Goal: Transaction & Acquisition: Book appointment/travel/reservation

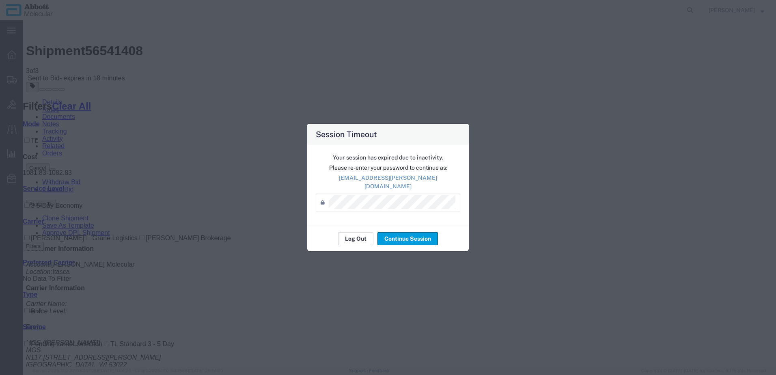
click at [360, 237] on button "Log Out" at bounding box center [355, 238] width 35 height 13
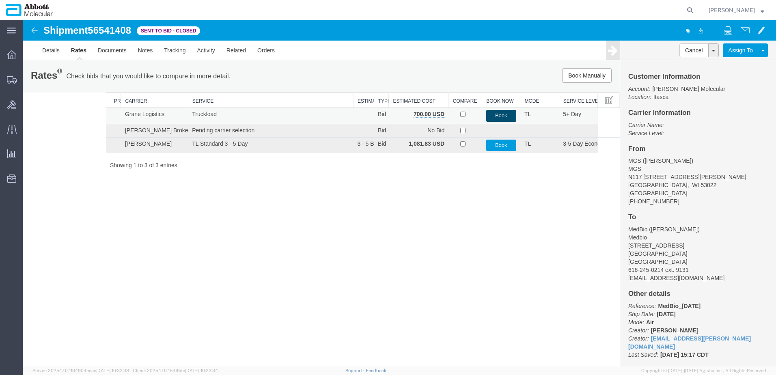
click at [509, 117] on button "Book" at bounding box center [501, 116] width 30 height 12
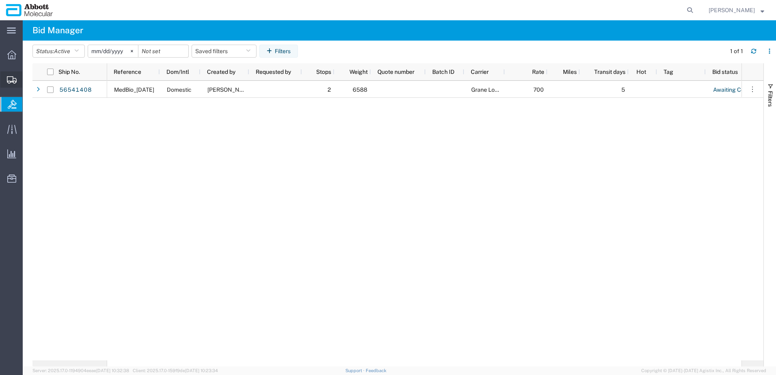
drag, startPoint x: 75, startPoint y: 117, endPoint x: 79, endPoint y: 113, distance: 5.2
click at [0, 0] on span "Create from Template" at bounding box center [0, 0] width 0 height 0
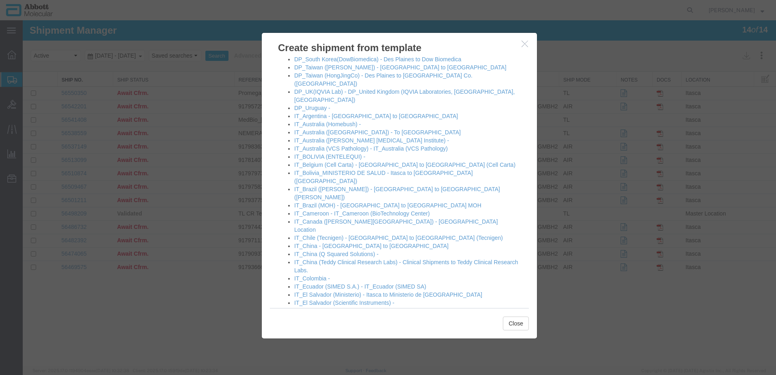
scroll to position [325, 0]
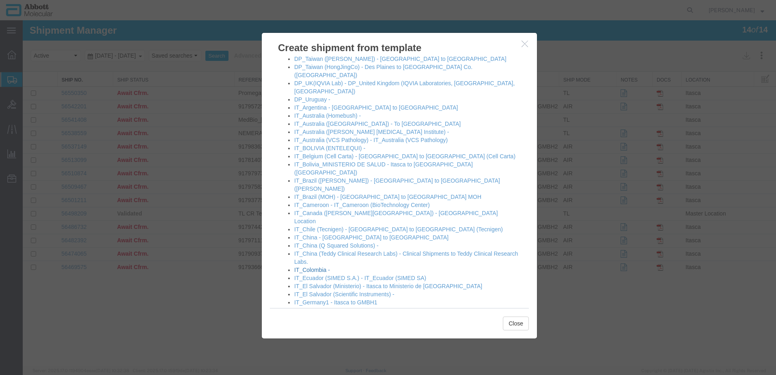
click at [313, 267] on link "IT_Colombia -" at bounding box center [312, 270] width 36 height 6
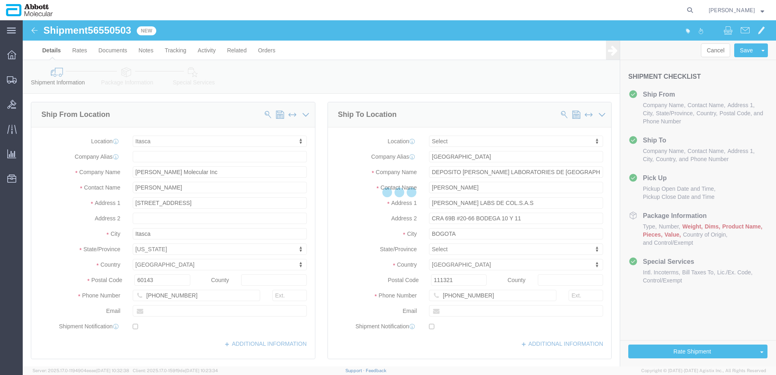
select select "48454"
select select
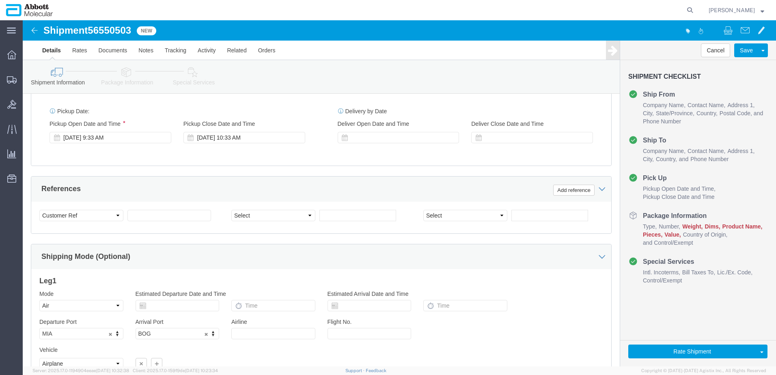
scroll to position [447, 0]
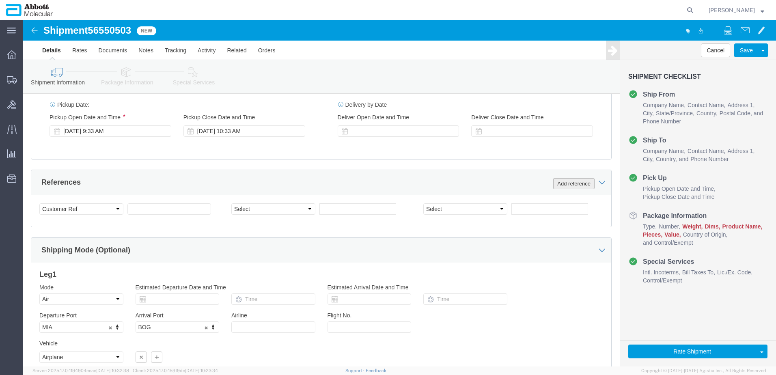
click button "Add reference"
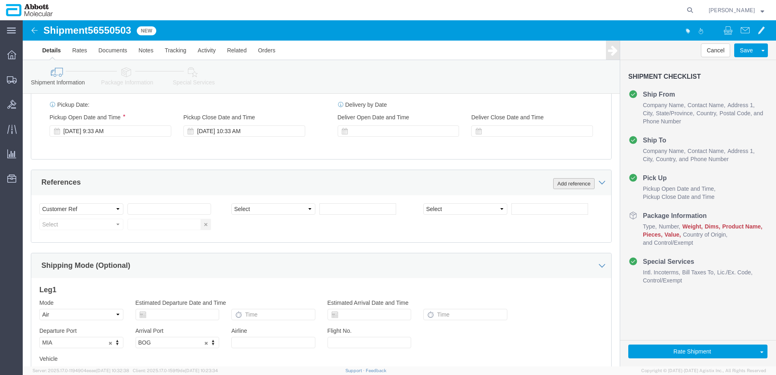
click button "Add reference"
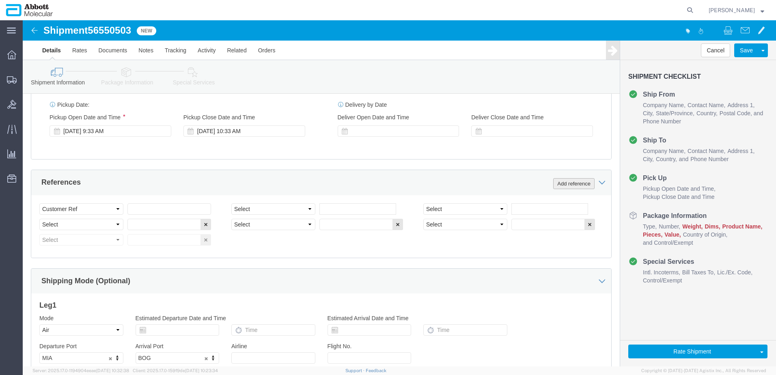
click button "Add reference"
click input "text"
paste input "620604923"
type input "620604923"
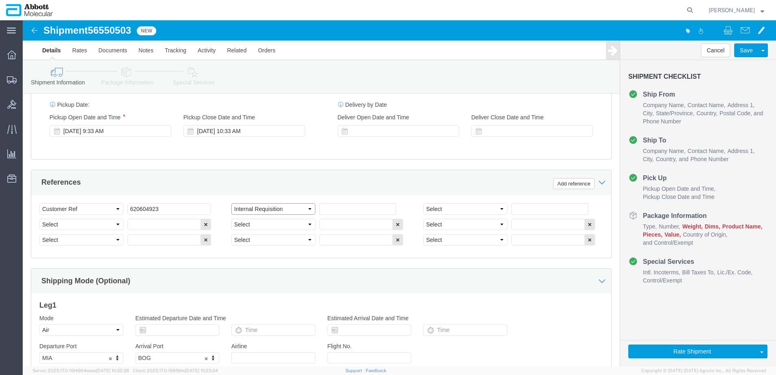
select select "INVOICE"
paste input "620604923"
paste input "text"
type input "620604924"
select select "INVOICE"
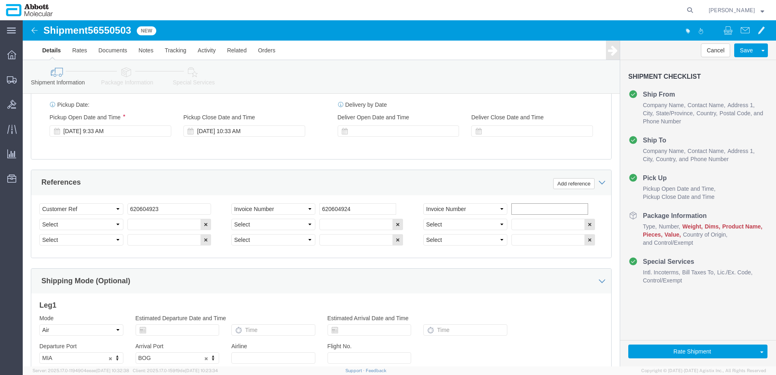
paste input "620604923"
type input "620604925"
select select "INVOICE"
paste input "620604923"
type input "620604926"
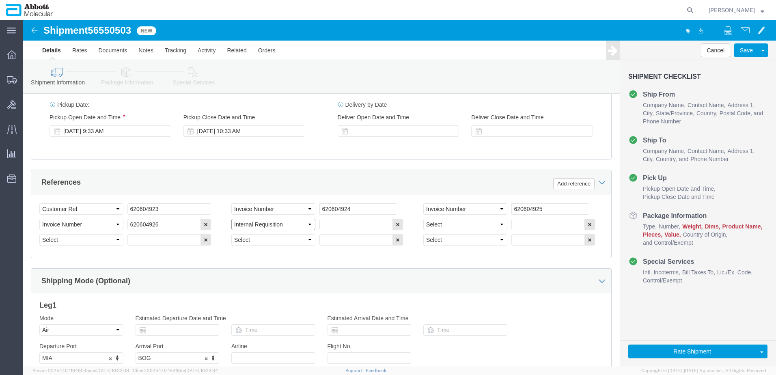
select select "INVOICE"
paste input "620604923"
type input "620604927"
select select "INVOICE"
paste input "620604923"
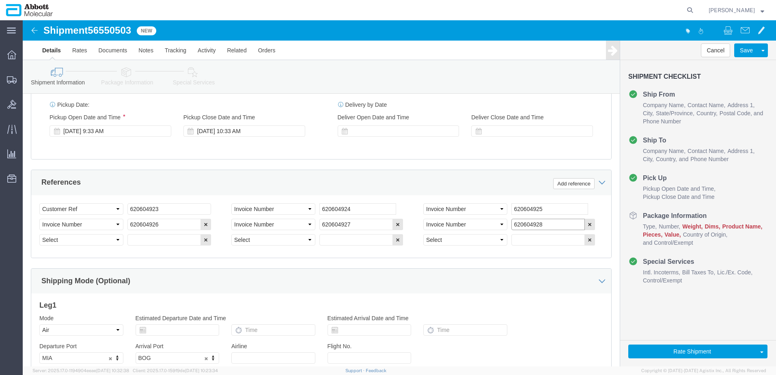
type input "620604928"
select select "INVOICE"
paste input "620604923"
type input "620604929"
select select "INVOICE"
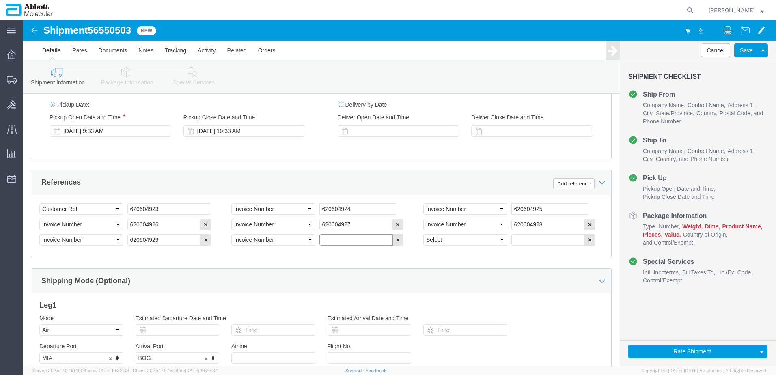
paste input "620604923"
type input "620604930"
select select "INVOICE"
paste input "620604923"
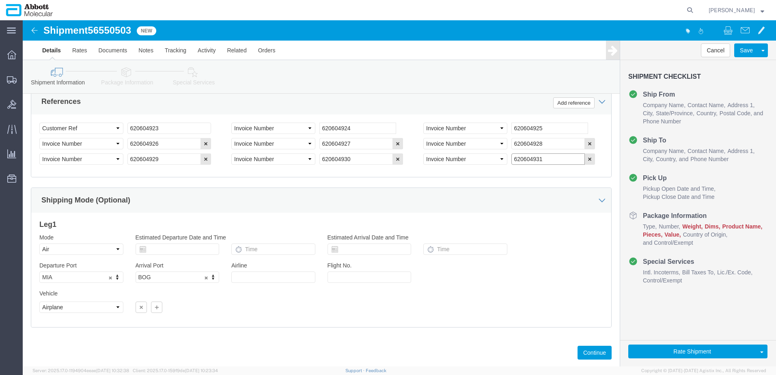
scroll to position [553, 0]
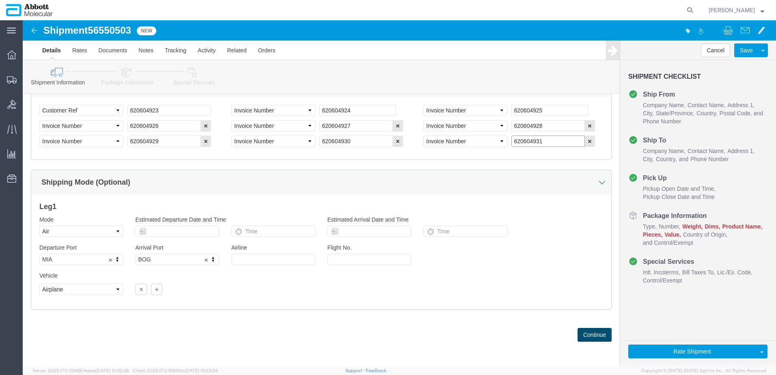
type input "620604931"
click button "Continue"
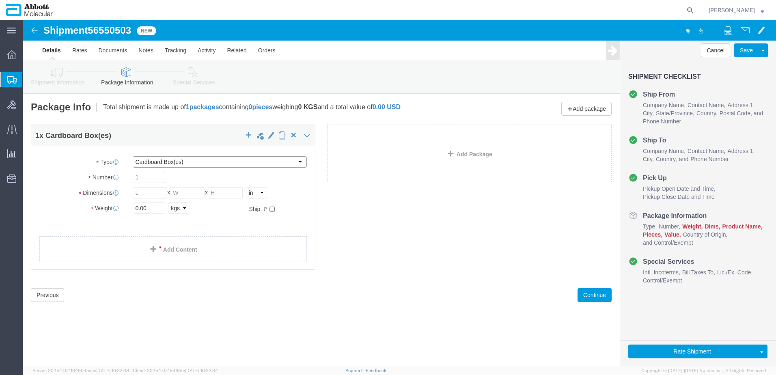
click select "Select Box (B) Box (C) Box (D) Cardboard Box(es) Crate (Instrument) Crate(s) En…"
select select "BOXD"
click select "Select Box (B) Box (C) Box (D) Cardboard Box(es) Crate (Instrument) Crate(s) En…"
type input "28.00"
type input "24.00"
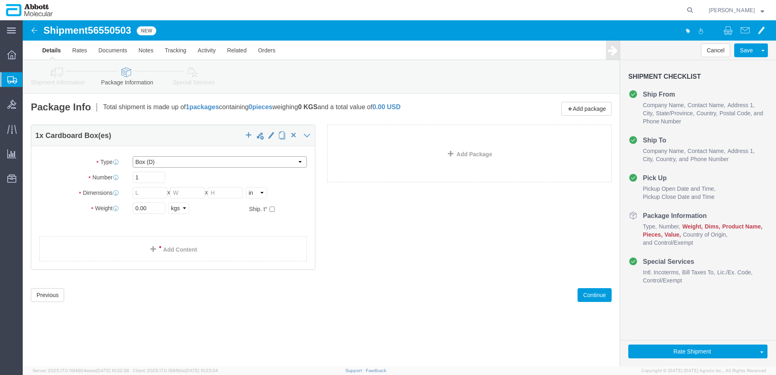
type input "21.00"
type input "5"
drag, startPoint x: 133, startPoint y: 183, endPoint x: 9, endPoint y: 190, distance: 124.8
click div "Weight 0.00 Select kgs lbs Ship. t°"
type input "150"
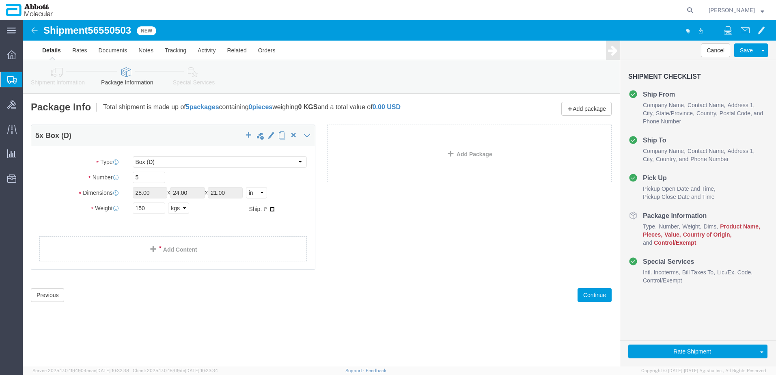
click input "checkbox"
checkbox input "true"
type input "FROZEN"
click link "Add Content"
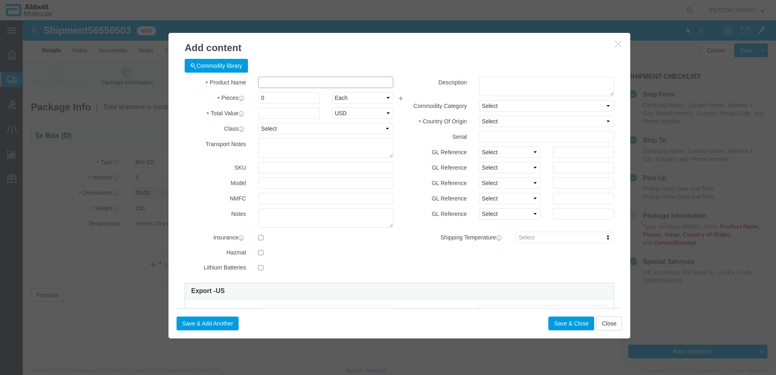
click input "text"
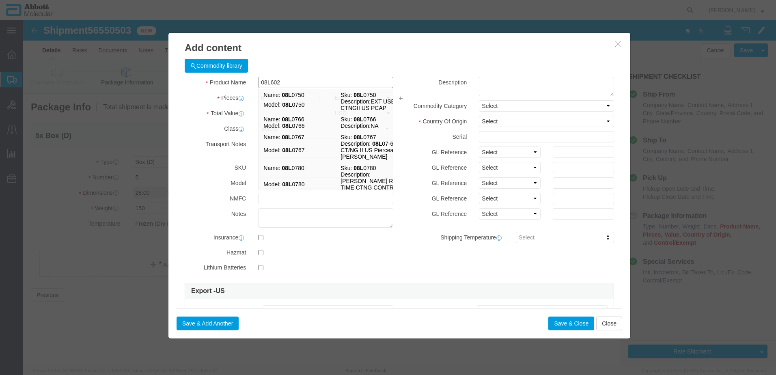
type input "08L6020"
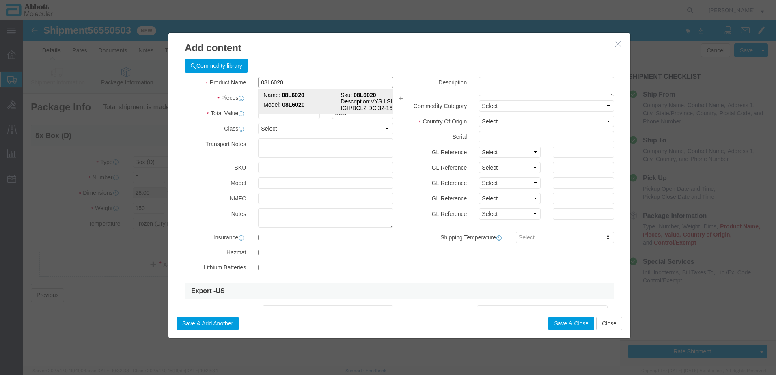
click strong "08L6020"
select select
checkbox input "false"
select select "US"
type input "3822190080"
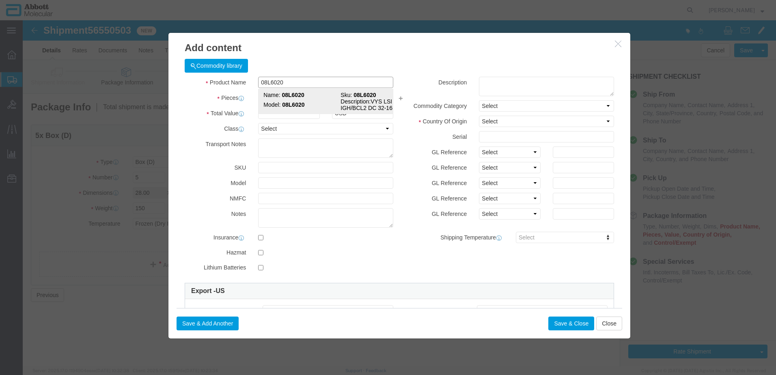
select select "BIS"
checkbox input "false"
type input "08L6020"
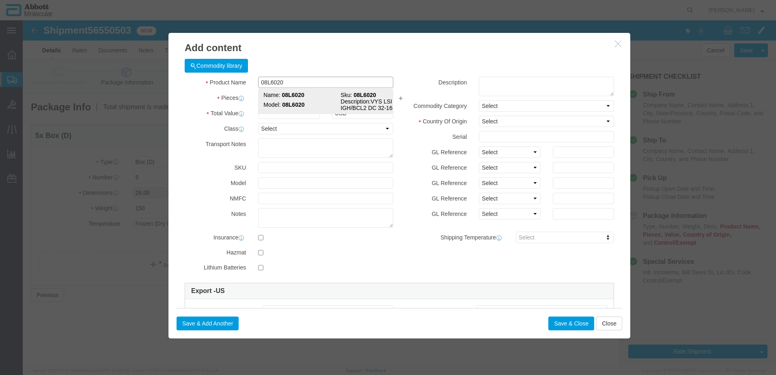
type textarea "VYS LSI IGH/BCL2 DC 32-161018"
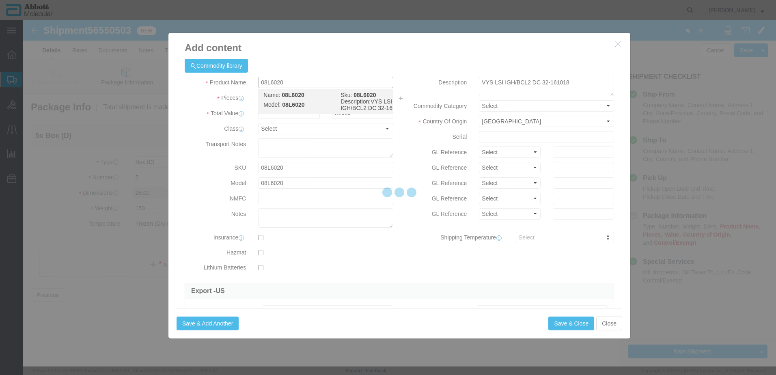
select select "NLR"
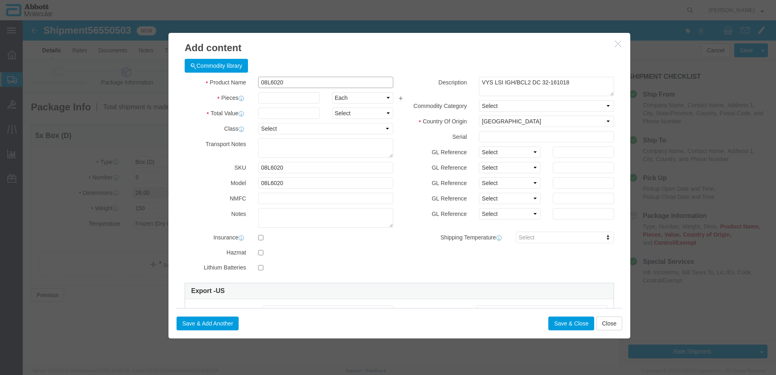
type input "08L6020"
type input "3"
click input "08L6020"
type input "1"
select select "70"
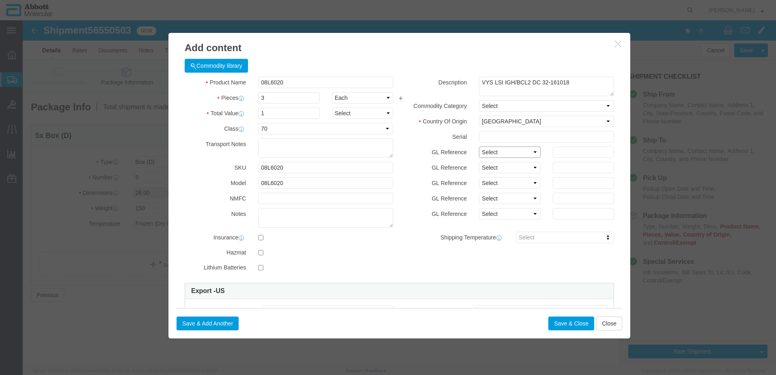
click select "Select Account Type Activity ID Airline Appointment Number ASN Batch Number Bil…"
select select "BATCH_NUMBER"
click select "Select Account Type Activity ID Airline Appointment Number ASN Batch Number Bil…"
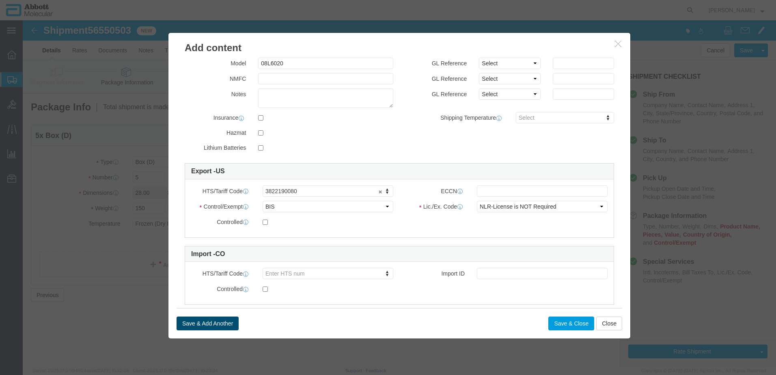
scroll to position [122, 0]
type input "412069"
click button "Save & Add Another"
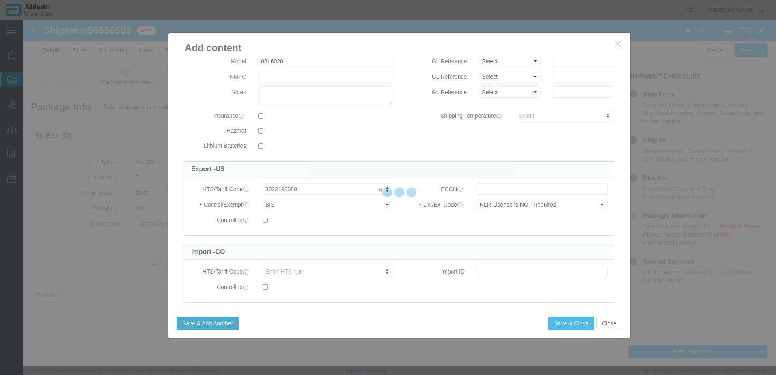
select select "EA"
select select
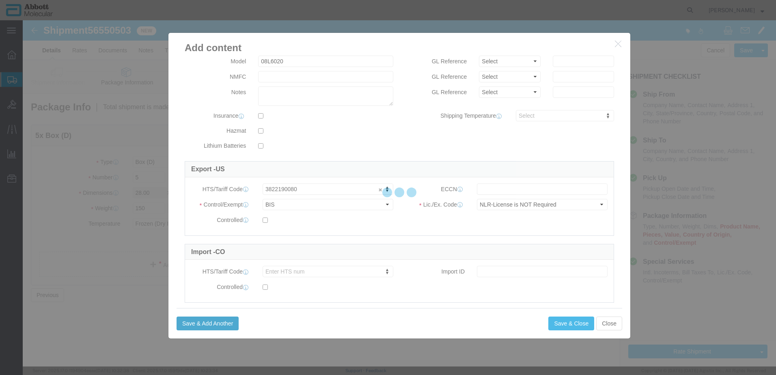
select select
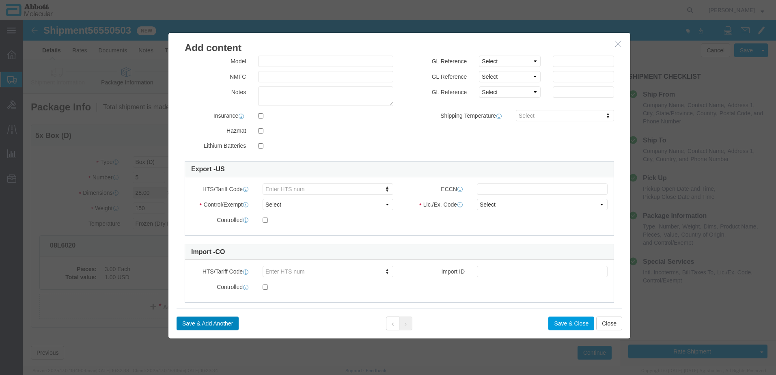
scroll to position [0, 0]
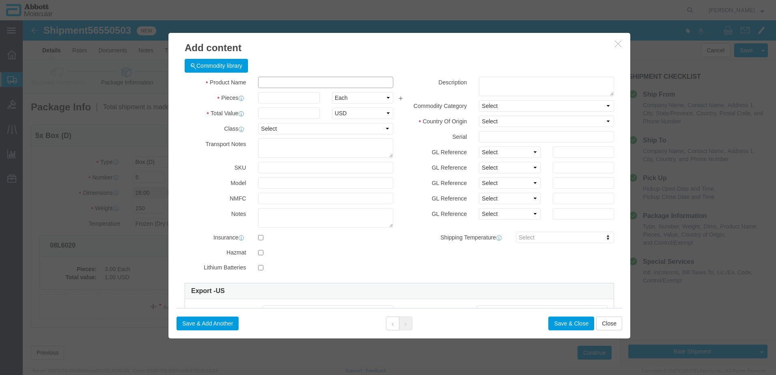
click input "text"
type input "02J0130"
click strong "02J0130"
select select
checkbox input "false"
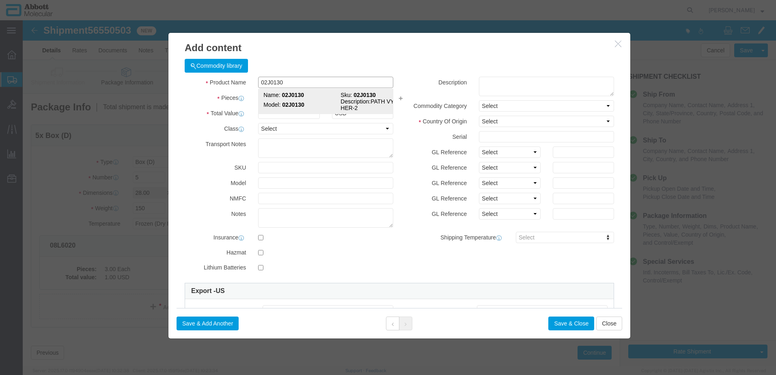
select select "US"
type input "3822190080"
select select "BIS"
checkbox input "false"
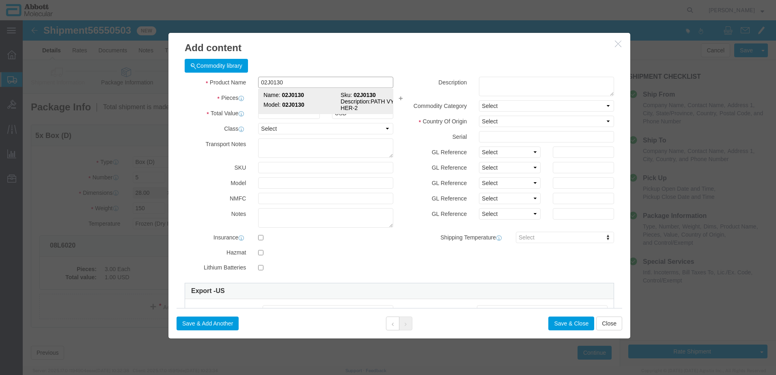
type input "02J0130"
type textarea "PATH VYSION HER-2"
select select "NLR"
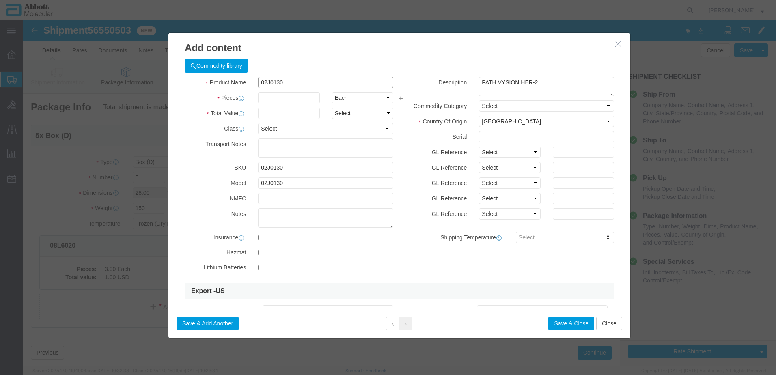
type input "02J0130"
type input "6"
select select "100"
type input "1"
select select "70"
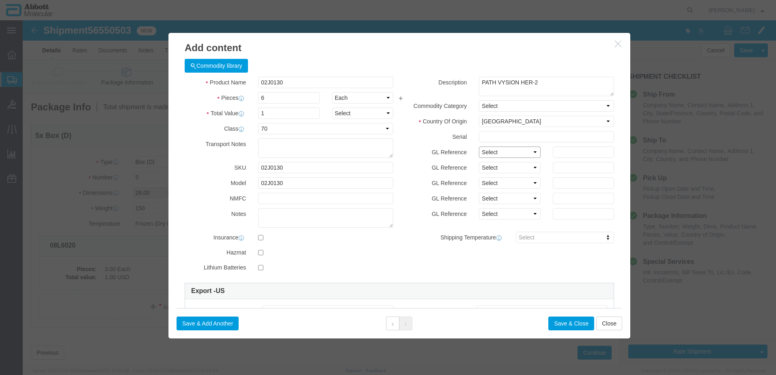
drag, startPoint x: 479, startPoint y: 130, endPoint x: 480, endPoint y: 138, distance: 7.4
click select "Select Account Type Activity ID Airline Appointment Number ASN Batch Number Bil…"
select select "BATCH_NUMBER"
click select "Select Account Type Activity ID Airline Appointment Number ASN Batch Number Bil…"
type input "415589"
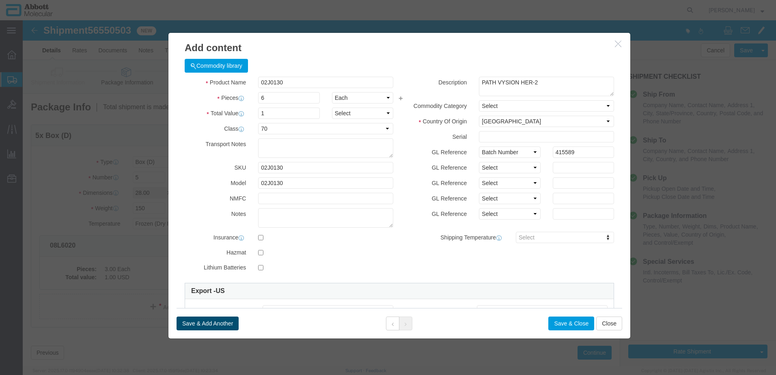
drag, startPoint x: 179, startPoint y: 298, endPoint x: 16, endPoint y: 285, distance: 162.9
click button "Save & Add Another"
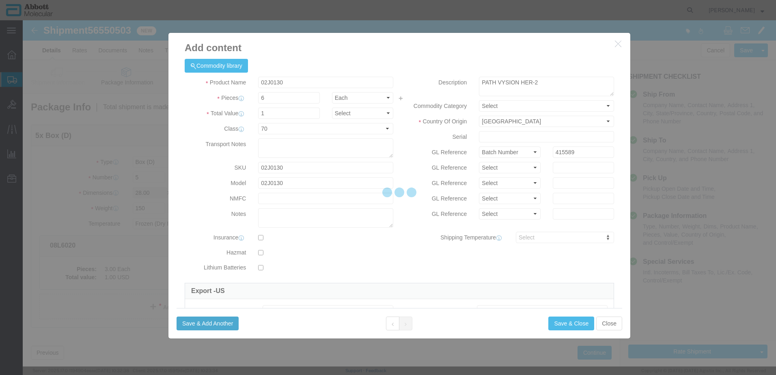
select select "EA"
select select
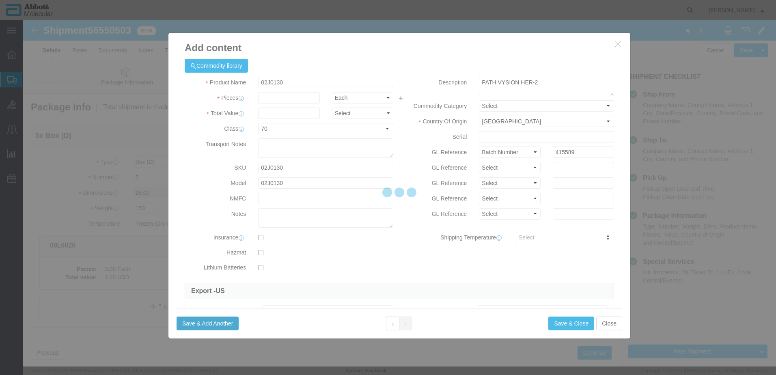
select select
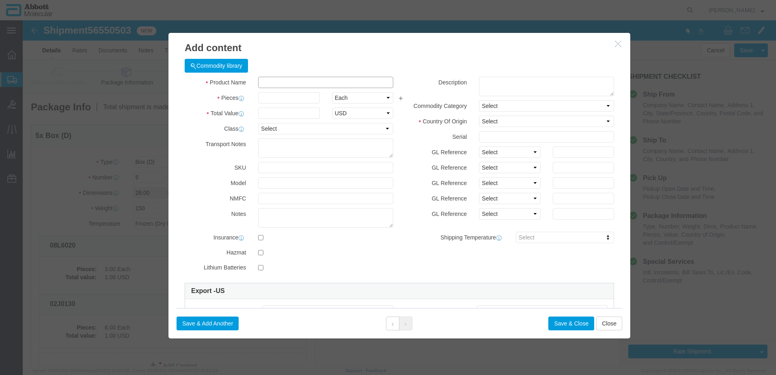
click input "text"
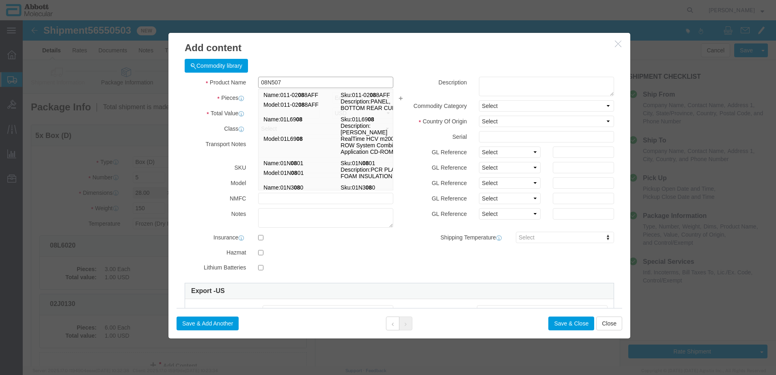
type input "08N5070"
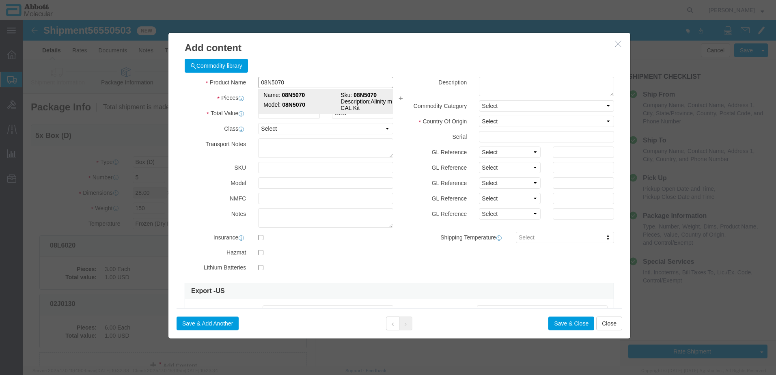
click strong "08N5070"
select select
checkbox input "false"
select select "US"
type input "FROZEN"
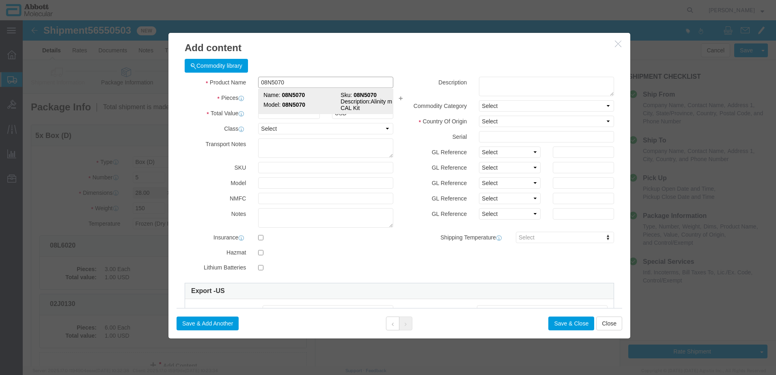
type input "3822190080"
select select "BIS"
checkbox input "false"
type input "08N5070"
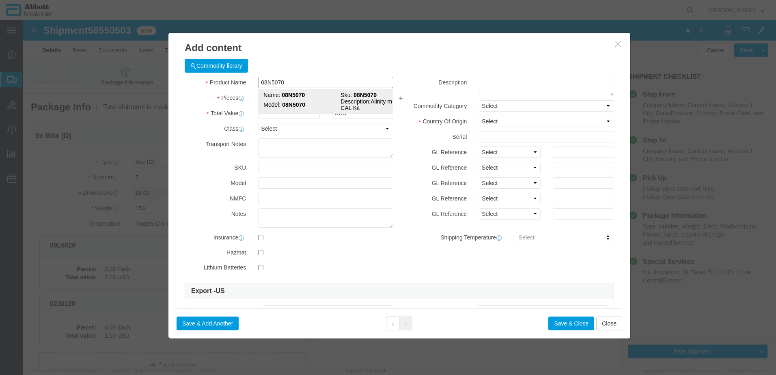
type input "08N5070"
type textarea "Alinity m HCV CAL Kit"
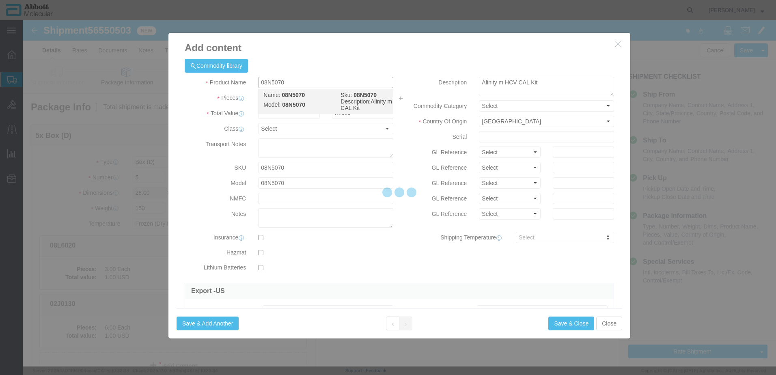
select select "NLR"
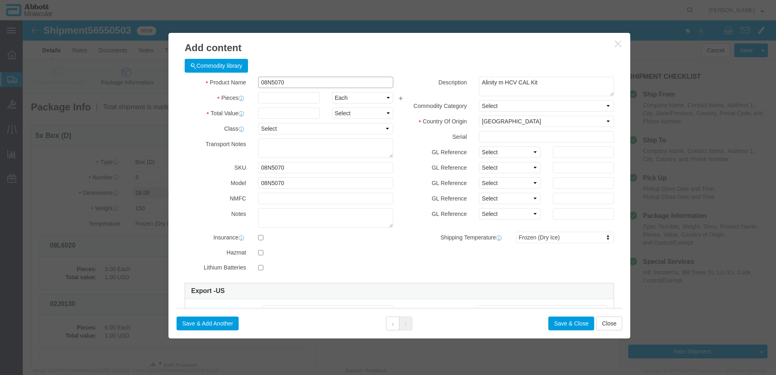
type input "08N5070"
type input "4"
type input "1"
select select "70"
drag, startPoint x: 470, startPoint y: 130, endPoint x: 468, endPoint y: 137, distance: 7.2
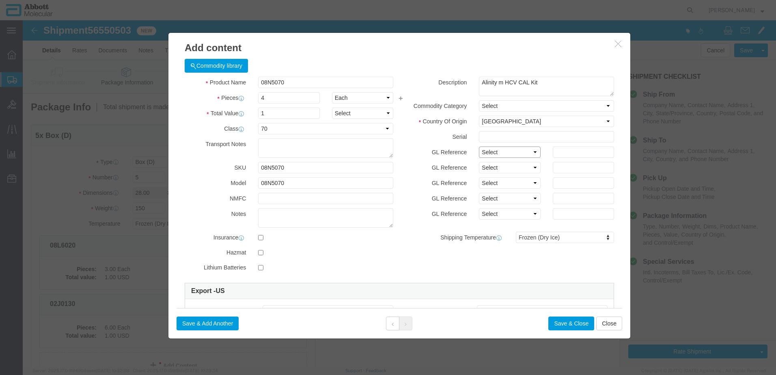
click select "Select Account Type Activity ID Airline Appointment Number ASN Batch Number Bil…"
select select "BATCH_NUMBER"
click select "Select Account Type Activity ID Airline Appointment Number ASN Batch Number Bil…"
type input "412298"
click button "Save & Add Another"
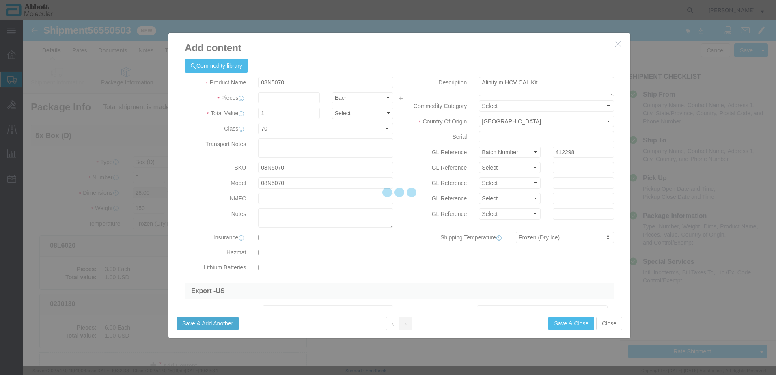
select select "EA"
select select
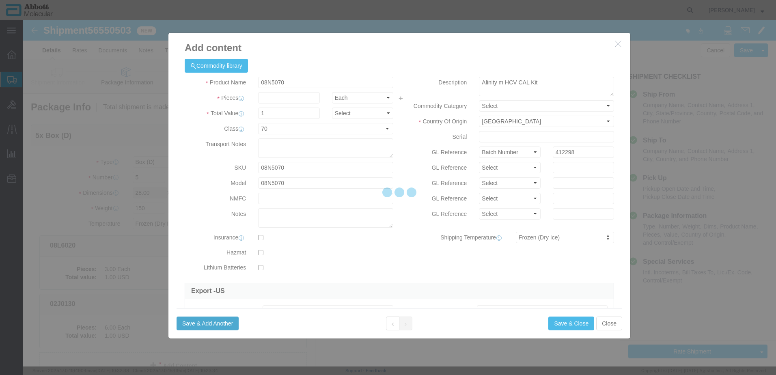
select select
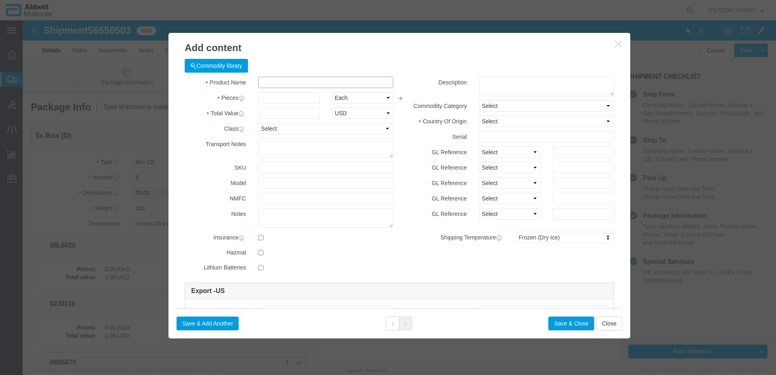
click input "text"
type input "09N4370"
click div "Name: 09N4370 Sku: 09N4370 Model: 09N4370 Description: Alinity m EBV CAL Kit"
select select
checkbox input "false"
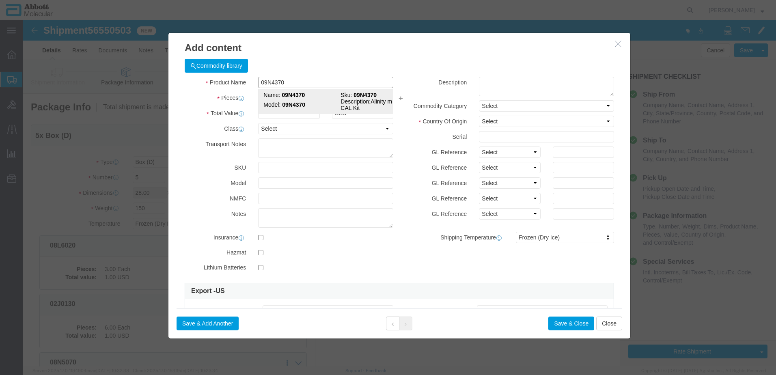
select select "US"
type input "FROZEN"
type input "3822190080"
select select "BIS"
checkbox input "false"
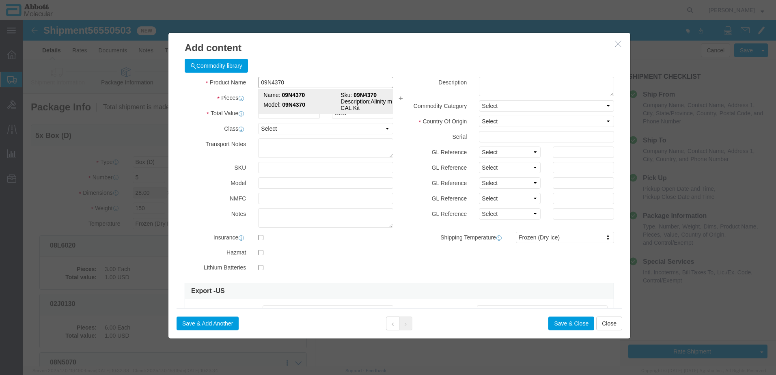
checkbox input "false"
type input "09N4370"
type textarea "Alinity m EBV CAL Kit"
select select "NLR"
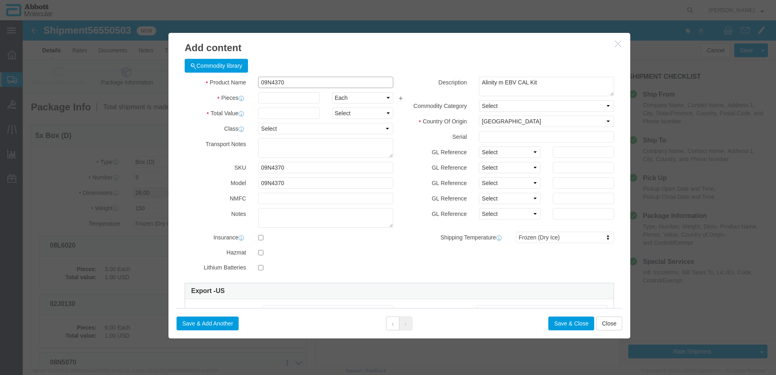
type input "09N4370"
type input "1"
select select "70"
drag, startPoint x: 472, startPoint y: 129, endPoint x: 472, endPoint y: 134, distance: 5.7
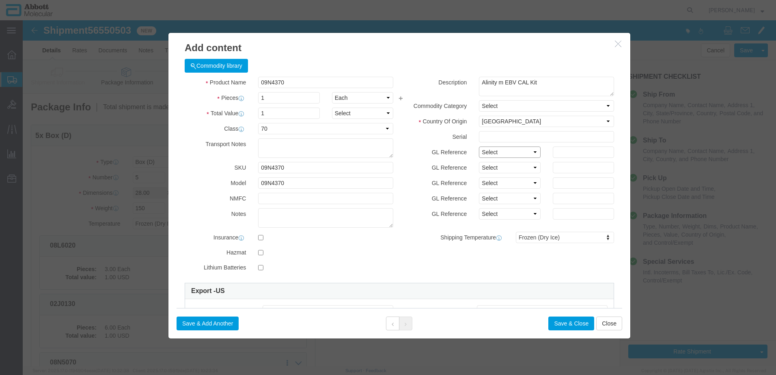
click select "Select Account Type Activity ID Airline Appointment Number ASN Batch Number Bil…"
select select "BATCH_NUMBER"
click select "Select Account Type Activity ID Airline Appointment Number ASN Batch Number Bil…"
type input "414007"
click button "Save & Add Another"
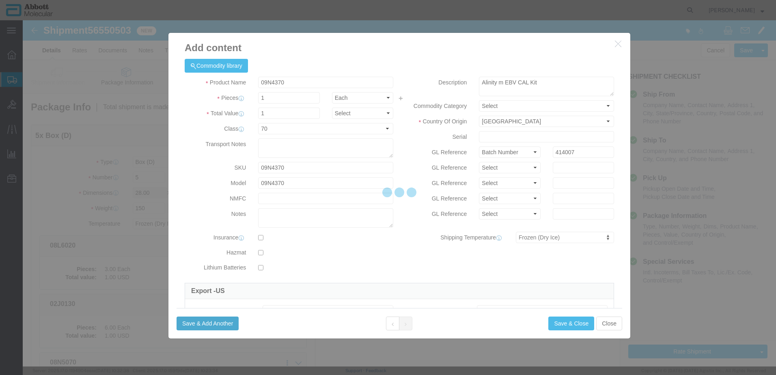
select select "EA"
select select
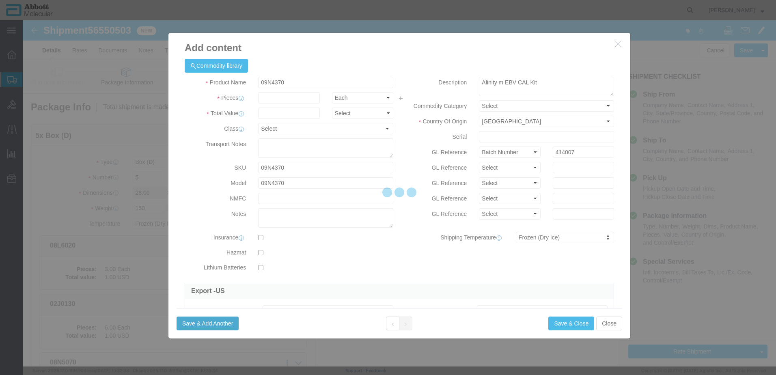
select select
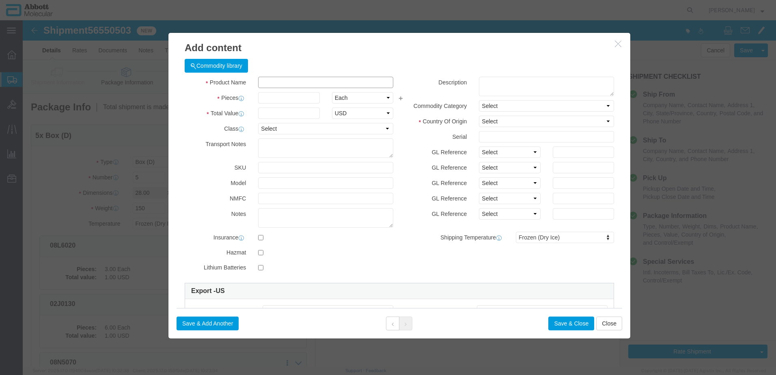
click input "text"
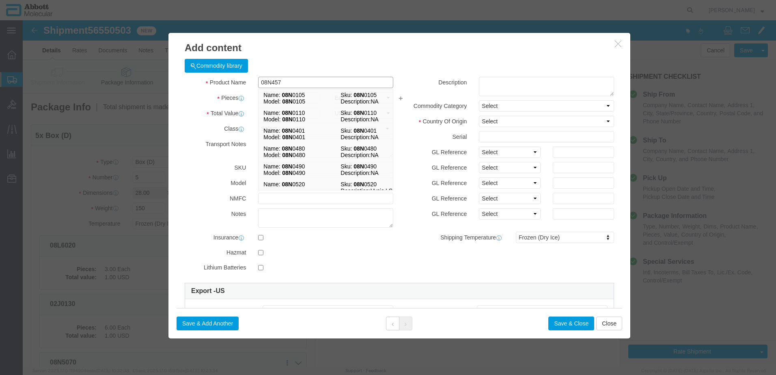
type input "08N4570"
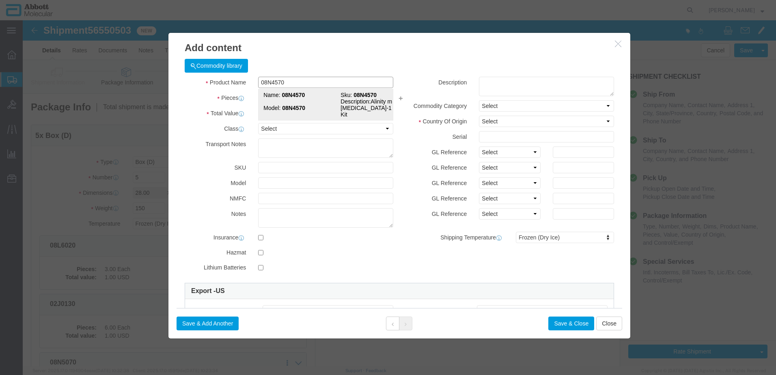
click strong "08N4570"
select select
checkbox input "false"
select select "US"
type input "FROZEN"
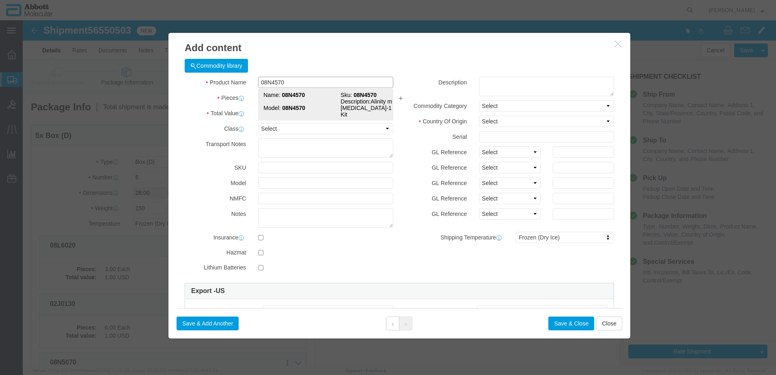
type input "3822190080"
select select "BIS"
checkbox input "false"
type input "08N4570"
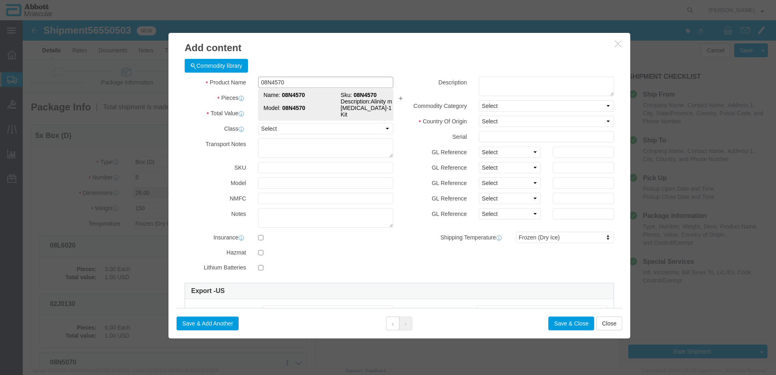
type input "08N4570"
type textarea "Alinity m HIV-1 CAL Kit"
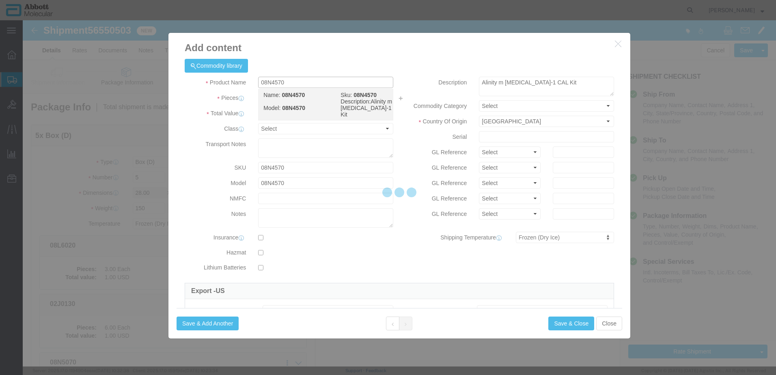
select select "NLR"
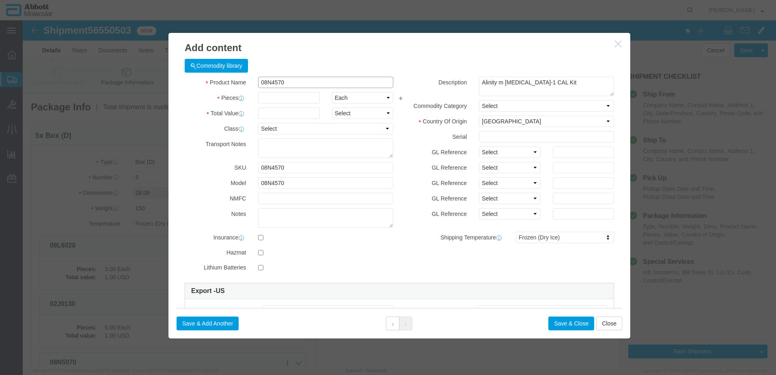
type input "08N4570"
type input "29"
type input "1"
select select "70"
click select "Select Account Type Activity ID Airline Appointment Number ASN Batch Number Bil…"
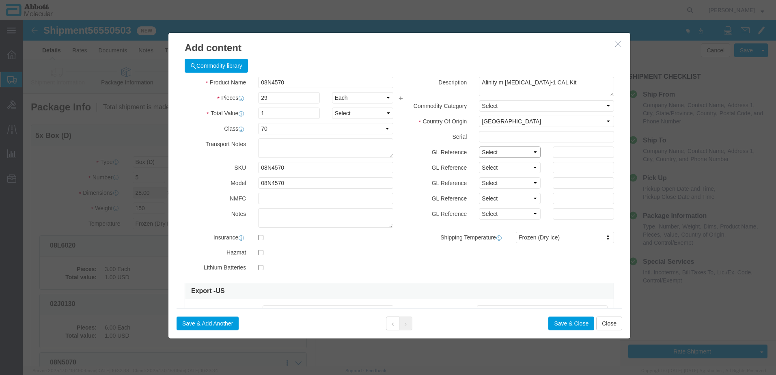
select select "BATCH_NUMBER"
click select "Select Account Type Activity ID Airline Appointment Number ASN Batch Number Bil…"
type input "412256"
click button "Save & Add Another"
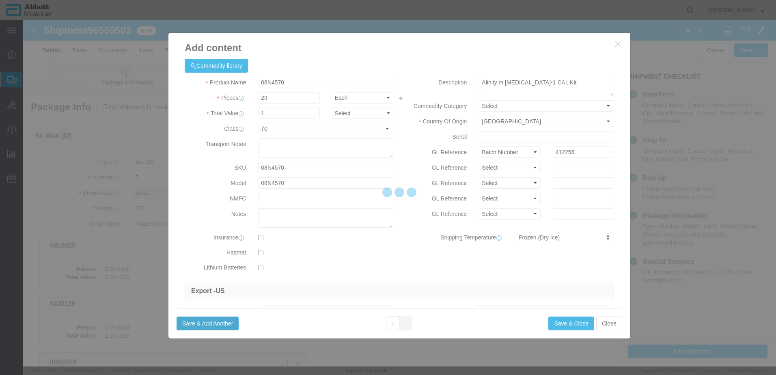
select select "EA"
select select
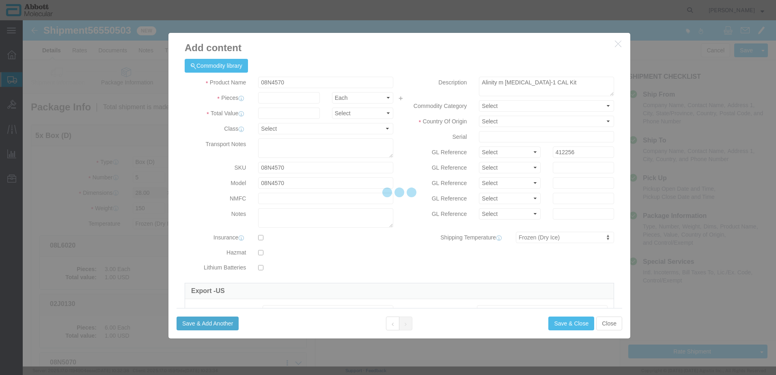
select select
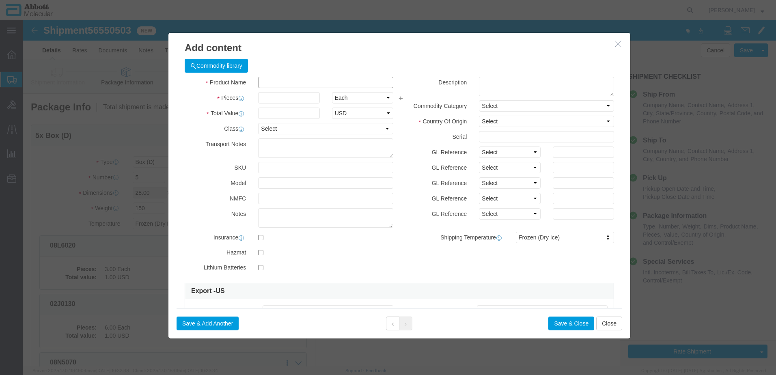
click input "text"
click strong "09N4670"
click select "Select Account Type Activity ID Airline Appointment Number ASN Batch Number Bil…"
click div "Save & Add Another Save & Close Close"
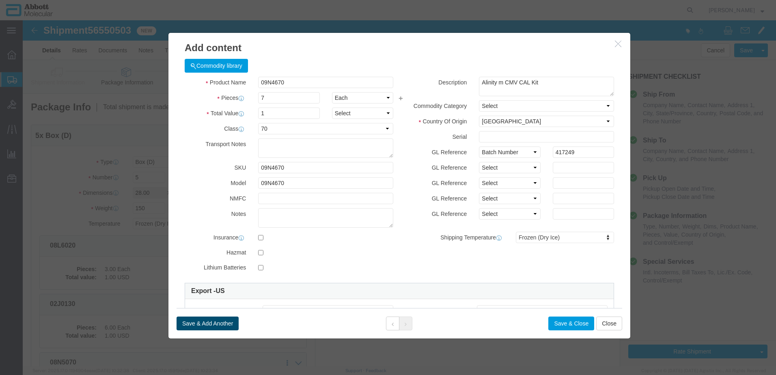
click button "Save & Add Another"
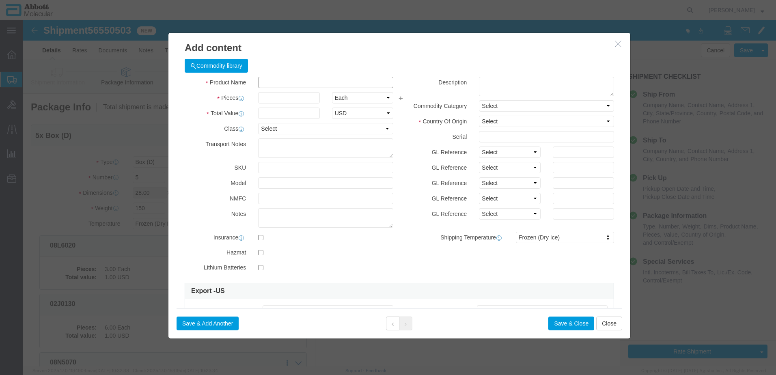
click input "text"
click strong "09N4380"
click select "Select Account Type Activity ID Airline Appointment Number ASN Batch Number Bil…"
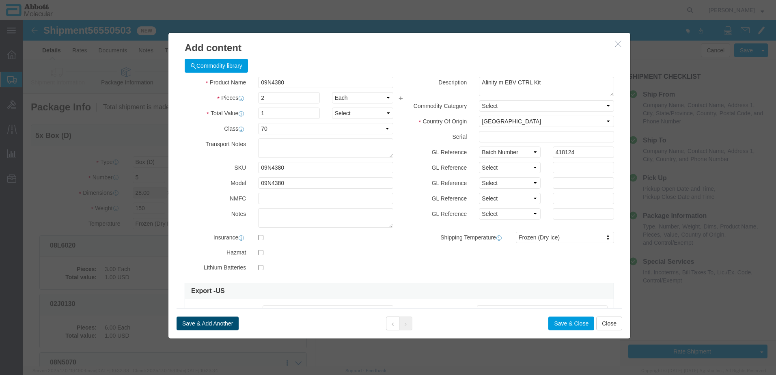
click button "Save & Add Another"
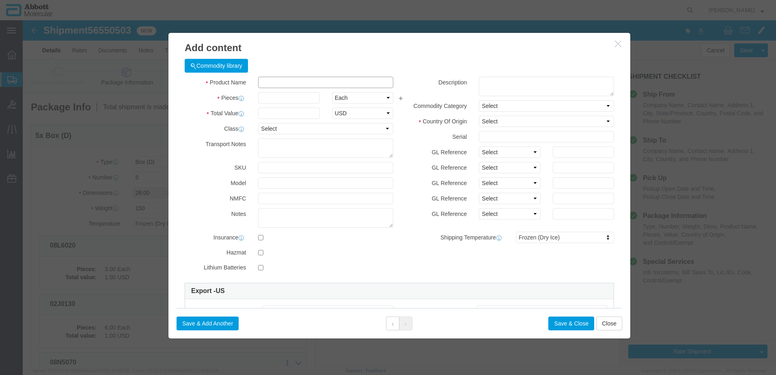
click input "text"
click input "08N4880"
click td "Model: 08N4780"
drag, startPoint x: 467, startPoint y: 129, endPoint x: 471, endPoint y: 137, distance: 8.2
click select "Select Account Type Activity ID Airline Appointment Number ASN Batch Number Bil…"
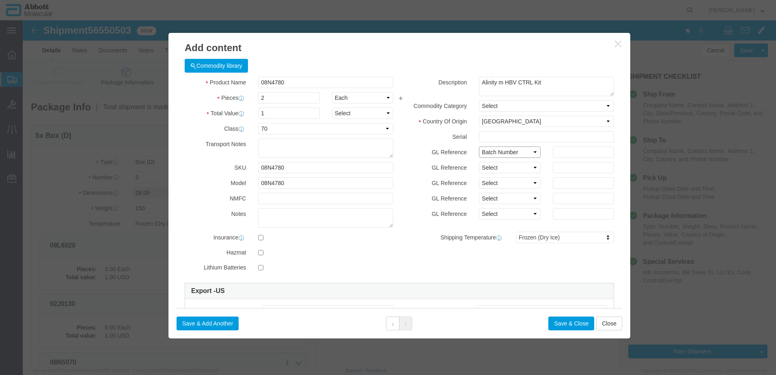
click select "Select Account Type Activity ID Airline Appointment Number ASN Batch Number Bil…"
click button "Save & Add Another"
click input "text"
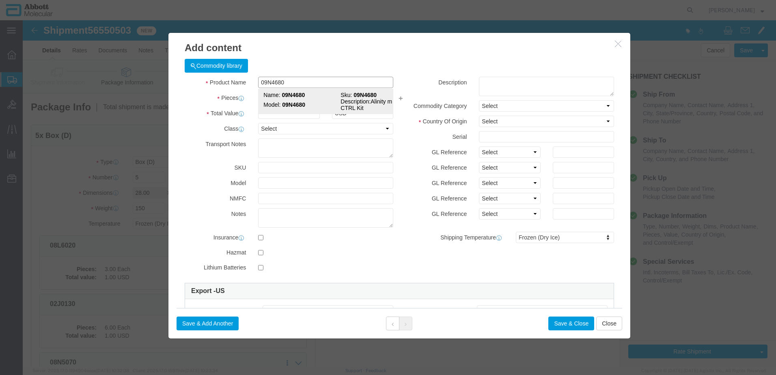
click div "Name: 09N4680 Sku: 09N4680 Model: 09N4680 Description: Alinity m CMV CTRL Kit"
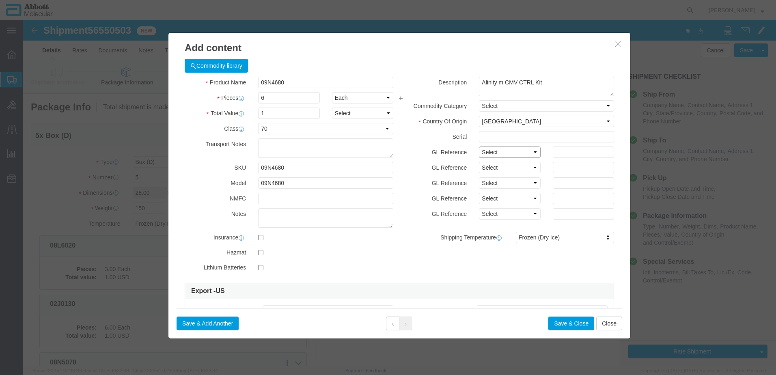
drag, startPoint x: 479, startPoint y: 130, endPoint x: 479, endPoint y: 139, distance: 8.9
click select "Select Account Type Activity ID Airline Appointment Number ASN Batch Number Bil…"
click button "Save & Add Another"
click input "text"
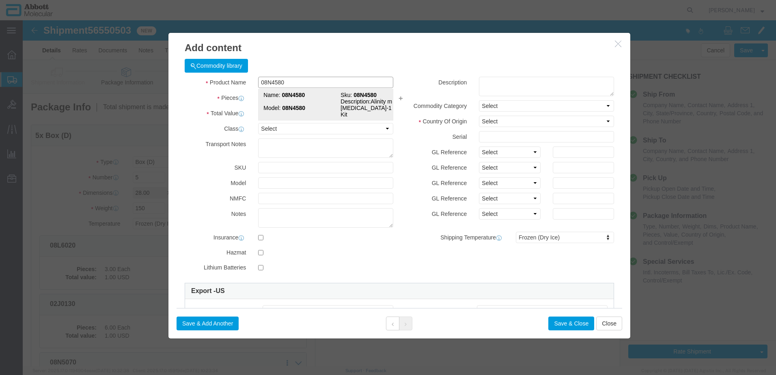
click strong "08N4580"
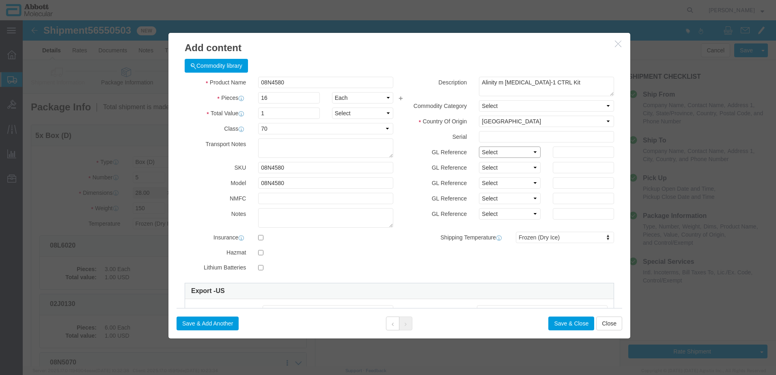
click select "Select Account Type Activity ID Airline Appointment Number ASN Batch Number Bil…"
click button "Save & Add Another"
click input "text"
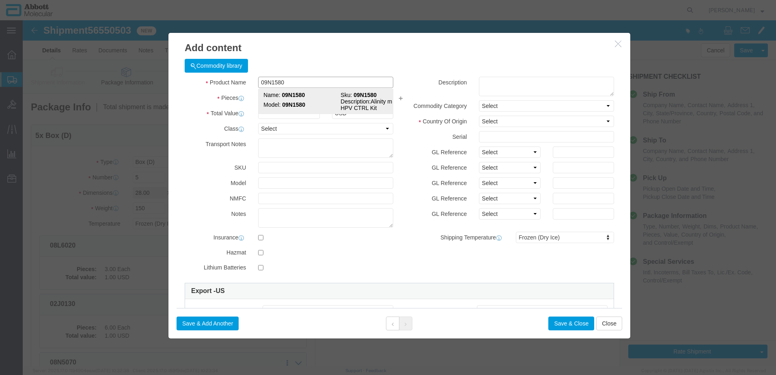
click td "Name: 09N1580"
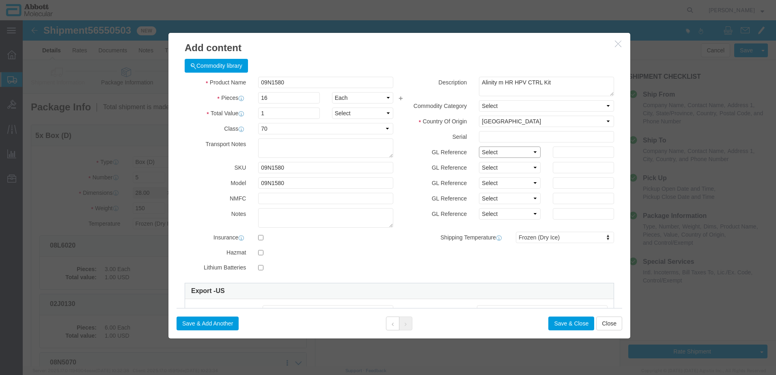
click select "Select Account Type Activity ID Airline Appointment Number ASN Batch Number Bil…"
click button "Save & Add Another"
click input "text"
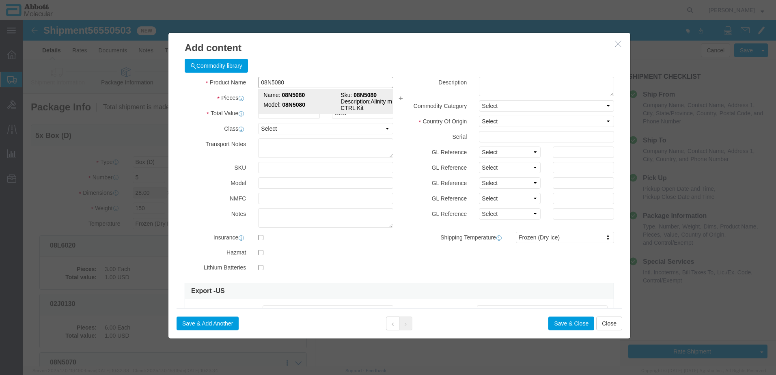
click strong "08N5080"
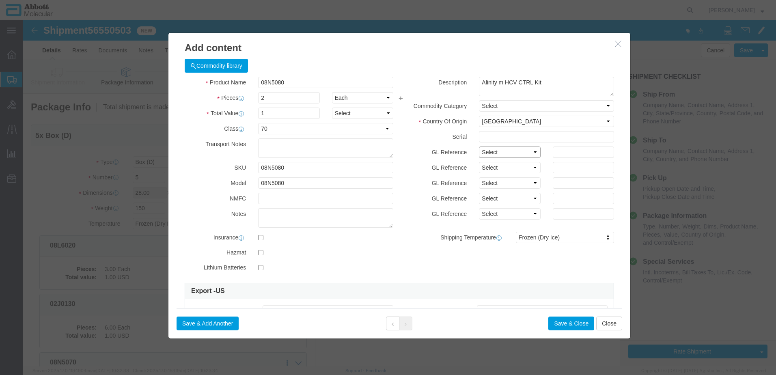
click select "Select Account Type Activity ID Airline Appointment Number ASN Batch Number Bil…"
click button "Save & Add Another"
click input "text"
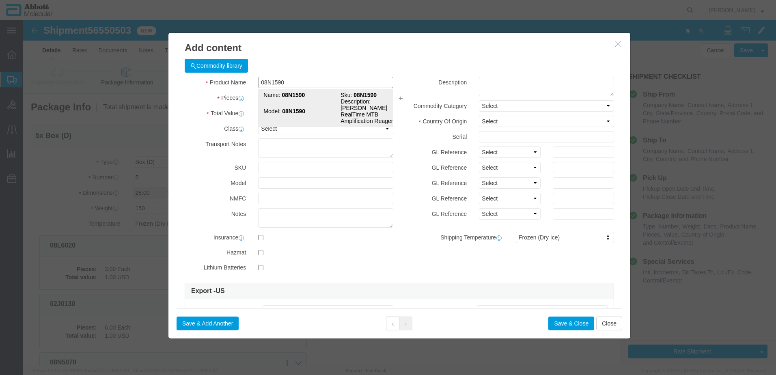
click strong "08N1590"
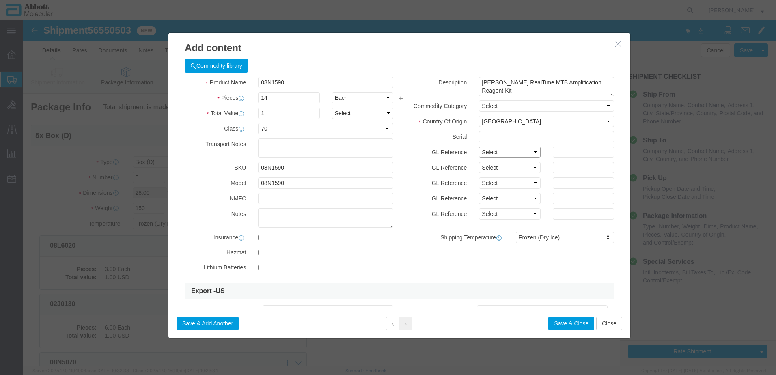
click select "Select Account Type Activity ID Airline Appointment Number ASN Batch Number Bil…"
click button "Save & Add Another"
click input "text"
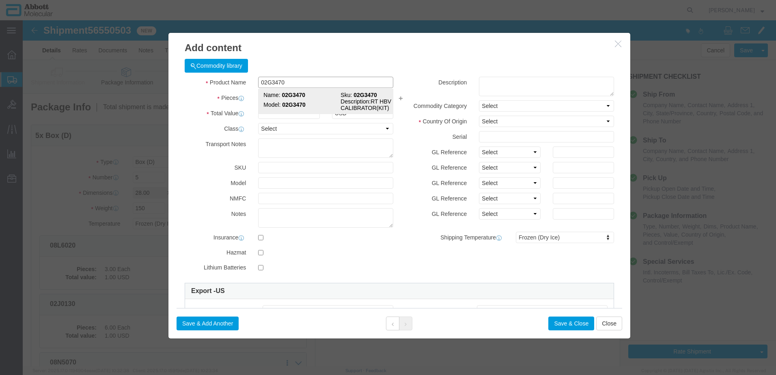
click strong "02G3470"
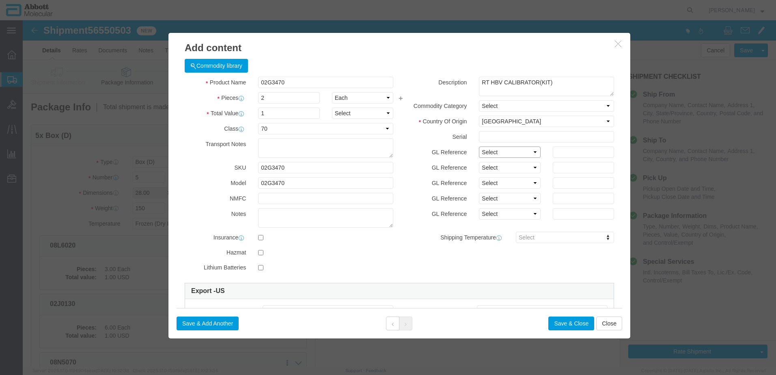
click select "Select Account Type Activity ID Airline Appointment Number ASN Batch Number Bil…"
click button "Save & Add Another"
click input "text"
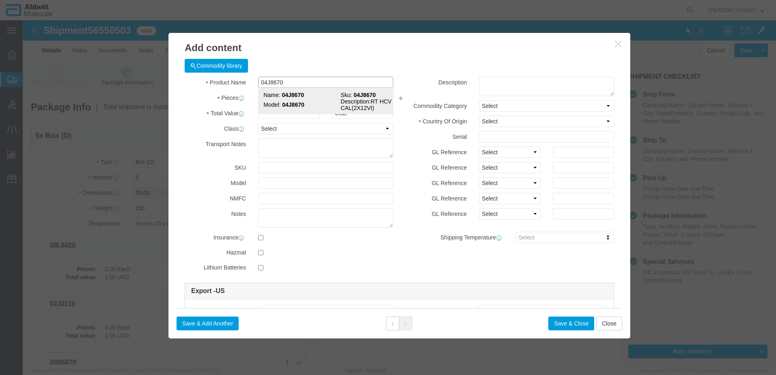
click strong "04J8670"
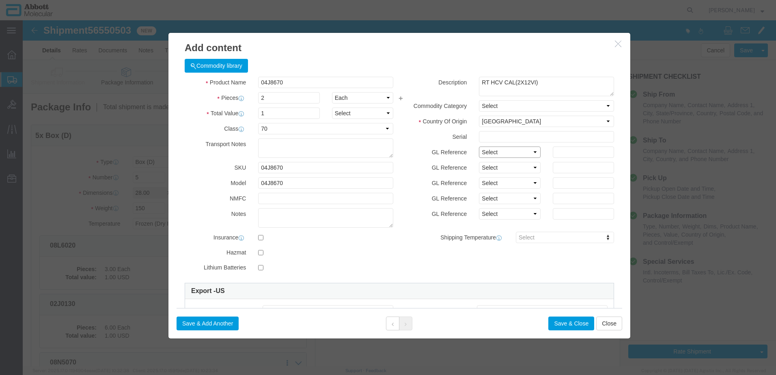
click select "Select Account Type Activity ID Airline Appointment Number ASN Batch Number Bil…"
click div "Save & Add Another Save & Close Close"
click button "Save & Add Another"
click input "text"
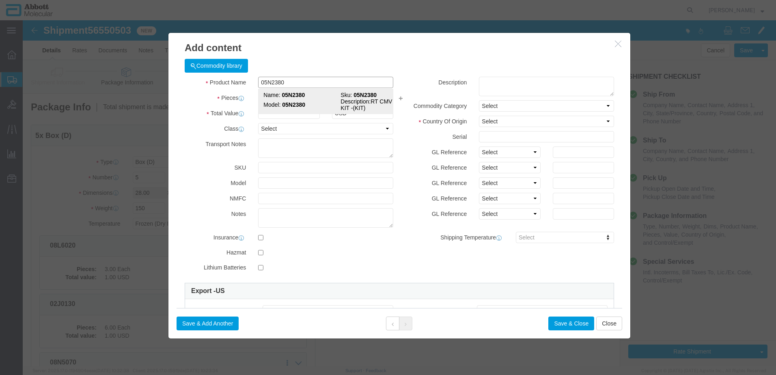
click strong "05N2380"
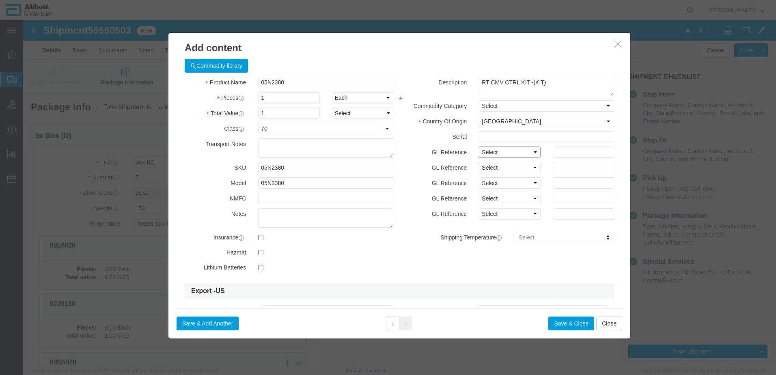
drag, startPoint x: 469, startPoint y: 127, endPoint x: 467, endPoint y: 131, distance: 4.9
click select "Select Account Type Activity ID Airline Appointment Number ASN Batch Number Bil…"
click button "Save & Add Another"
click input "text"
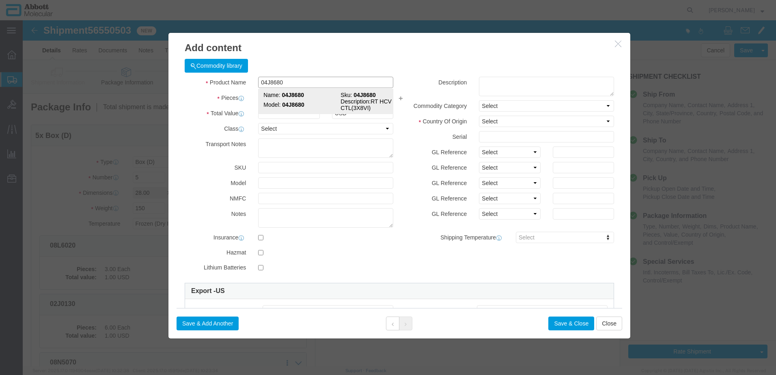
click div "Name: 04J8680 Sku: 04J8680 Model: 04J8680 Description: RT HCV CTL(3X8VI)"
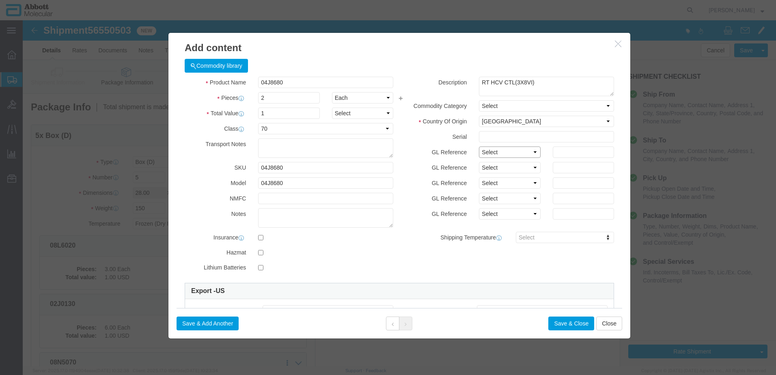
click select "Select Account Type Activity ID Airline Appointment Number ASN Batch Number Bil…"
click button "Save & Add Another"
click input "text"
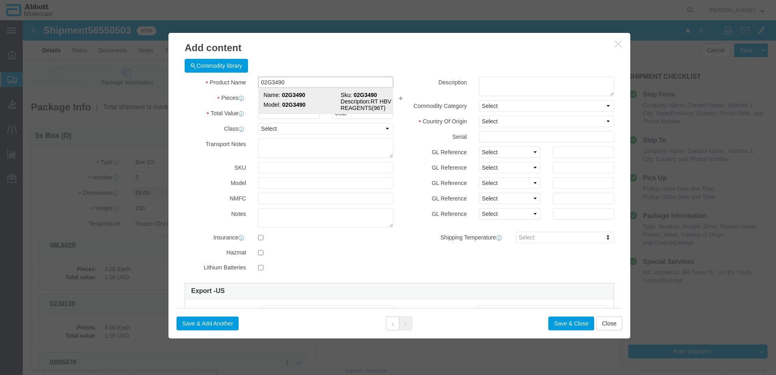
click td "Name: 02G3490"
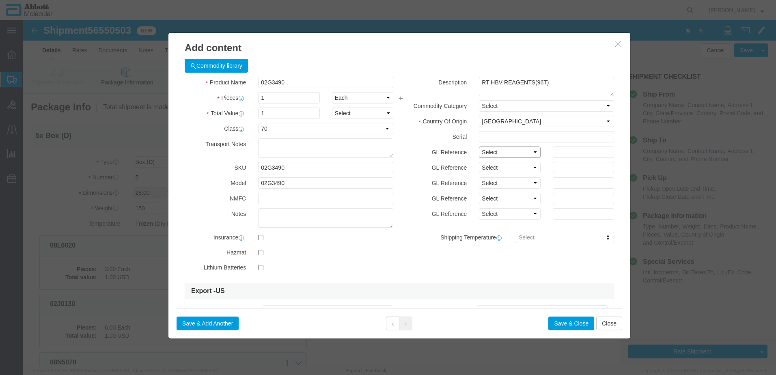
drag, startPoint x: 474, startPoint y: 132, endPoint x: 471, endPoint y: 138, distance: 7.1
click select "Select Account Type Activity ID Airline Appointment Number ASN Batch Number Bil…"
click button "Save & Add Another"
click input "text"
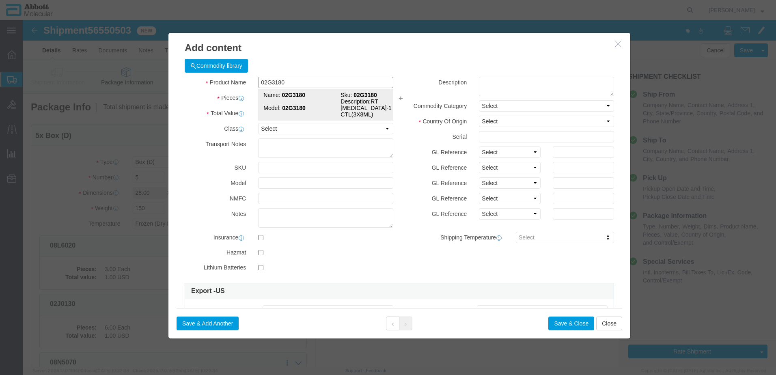
click strong "02G3180"
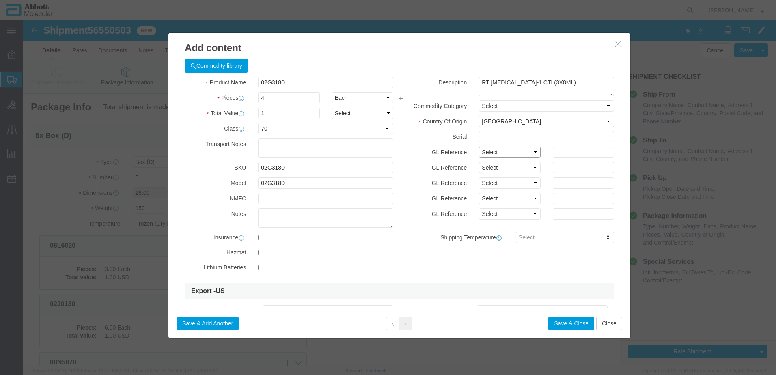
click select "Select Account Type Activity ID Airline Appointment Number ASN Batch Number Bil…"
click div "Save & Add Another Save & Close Close"
click button "Save & Close"
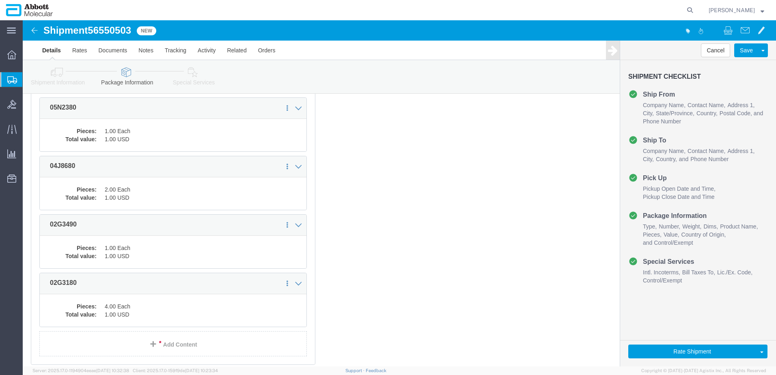
scroll to position [1070, 0]
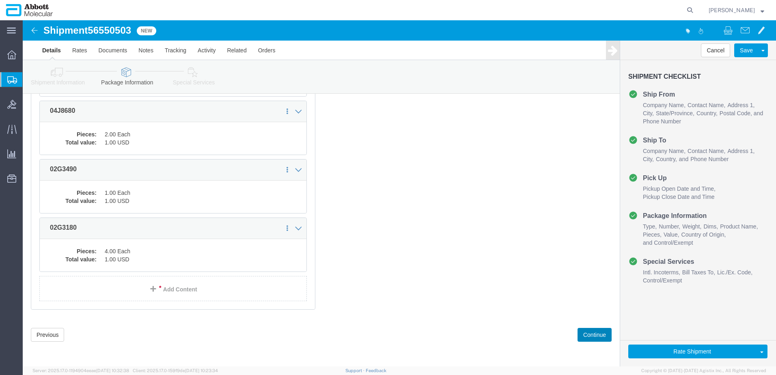
drag, startPoint x: 557, startPoint y: 314, endPoint x: 545, endPoint y: 314, distance: 11.8
click button "Continue"
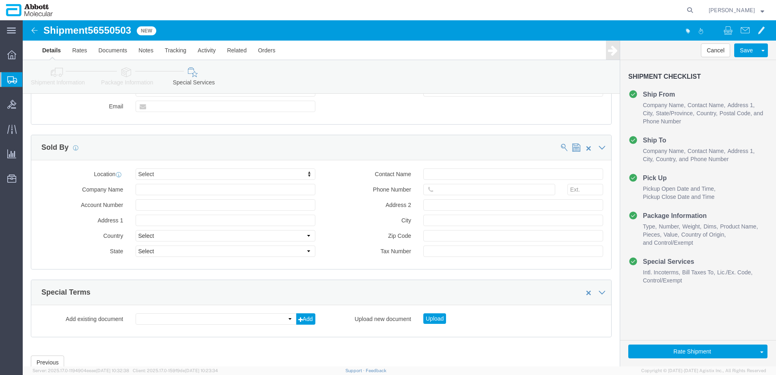
scroll to position [1083, 0]
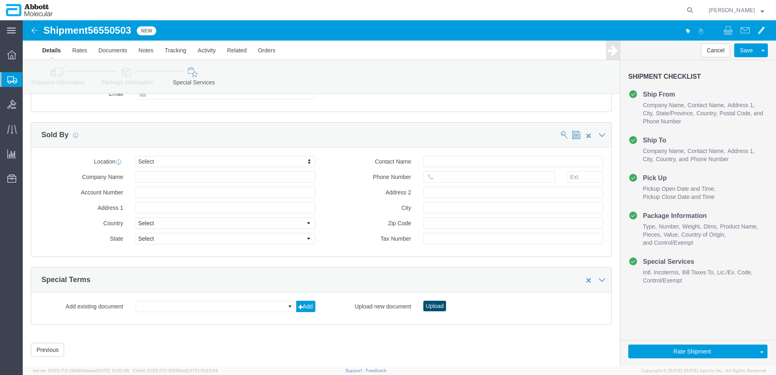
click button "Upload"
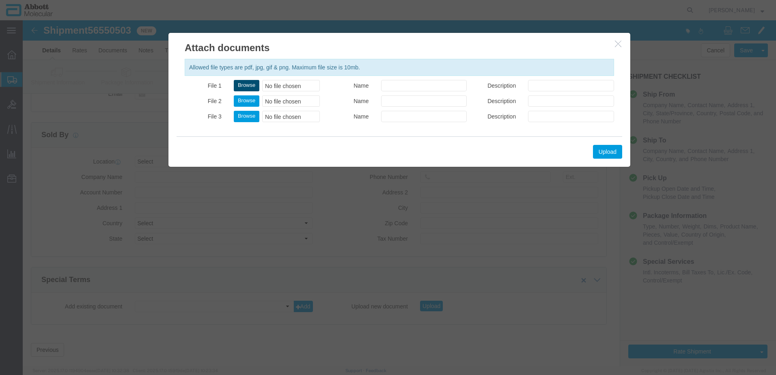
click button "Browse"
click button "Upload"
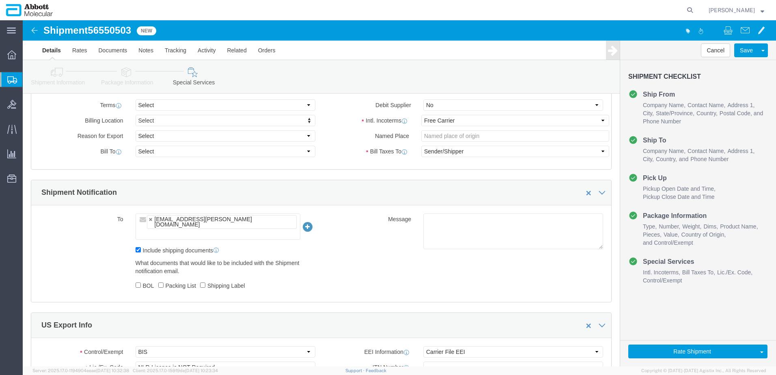
scroll to position [365, 0]
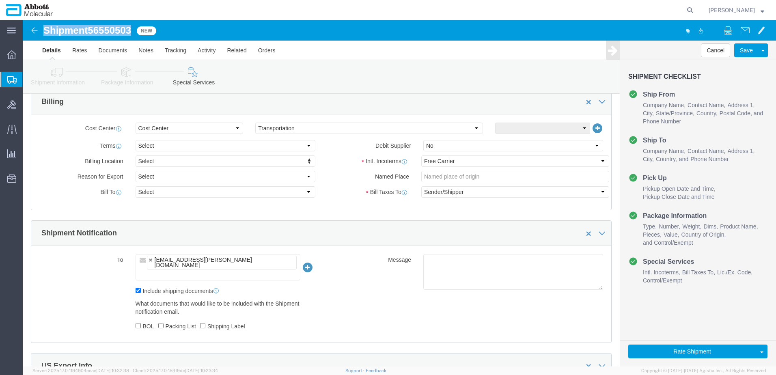
drag, startPoint x: 23, startPoint y: 10, endPoint x: 109, endPoint y: 14, distance: 86.2
click h1 "Shipment 56550503"
copy h1 "Shipment 56550503"
click button "Rate Shipment"
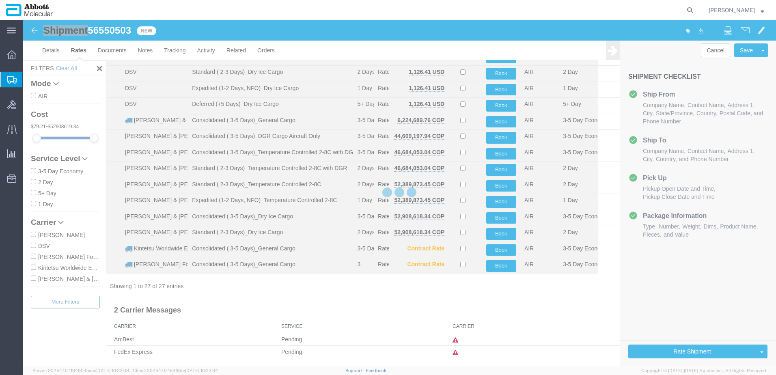
scroll to position [250, 0]
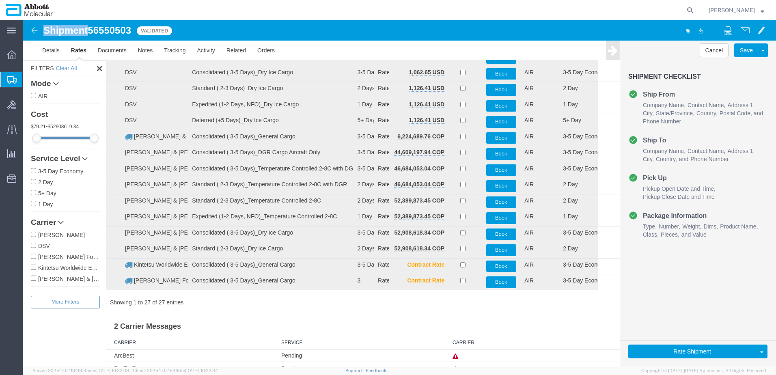
click at [35, 281] on input "[PERSON_NAME] & [PERSON_NAME]" at bounding box center [33, 278] width 5 height 5
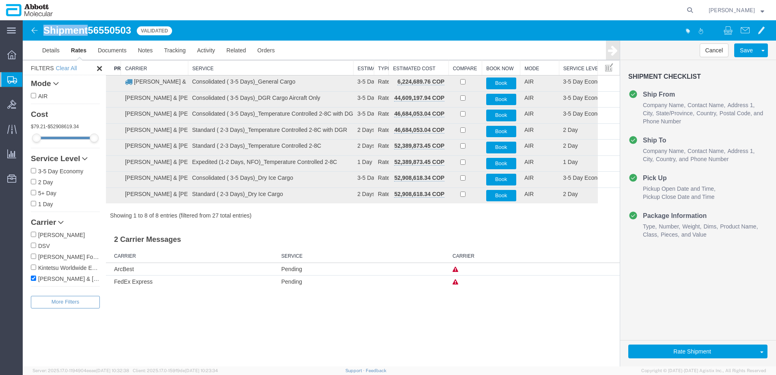
scroll to position [0, 0]
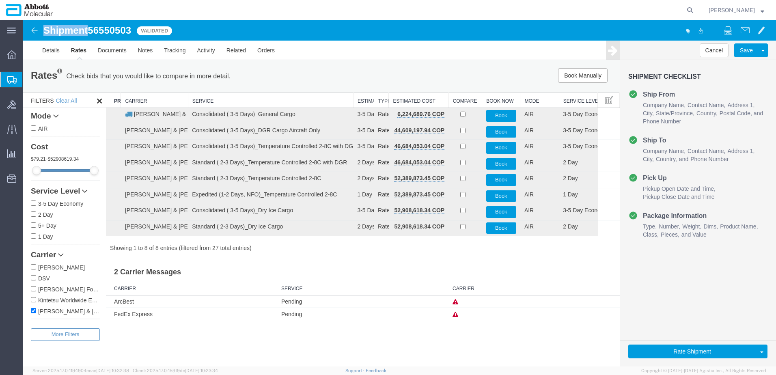
click at [233, 100] on th "Service" at bounding box center [270, 100] width 165 height 15
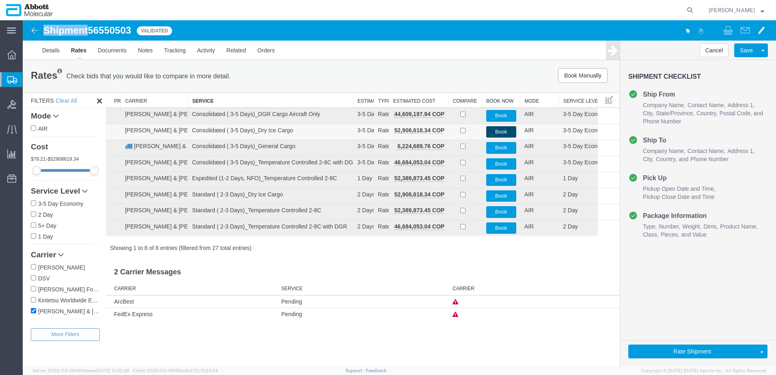
click at [496, 133] on button "Book" at bounding box center [501, 132] width 30 height 12
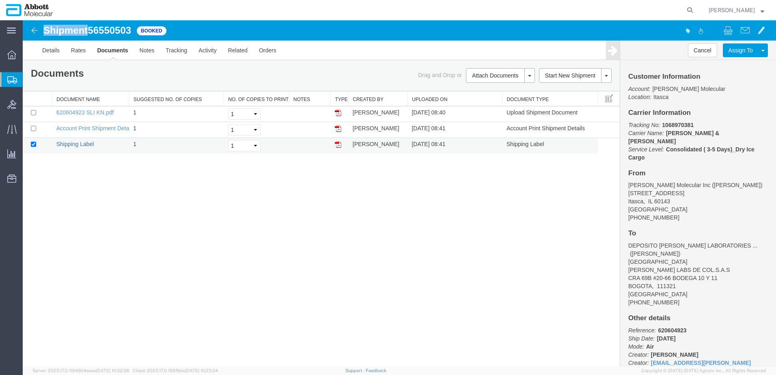
click at [80, 145] on link "Shipping Label" at bounding box center [75, 144] width 38 height 6
click at [0, 0] on span "Create from Template" at bounding box center [0, 0] width 0 height 0
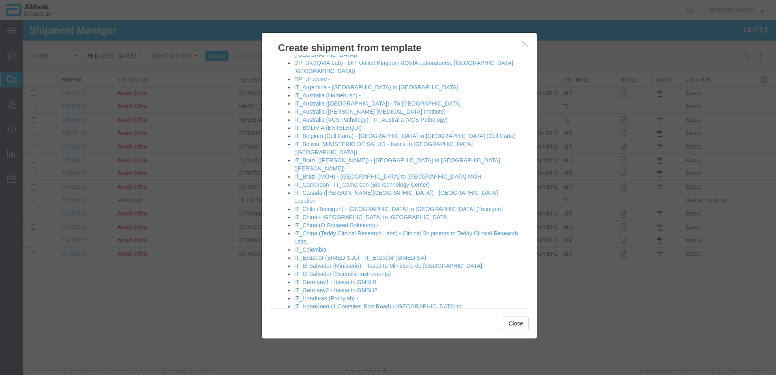
scroll to position [365, 0]
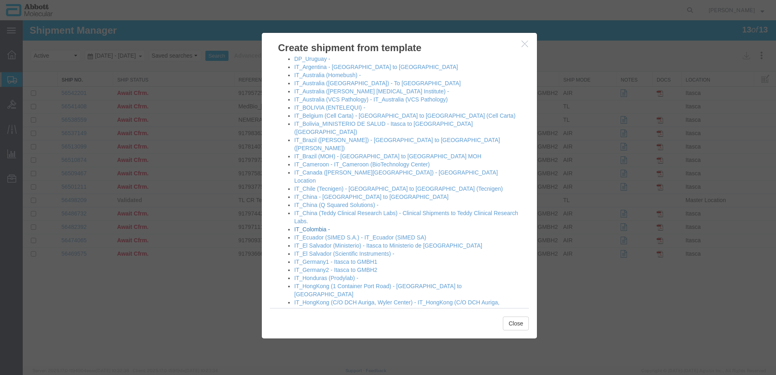
click at [322, 226] on link "IT_Colombia -" at bounding box center [312, 229] width 36 height 6
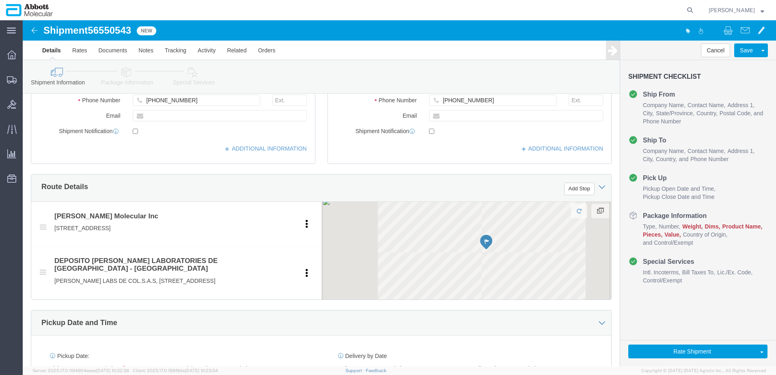
scroll to position [487, 0]
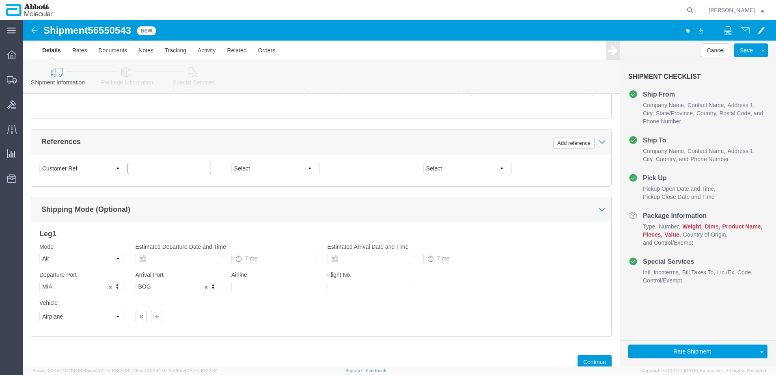
click input "text"
paste input "620606971"
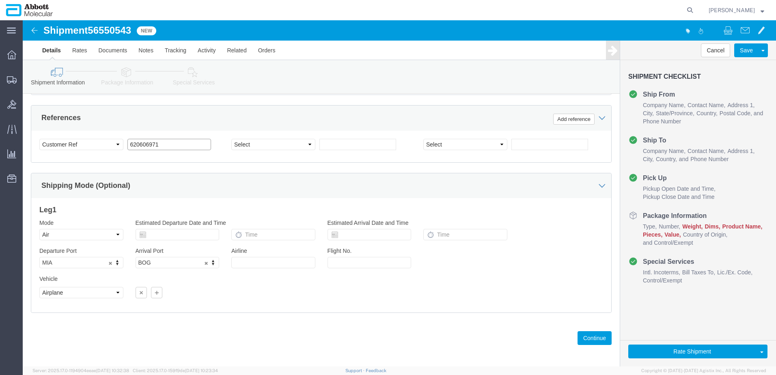
scroll to position [522, 0]
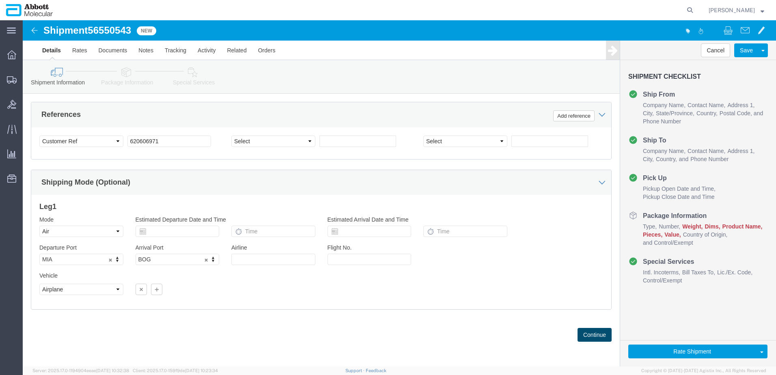
click button "Continue"
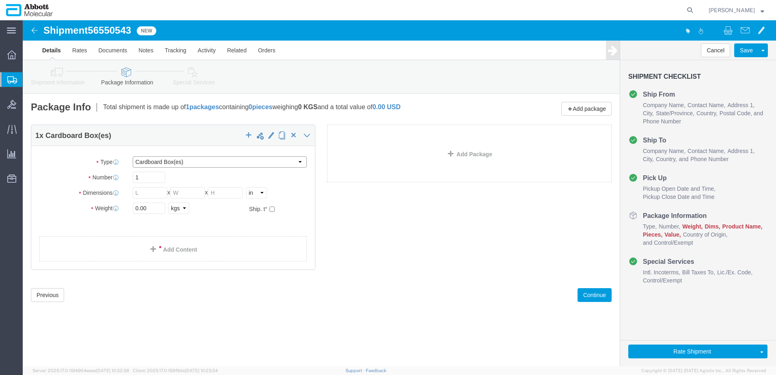
click select "Select Box (B) Box (C) Box (D) Cardboard Box(es) Crate (Instrument) Crate(s) En…"
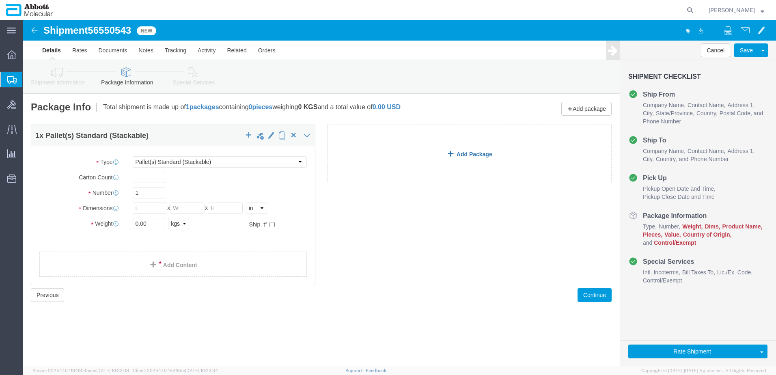
click link "Add Package"
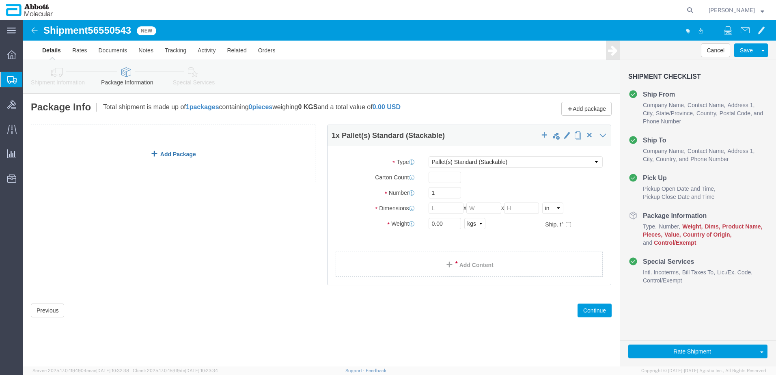
click link "Add Package"
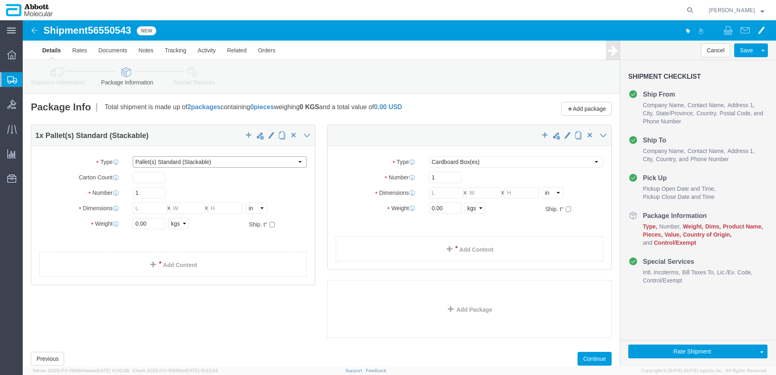
click select "Select Box (B) Box (C) Box (D) Cardboard Box(es) Crate (Instrument) Crate(s) En…"
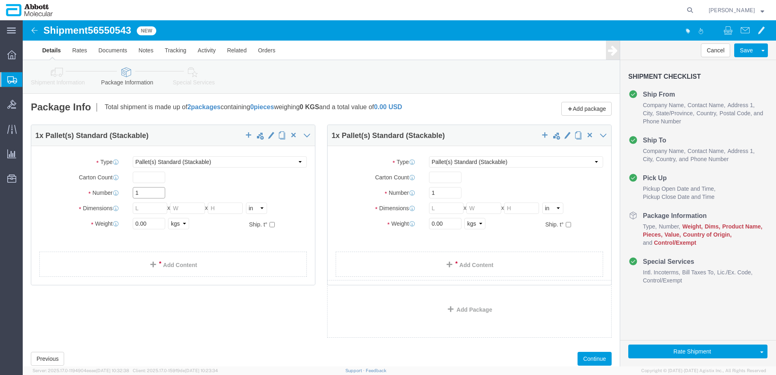
drag, startPoint x: 131, startPoint y: 173, endPoint x: -12, endPoint y: 169, distance: 143.0
click html "Shipment 56550543 New Details Rates Documents Notes Tracking Activity Related O…"
click input "checkbox"
click input "text"
click input "checkbox"
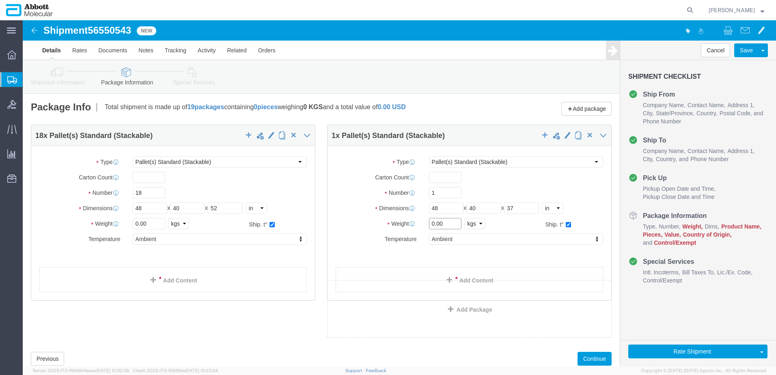
drag, startPoint x: 421, startPoint y: 204, endPoint x: 372, endPoint y: 199, distance: 49.0
click div "Weight 0.00 Select kgs lbs Ship. t°"
drag, startPoint x: 124, startPoint y: 201, endPoint x: 84, endPoint y: 200, distance: 40.6
click div "Weight Total weight of packages in pounds or kilograms 0.00 Select kgs lbs Ship…"
click div "18 x Pallet(s) Standard (Stackable) Package Type Select Box (B) Box (C) Box (D)…"
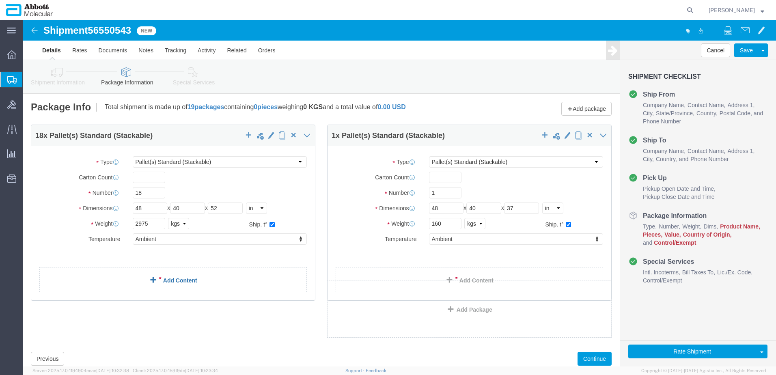
click link "Add Content"
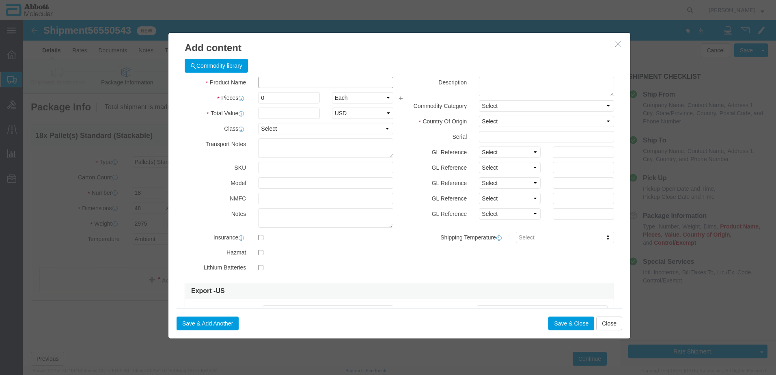
click input "text"
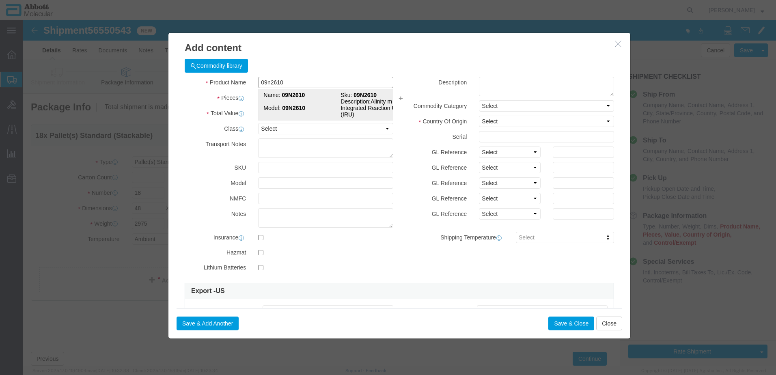
click strong "09N2610"
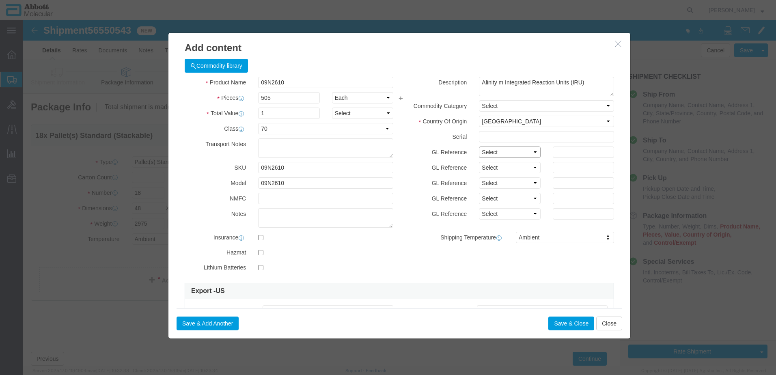
drag, startPoint x: 467, startPoint y: 133, endPoint x: 469, endPoint y: 138, distance: 6.0
click select "Select Account Type Activity ID Airline Appointment Number ASN Batch Number Bil…"
click button "Save & Close"
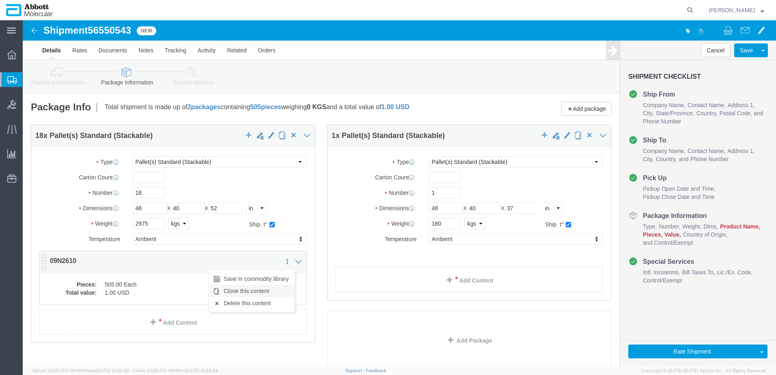
click link "Clone this content"
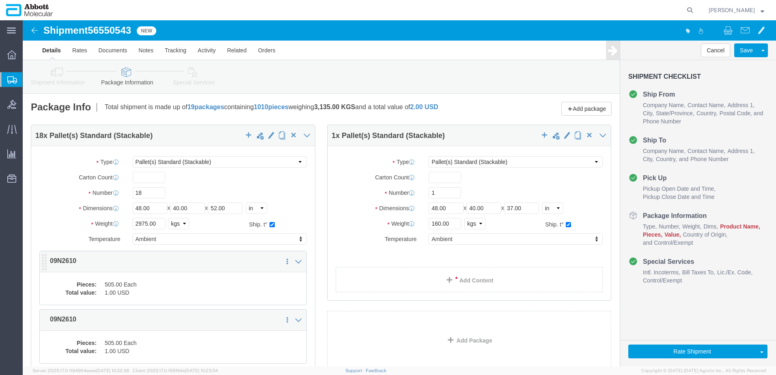
click icon
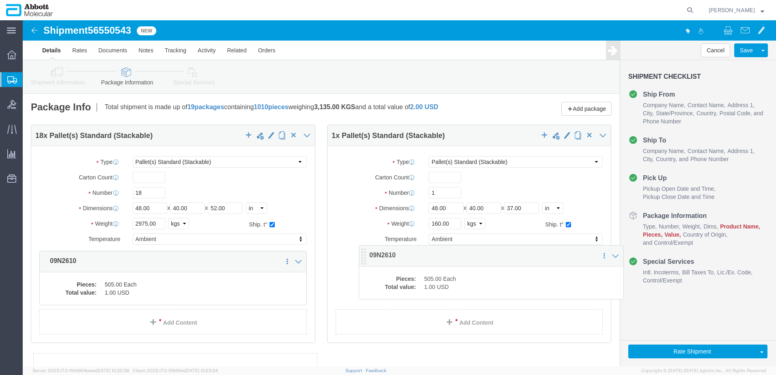
drag, startPoint x: 22, startPoint y: 239, endPoint x: 342, endPoint y: 233, distance: 319.5
click icon
click dd "505.00 Each"
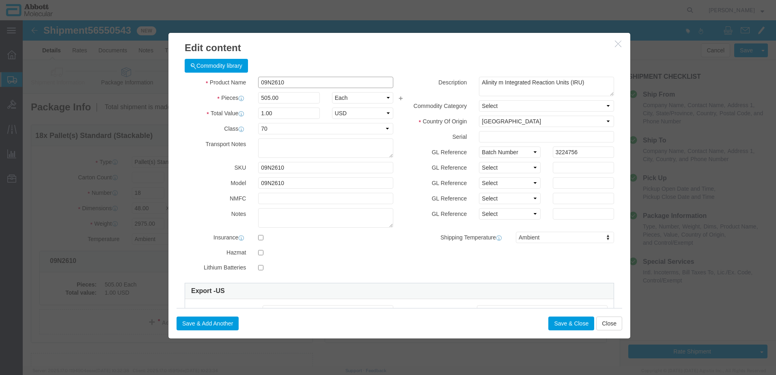
click input "09N2610"
drag, startPoint x: 553, startPoint y: 131, endPoint x: 462, endPoint y: 130, distance: 91.3
click div "GL Reference Select Account Type Activity ID Airline Appointment Number ASN Bat…"
click button "Save & Close"
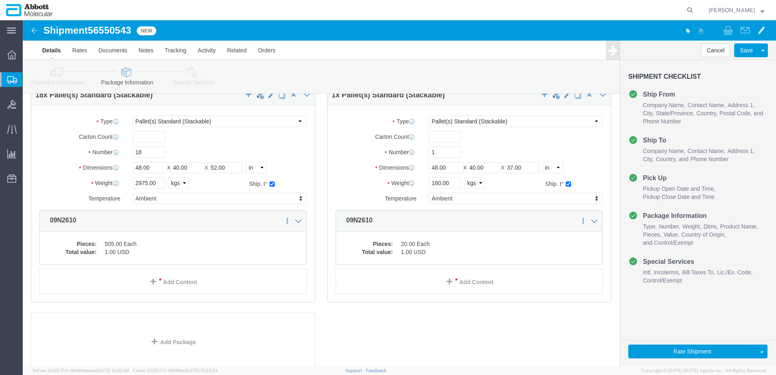
scroll to position [97, 0]
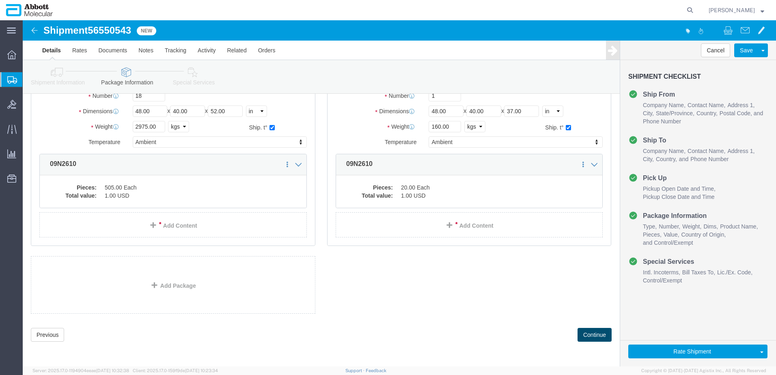
click button "Continue"
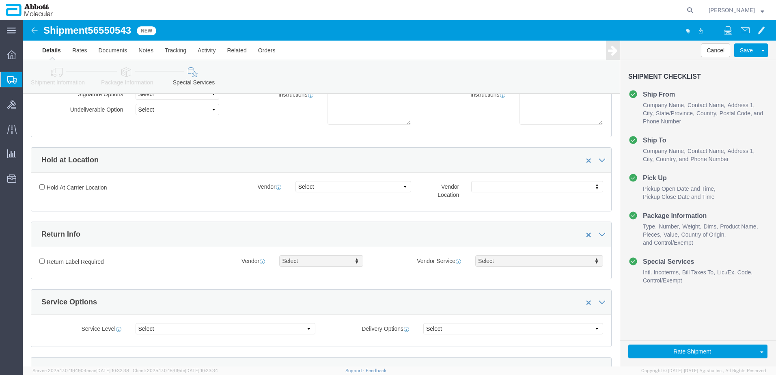
scroll to position [1083, 0]
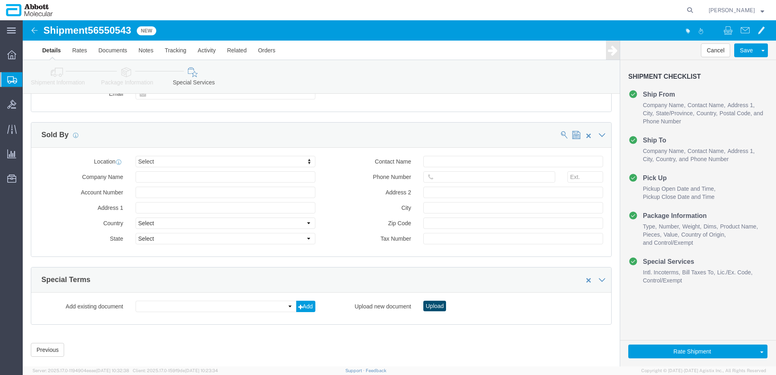
click button "Upload"
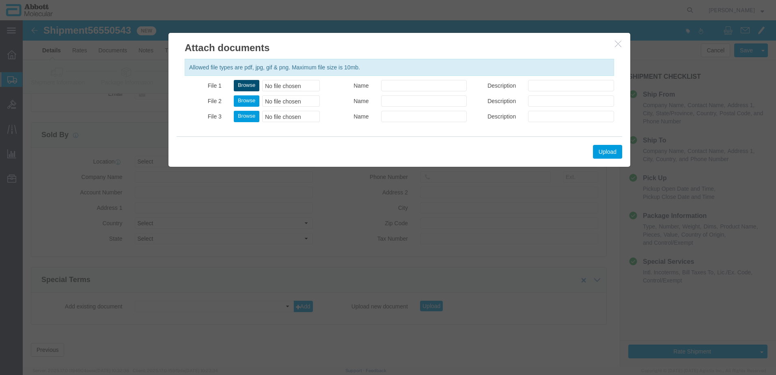
click button "Browse"
click button "Upload"
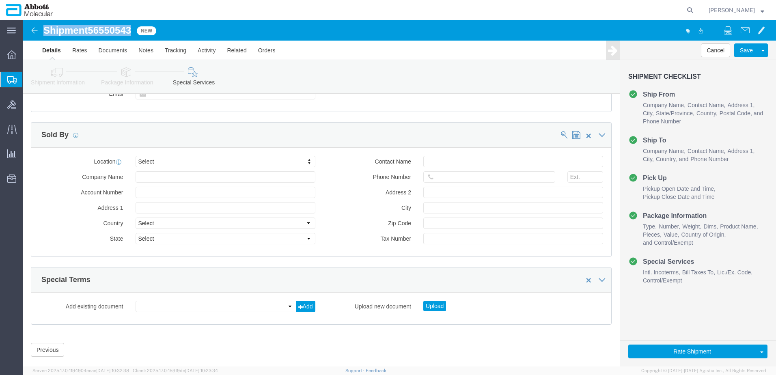
drag, startPoint x: 21, startPoint y: 10, endPoint x: 110, endPoint y: 8, distance: 89.7
click h1 "Shipment 56550543"
copy h1 "Shipment 56550543"
click button "Rate Shipment"
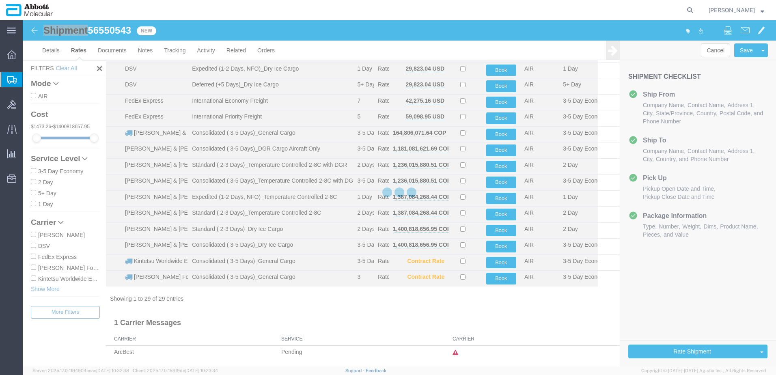
scroll to position [270, 0]
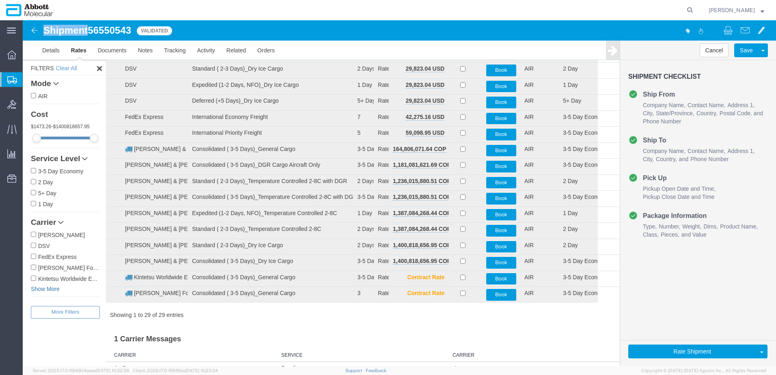
click at [49, 287] on link "Show More" at bounding box center [65, 289] width 69 height 8
click at [49, 287] on label "[PERSON_NAME] & [PERSON_NAME]" at bounding box center [65, 289] width 69 height 9
click at [36, 287] on input "[PERSON_NAME] & [PERSON_NAME]" at bounding box center [33, 289] width 5 height 5
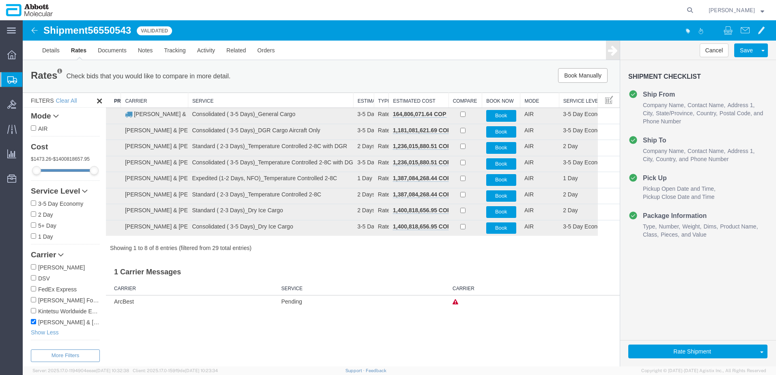
click at [226, 100] on th "Service" at bounding box center [270, 100] width 165 height 15
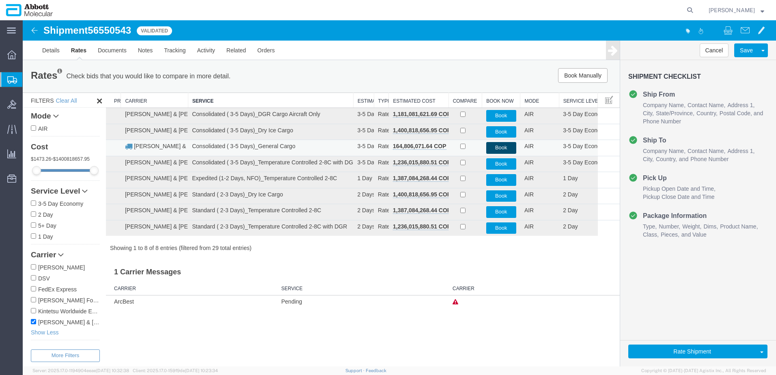
click at [496, 145] on button "Book" at bounding box center [501, 148] width 30 height 12
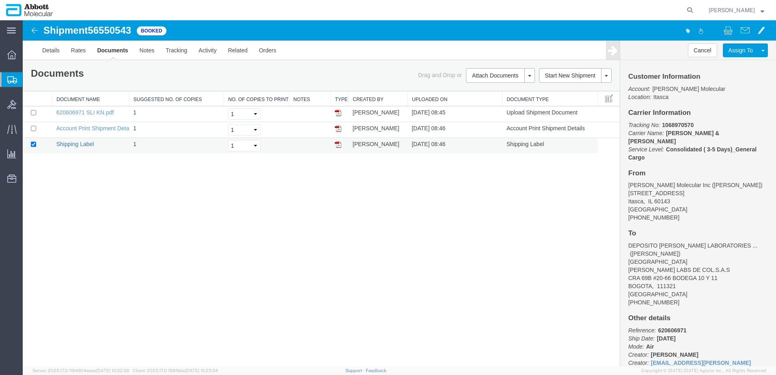
click at [76, 143] on link "Shipping Label" at bounding box center [75, 144] width 38 height 6
click at [0, 0] on span "Create from Template" at bounding box center [0, 0] width 0 height 0
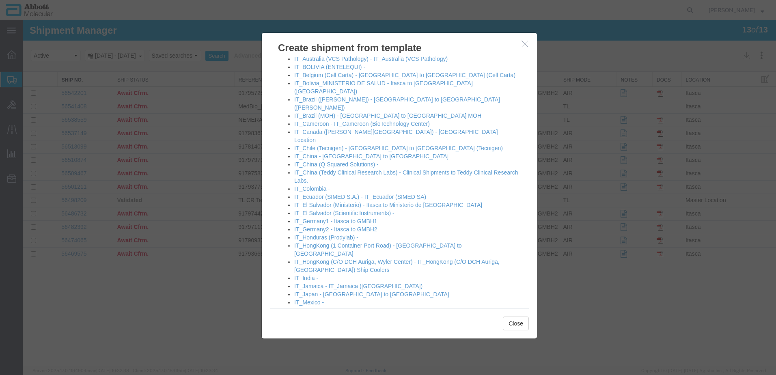
scroll to position [365, 0]
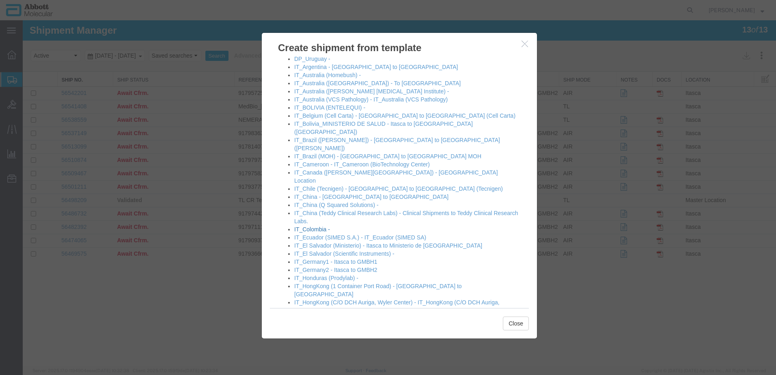
click at [311, 226] on link "IT_Colombia -" at bounding box center [312, 229] width 36 height 6
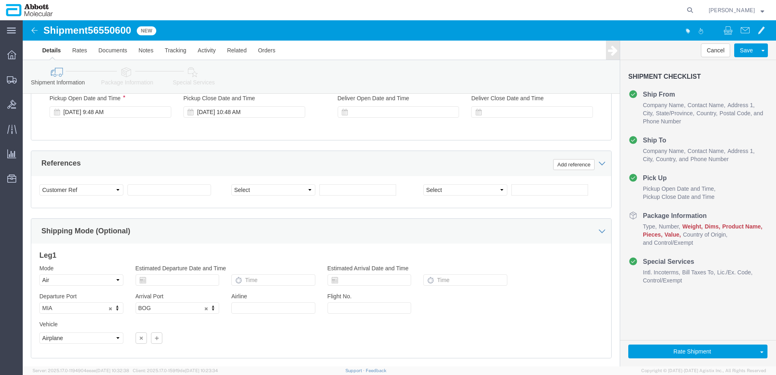
scroll to position [487, 0]
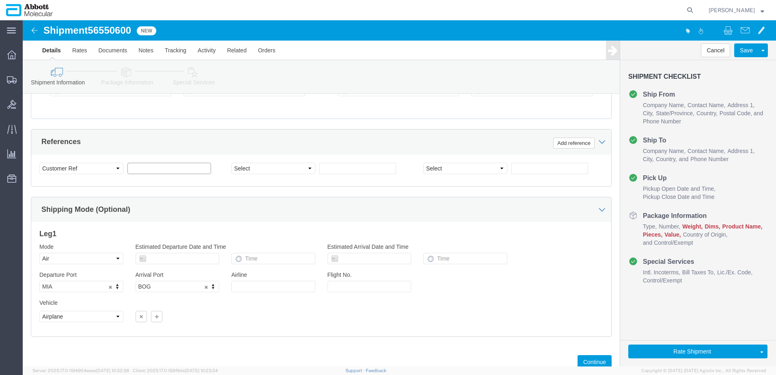
click input "text"
paste input "620606972"
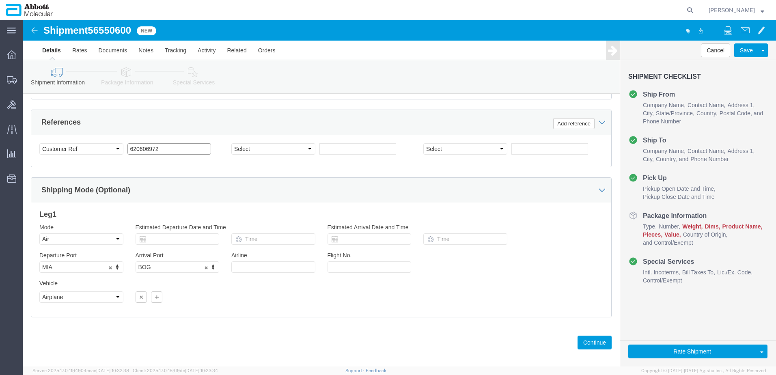
scroll to position [522, 0]
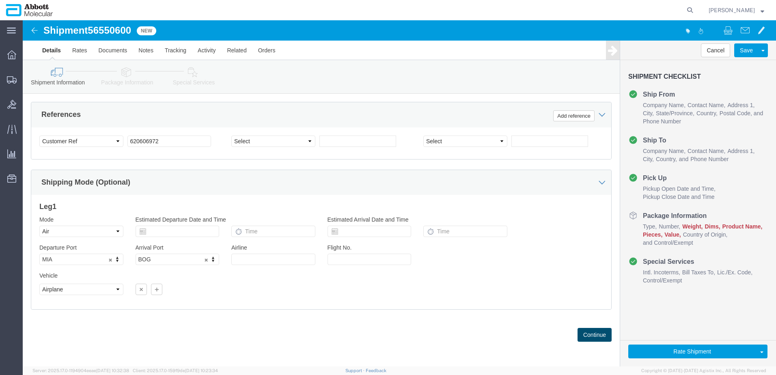
click button "Continue"
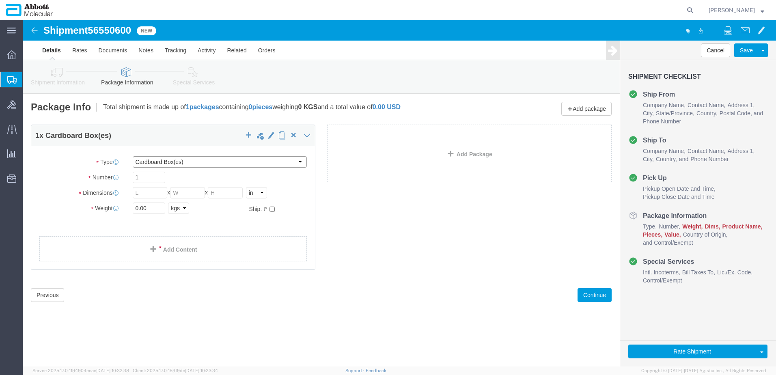
click select "Select Box (B) Box (C) Box (D) Cardboard Box(es) Crate (Instrument) Crate(s) En…"
drag, startPoint x: 132, startPoint y: 174, endPoint x: 106, endPoint y: 171, distance: 26.9
click div "1"
click input "checkbox"
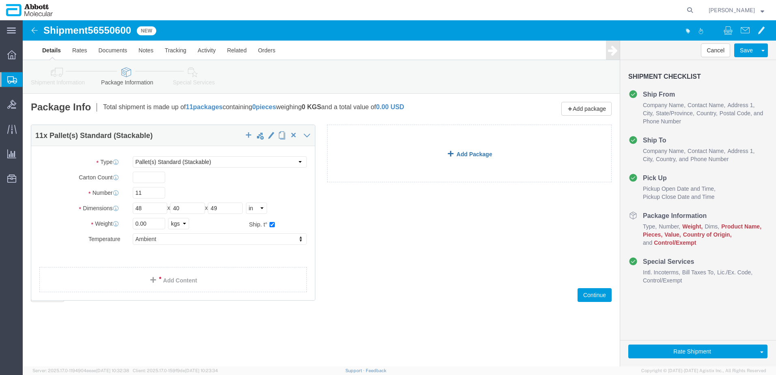
click link "Add Package"
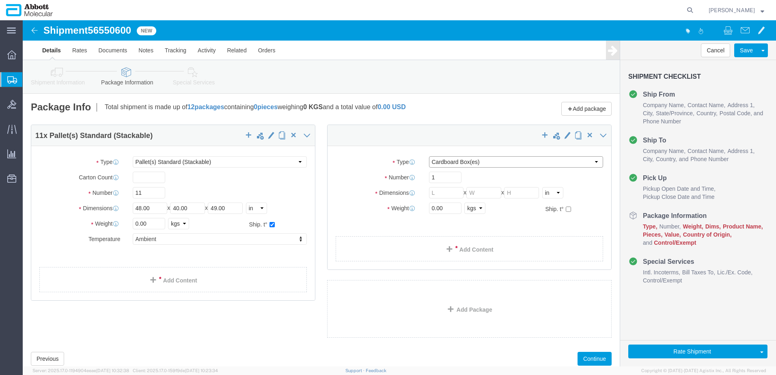
click select "Select Box (B) Box (C) Box (D) Cardboard Box(es) Crate (Instrument) Crate(s) En…"
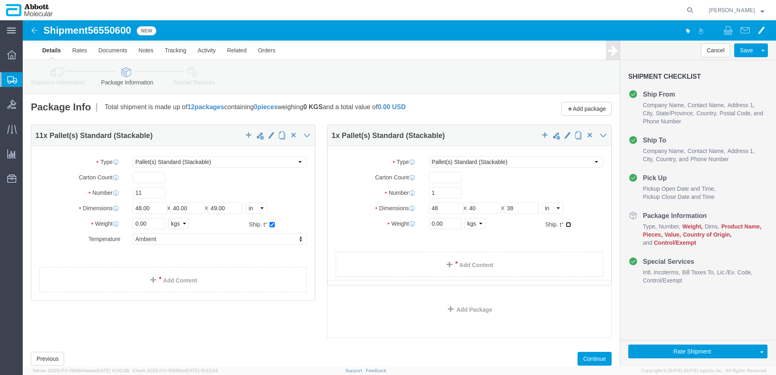
click input "checkbox"
drag, startPoint x: 429, startPoint y: 203, endPoint x: 277, endPoint y: 213, distance: 152.6
click div "11 x Pallet(s) Standard (Stackable) Package Type Select Box (B) Box (C) Box (D)…"
drag, startPoint x: 134, startPoint y: 203, endPoint x: 26, endPoint y: 204, distance: 108.8
click div "Weight 0.00 Select kgs lbs Ship. t°"
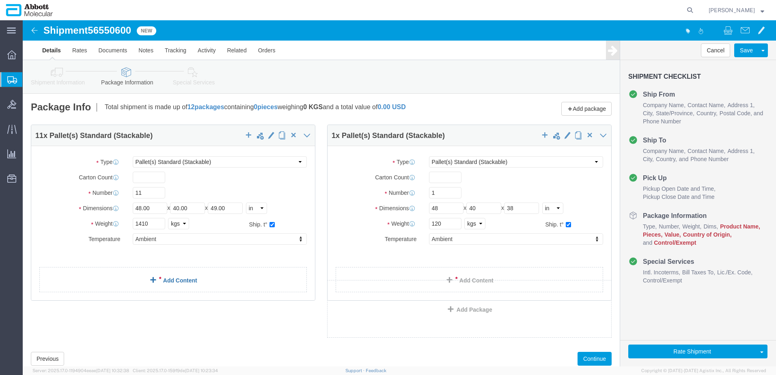
click link "Add Content"
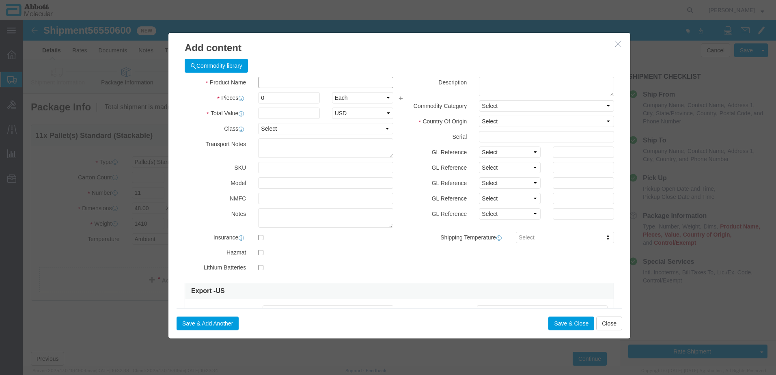
click input "text"
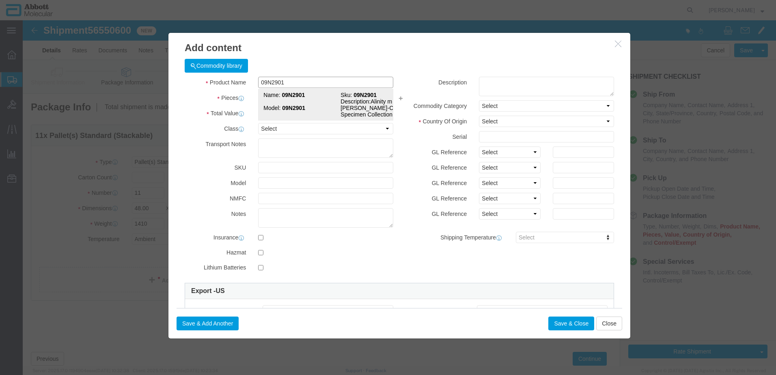
click div "Name: 09N2901 Sku: 09N2901 Model: 09N2901 Description: Alinity m Cervi-Collect …"
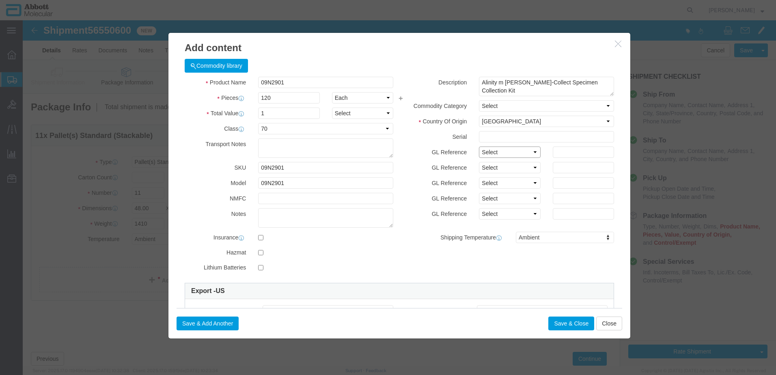
click select "Select Account Type Activity ID Airline Appointment Number ASN Batch Number Bil…"
click button "Save & Close"
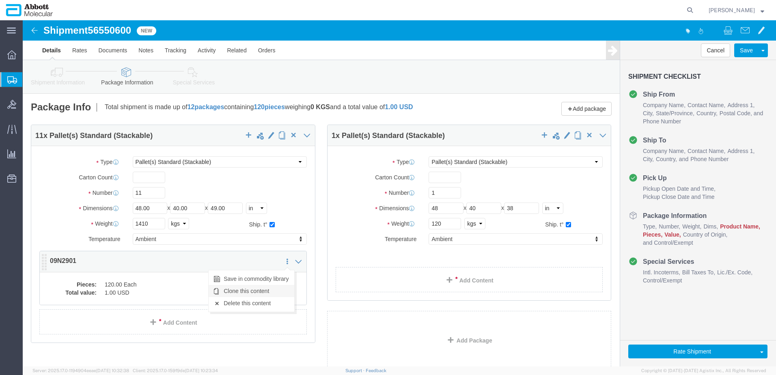
click link "Clone this content"
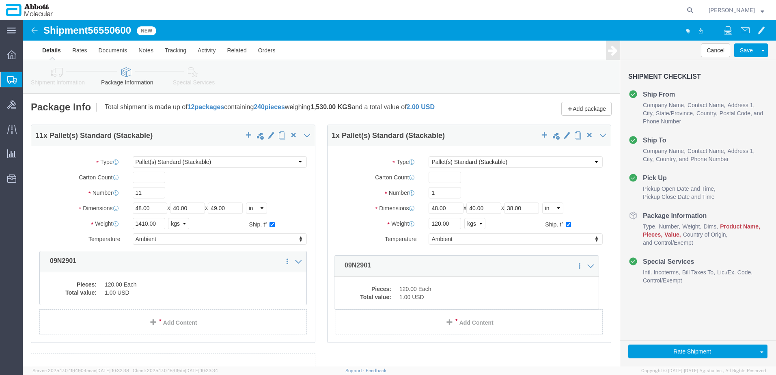
drag, startPoint x: 19, startPoint y: 241, endPoint x: 308, endPoint y: 246, distance: 289.1
click icon
click dd "120.00 Each"
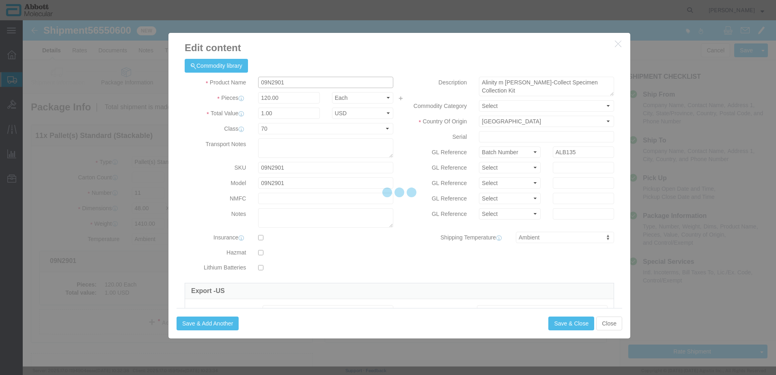
click input "09N2901"
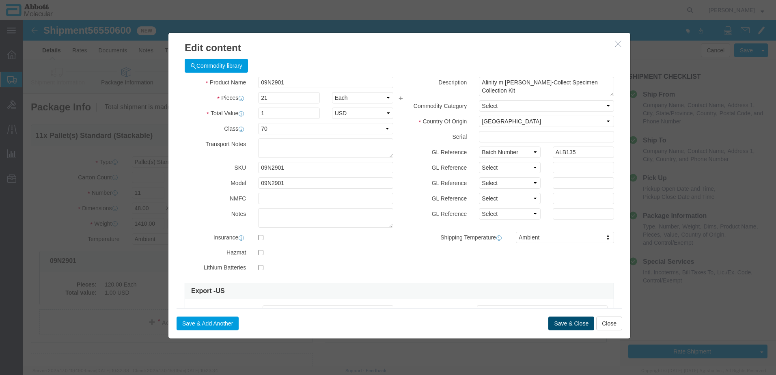
click button "Save & Close"
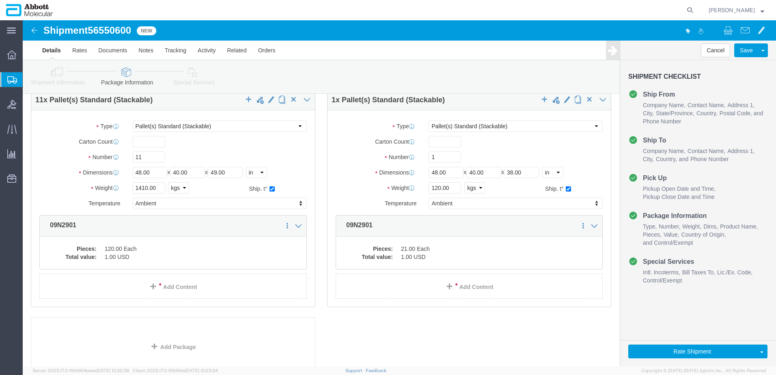
scroll to position [97, 0]
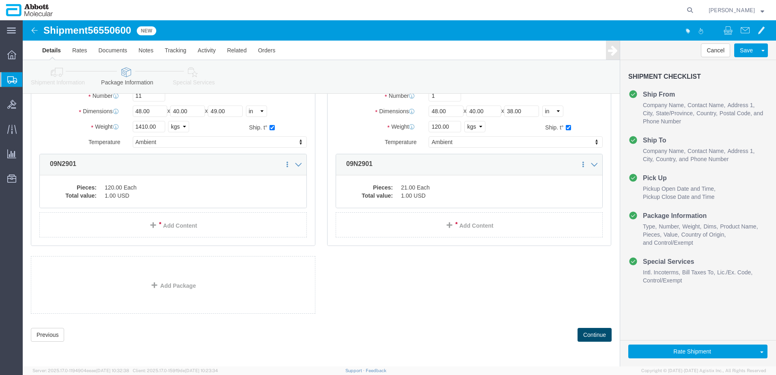
click button "Continue"
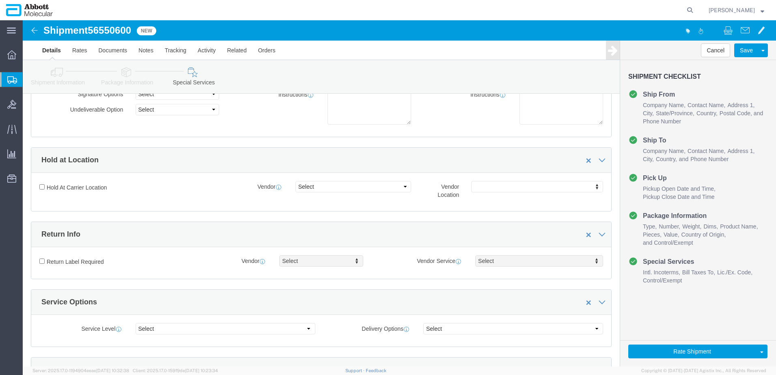
scroll to position [1083, 0]
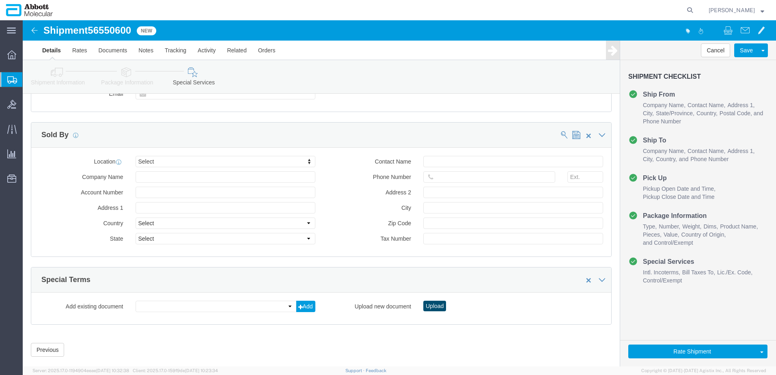
click button "Upload"
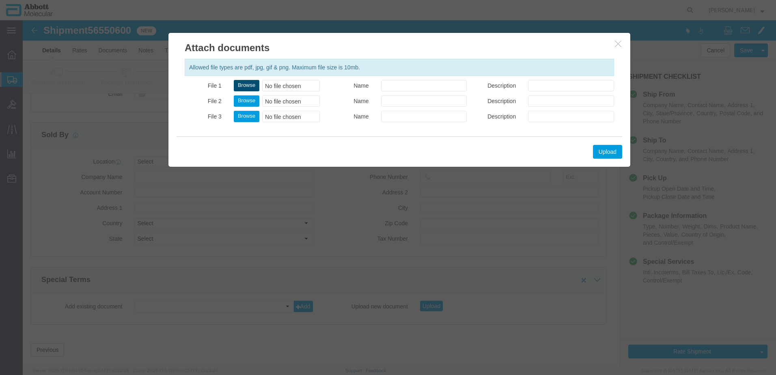
click button "Browse"
click button "Upload"
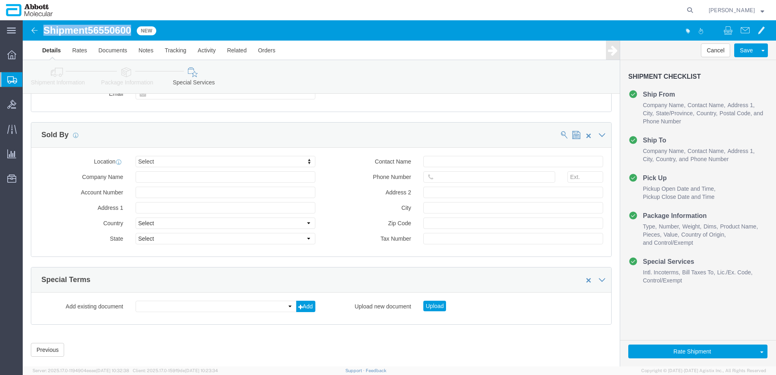
drag, startPoint x: 21, startPoint y: 11, endPoint x: 110, endPoint y: 11, distance: 88.5
click h1 "Shipment 56550600"
copy h1 "Shipment 56550600"
click button "Rate Shipment"
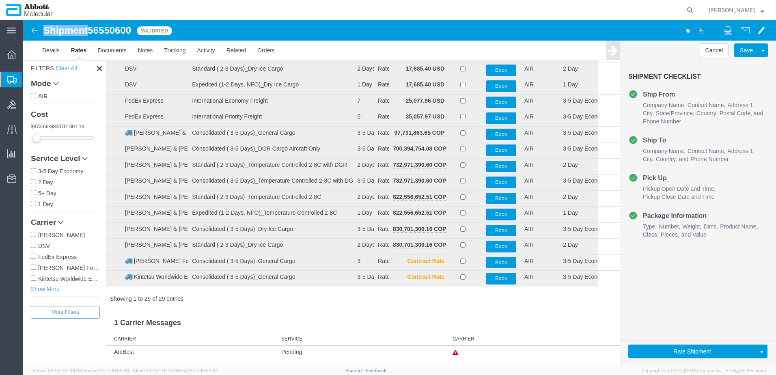
scroll to position [270, 0]
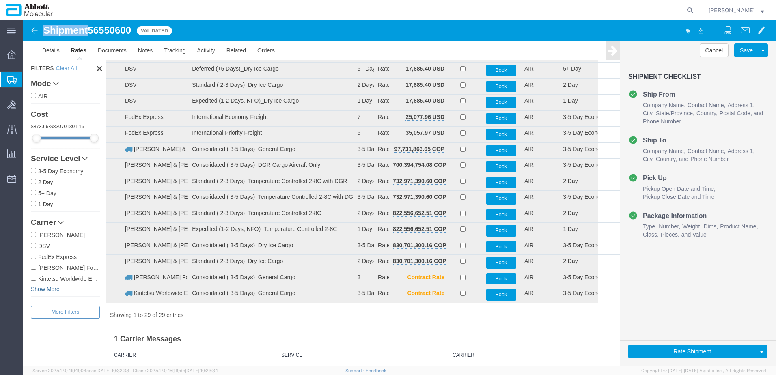
click at [40, 291] on link "Show More" at bounding box center [65, 289] width 69 height 8
click at [45, 289] on label "[PERSON_NAME] & [PERSON_NAME]" at bounding box center [65, 289] width 69 height 9
click at [36, 289] on input "[PERSON_NAME] & [PERSON_NAME]" at bounding box center [33, 289] width 5 height 5
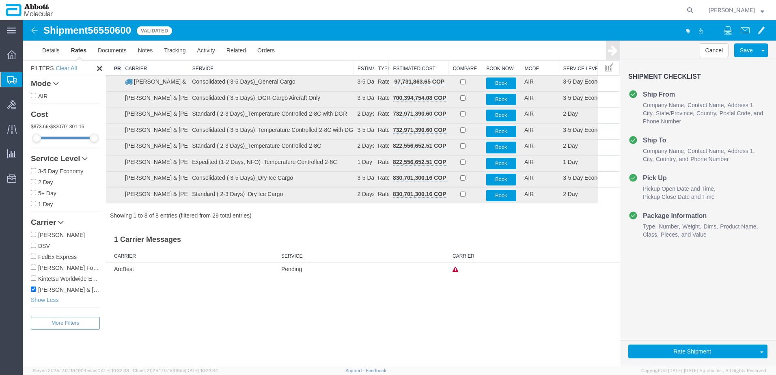
scroll to position [0, 0]
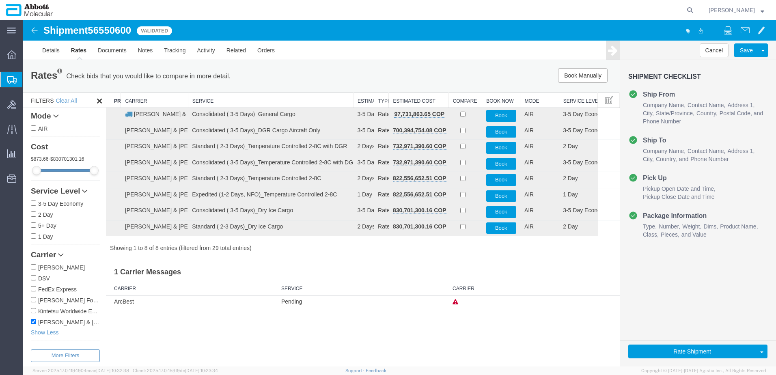
click at [211, 98] on th "Service" at bounding box center [270, 100] width 165 height 15
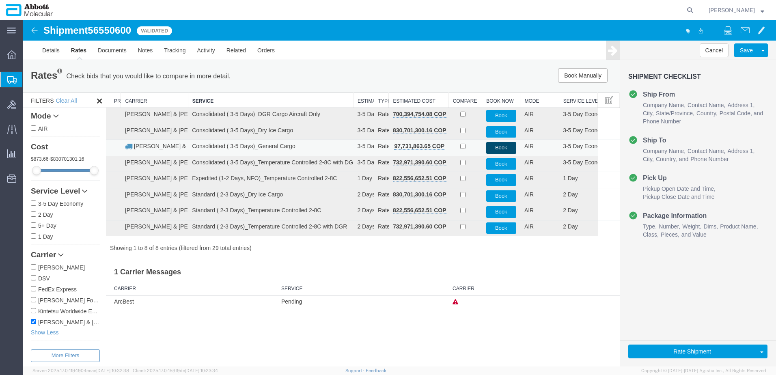
click at [494, 147] on button "Book" at bounding box center [501, 148] width 30 height 12
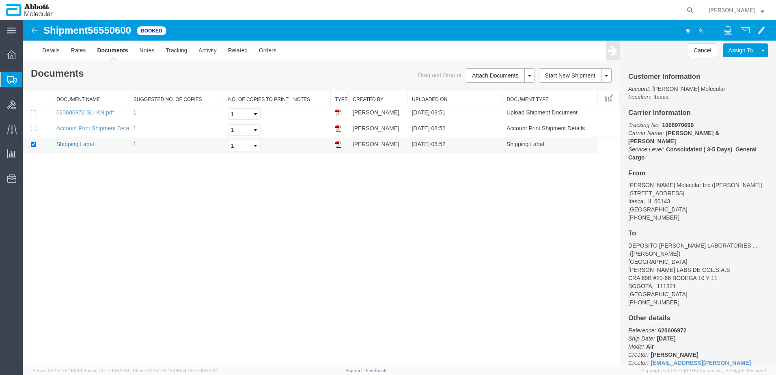
click at [86, 145] on link "Shipping Label" at bounding box center [75, 144] width 38 height 6
click at [0, 0] on span "Create from Template" at bounding box center [0, 0] width 0 height 0
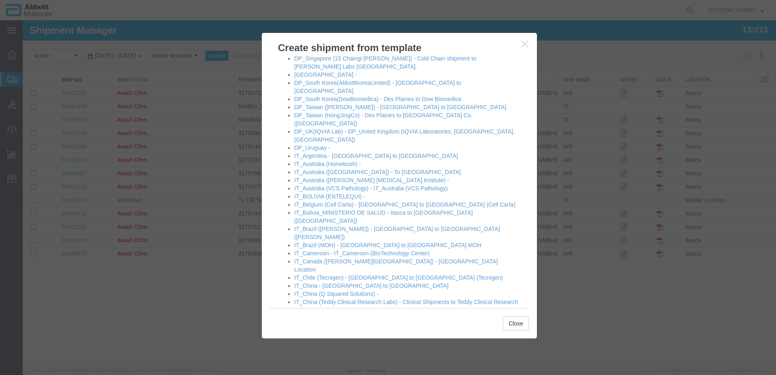
scroll to position [325, 0]
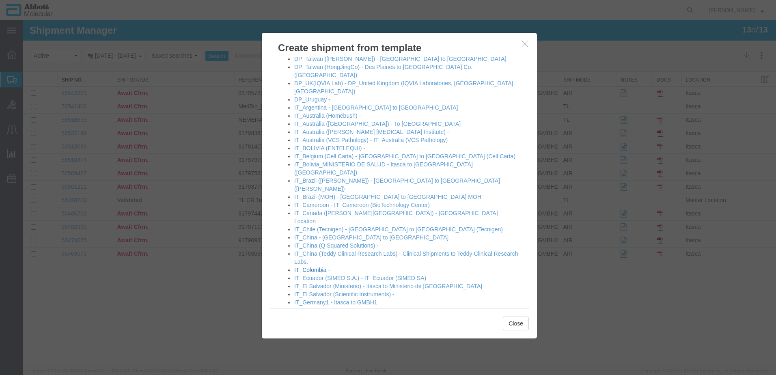
click at [315, 267] on link "IT_Colombia -" at bounding box center [312, 270] width 36 height 6
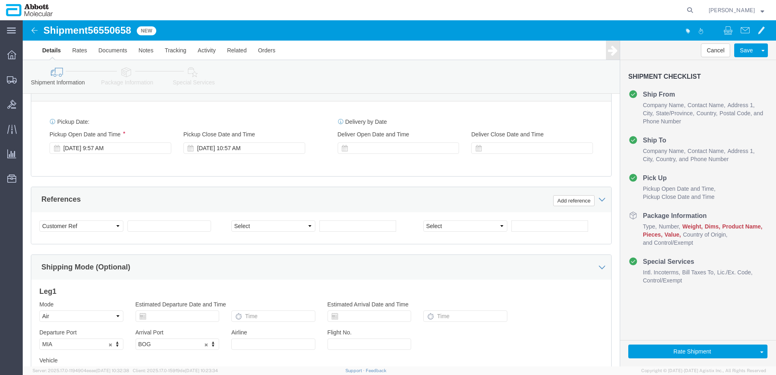
scroll to position [447, 0]
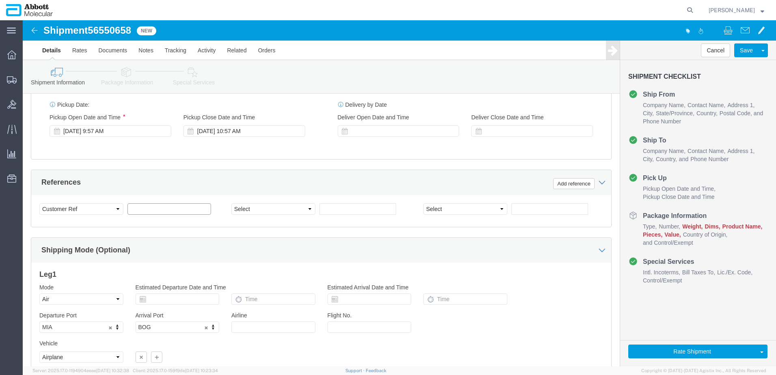
click input "text"
paste input "620608537"
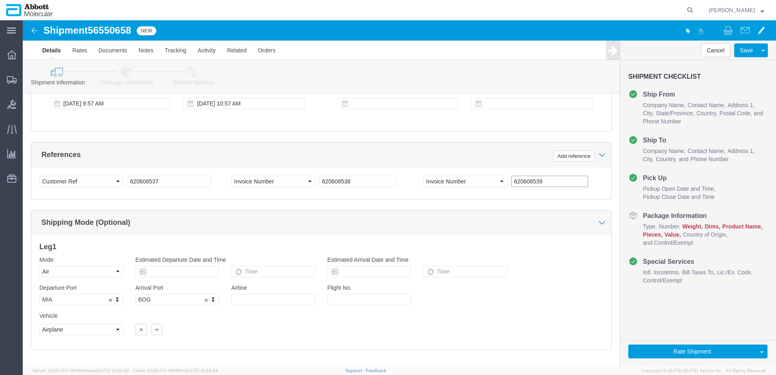
scroll to position [522, 0]
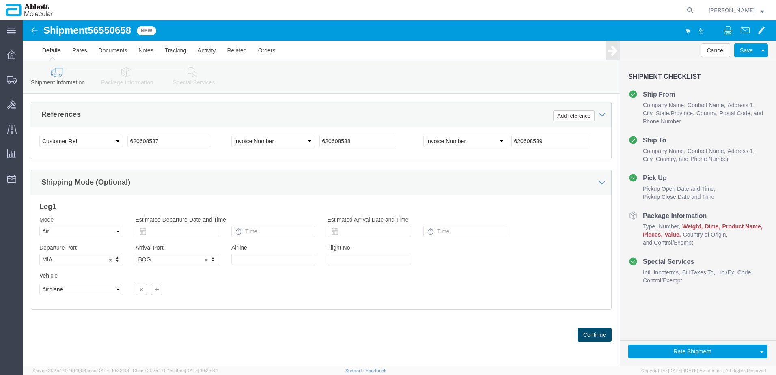
click button "Continue"
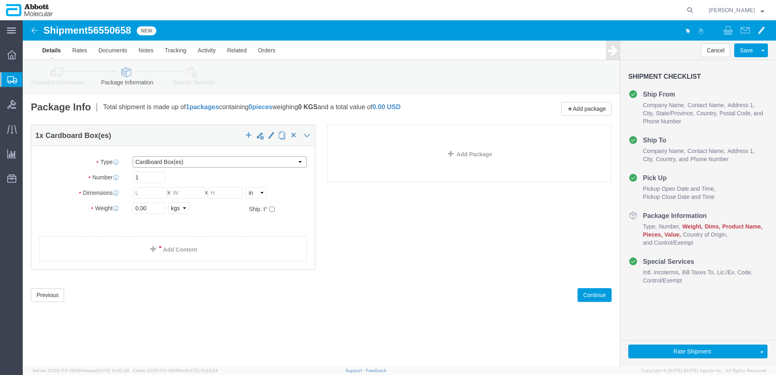
click select "Select Box (B) Box (C) Box (D) Cardboard Box(es) Crate (Instrument) Crate(s) En…"
click input "text"
click input "checkbox"
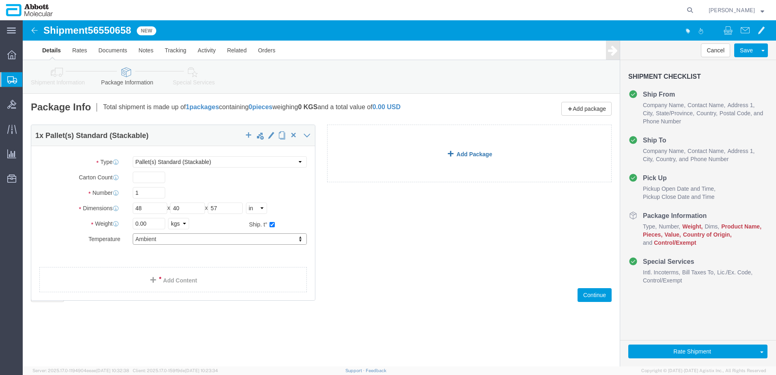
click link "Add Package"
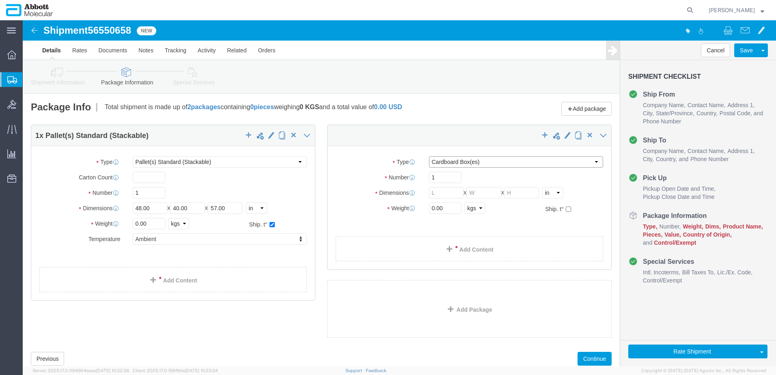
click select "Select Box (B) Box (C) Box (D) Cardboard Box(es) Crate (Instrument) Crate(s) En…"
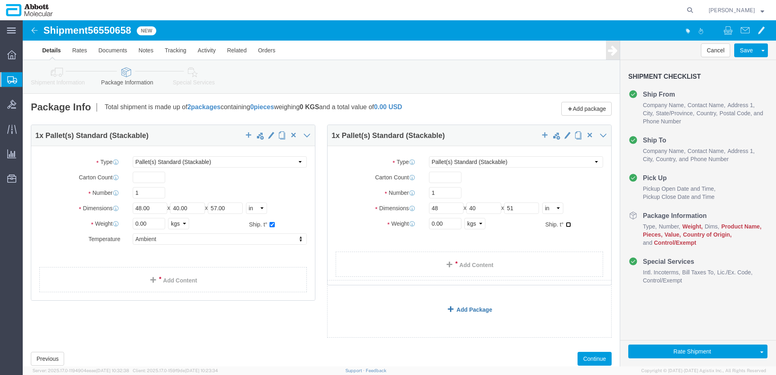
click input "checkbox"
click link "Add Package"
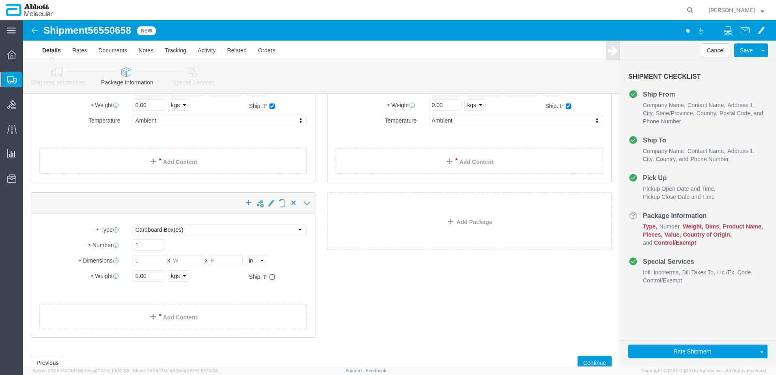
scroll to position [147, 0]
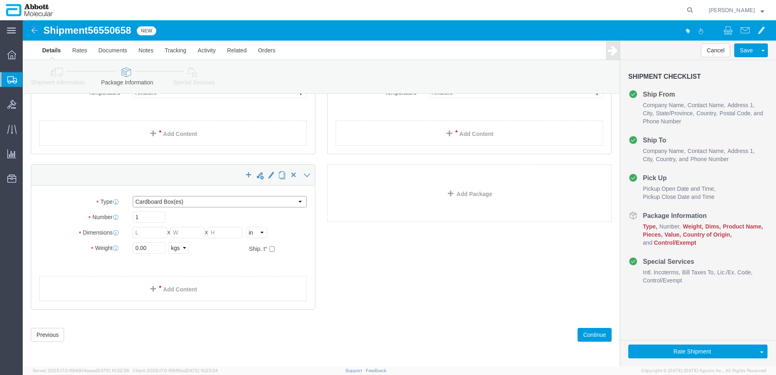
click select "Select Box (B) Box (C) Box (D) Cardboard Box(es) Crate (Instrument) Crate(s) En…"
click input "checkbox"
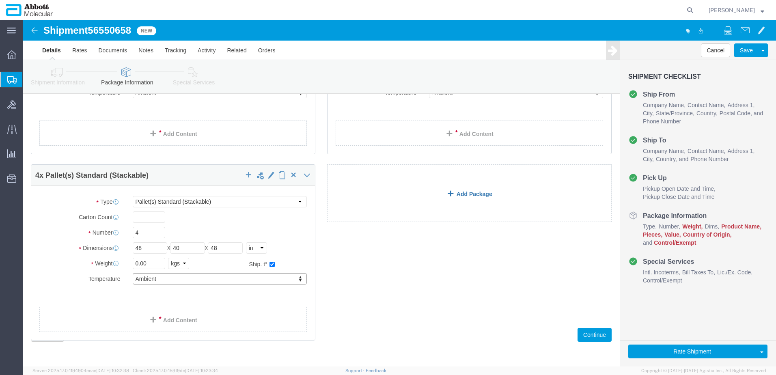
click link "Add Package"
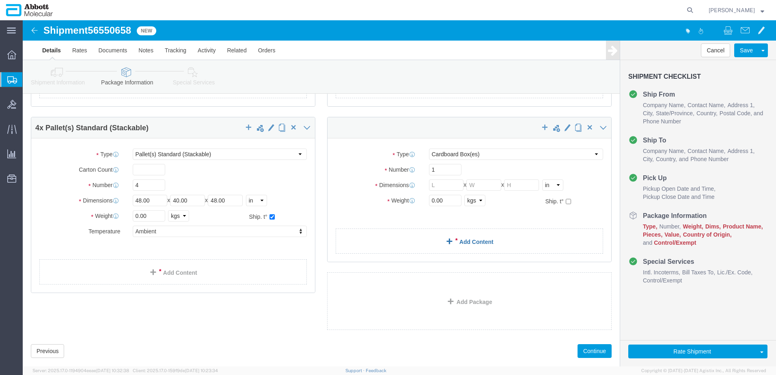
scroll to position [210, 0]
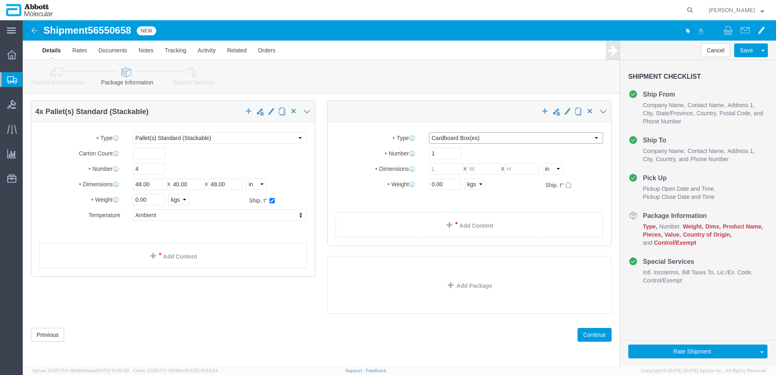
click select "Select Box (B) Box (C) Box (D) Cardboard Box(es) Crate (Instrument) Crate(s) En…"
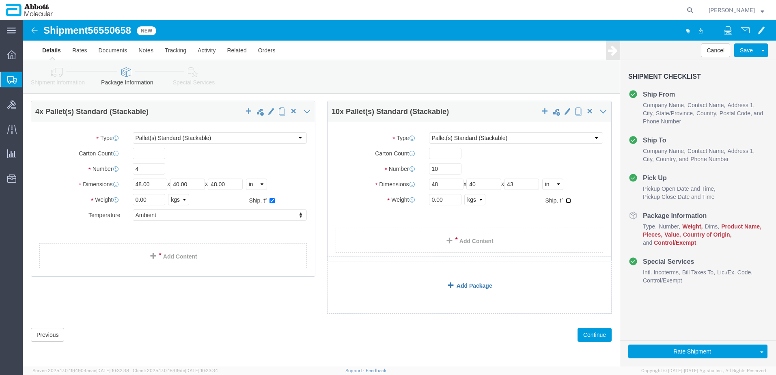
click input "checkbox"
click link "Add Package"
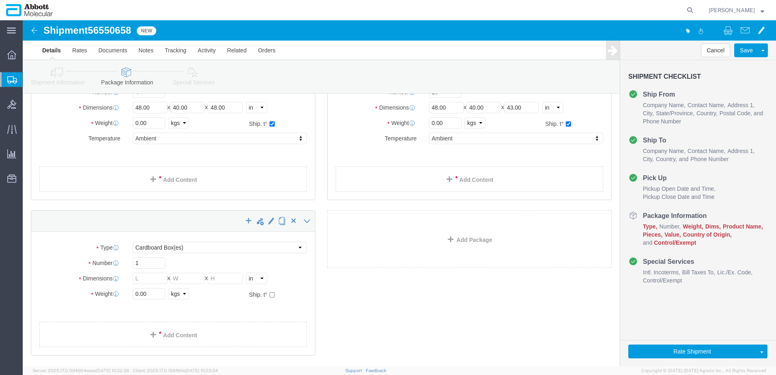
scroll to position [333, 0]
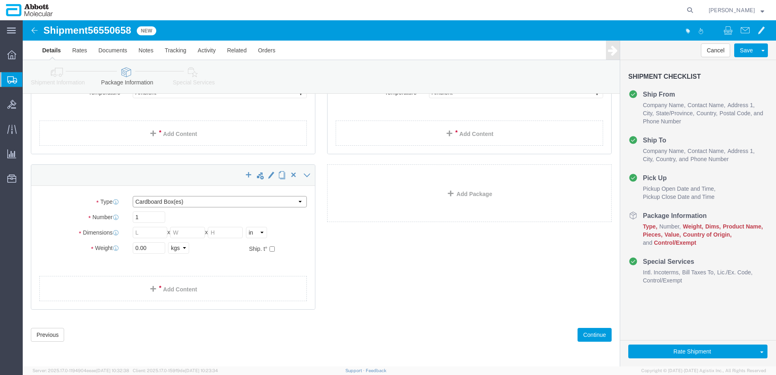
drag, startPoint x: 162, startPoint y: 181, endPoint x: 162, endPoint y: 187, distance: 6.5
click select "Select Box (B) Box (C) Box (D) Cardboard Box(es) Crate (Instrument) Crate(s) En…"
click input "checkbox"
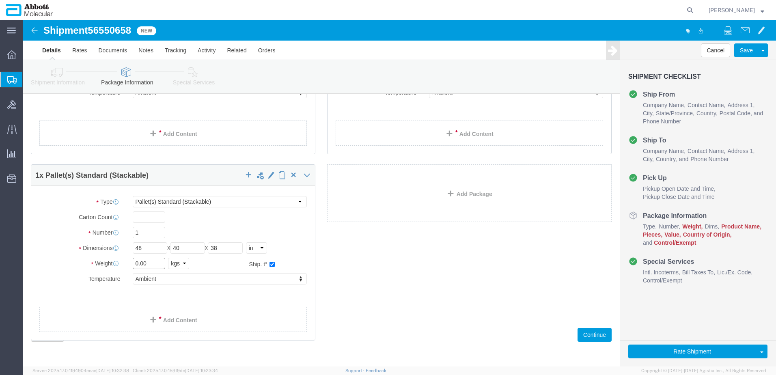
drag, startPoint x: 132, startPoint y: 247, endPoint x: -24, endPoint y: 248, distance: 156.7
click html "Shipment 56550658 New Details Rates Documents Notes Tracking Activity Related O…"
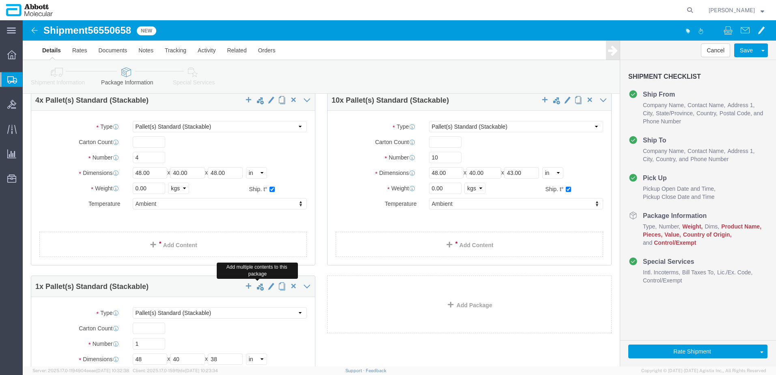
scroll to position [211, 0]
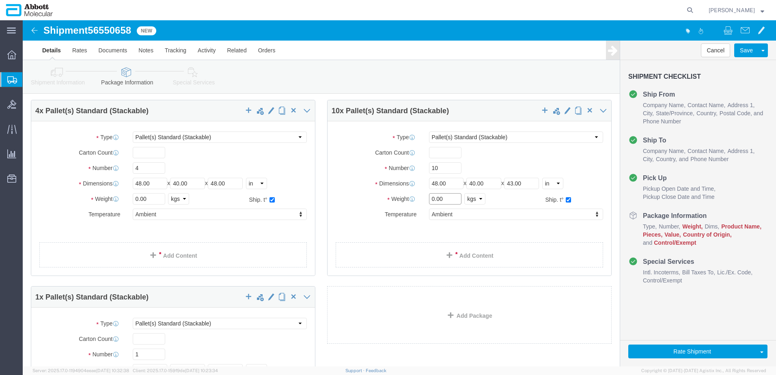
drag, startPoint x: 420, startPoint y: 177, endPoint x: 397, endPoint y: 177, distance: 22.3
click div "0.00 Select kgs lbs"
click input "0.00"
drag, startPoint x: 423, startPoint y: 177, endPoint x: 400, endPoint y: 177, distance: 22.7
click div "0.00 Select kgs lbs"
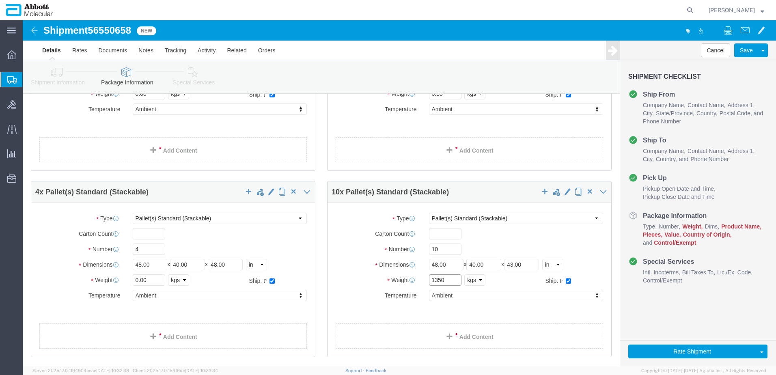
scroll to position [170, 0]
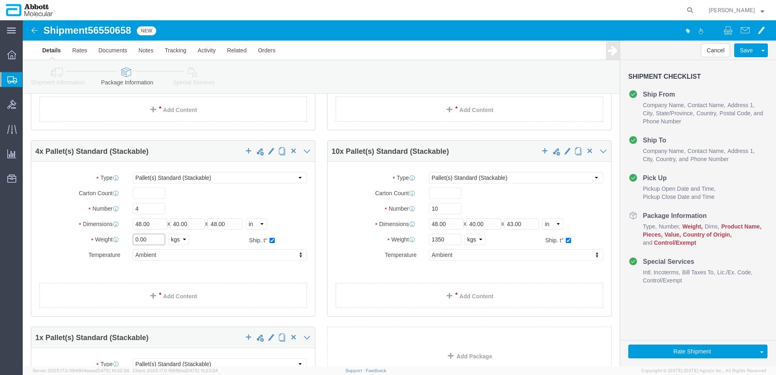
drag, startPoint x: 129, startPoint y: 222, endPoint x: 84, endPoint y: 218, distance: 44.8
click div "Weight 0.00 Select kgs lbs Ship. t°"
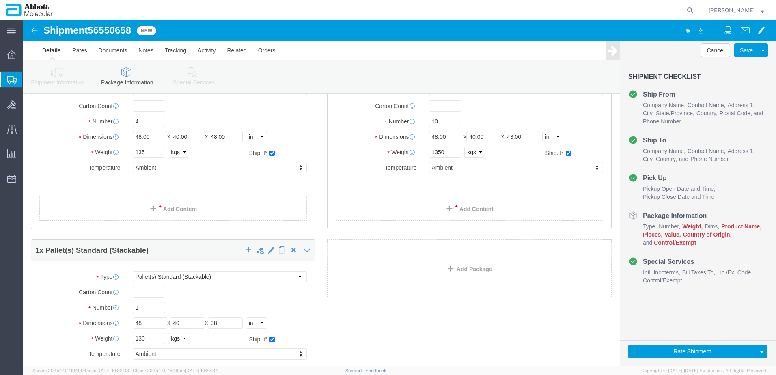
scroll to position [244, 0]
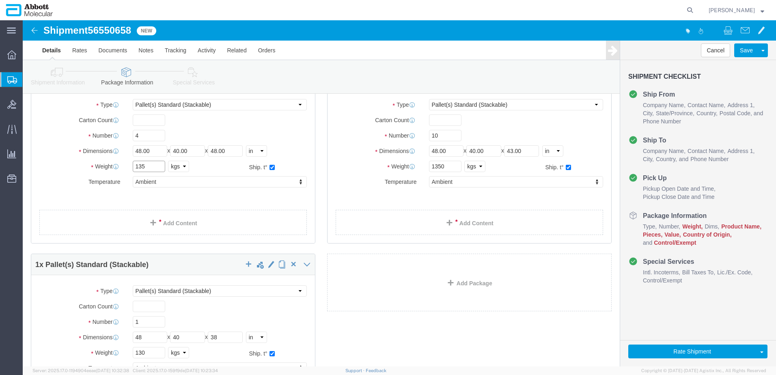
drag, startPoint x: 129, startPoint y: 146, endPoint x: 72, endPoint y: 142, distance: 56.6
click div "Weight Total weight of packages in pounds or kilograms 135 Select kgs lbs Ship.…"
click input "135"
drag, startPoint x: 128, startPoint y: 147, endPoint x: 86, endPoint y: 148, distance: 42.6
click div "Weight 135 Select kgs lbs Ship. t°"
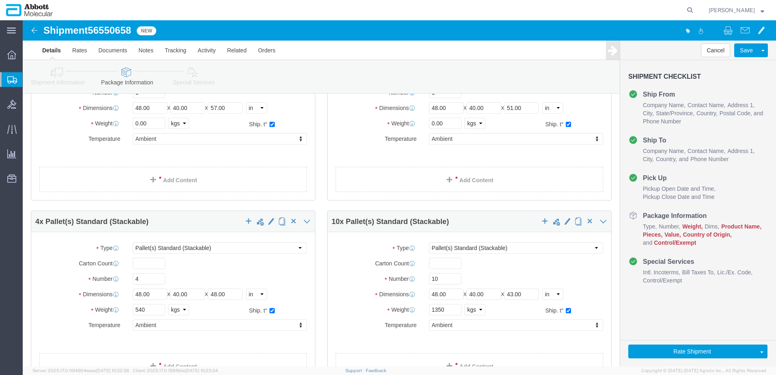
scroll to position [41, 0]
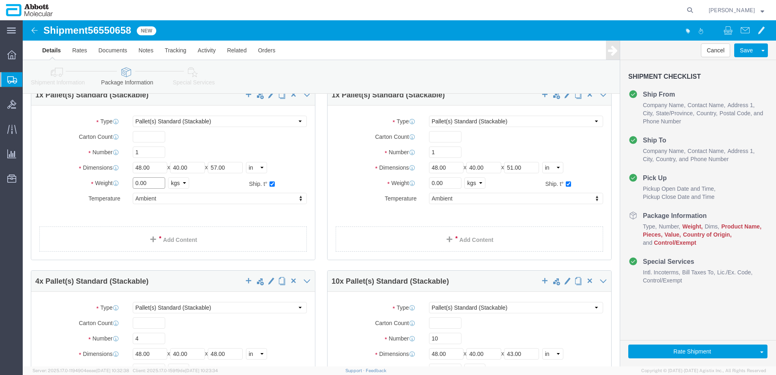
drag, startPoint x: 125, startPoint y: 161, endPoint x: 30, endPoint y: 155, distance: 95.2
click div "Package Type Select Box (B) Box (C) Box (D) Cardboard Box(es) Crate (Instrument…"
drag, startPoint x: 425, startPoint y: 162, endPoint x: 352, endPoint y: 161, distance: 73.1
click div "Weight 0.00 Select kgs lbs Ship. t°"
click link "Add Content"
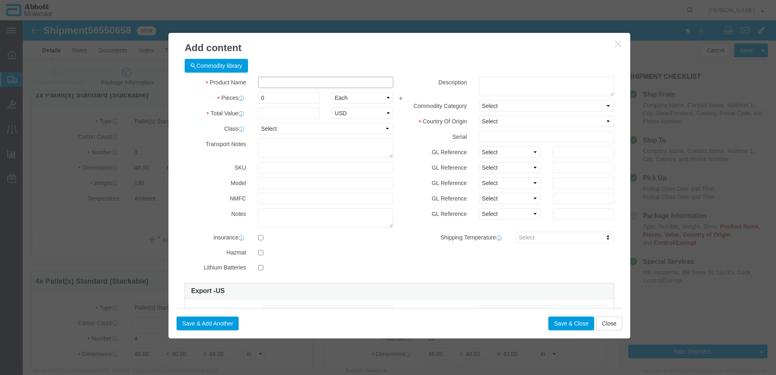
click input "text"
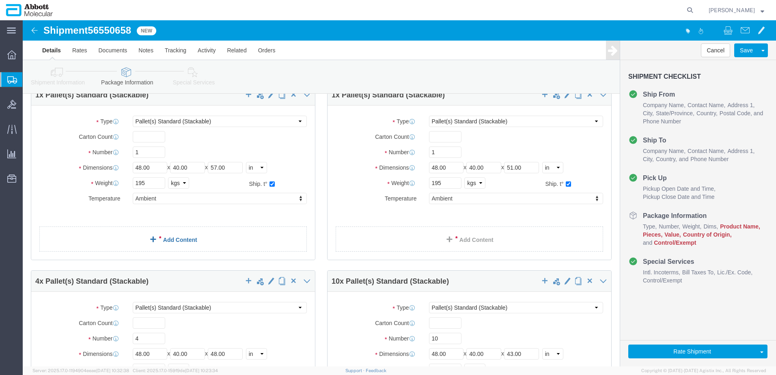
click link "Add Content"
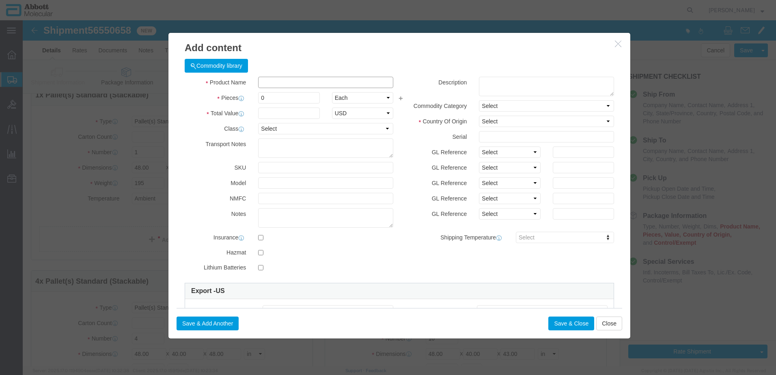
click input "text"
click strong "09N2602"
click select "Select Account Type Activity ID Airline Appointment Number ASN Batch Number Bil…"
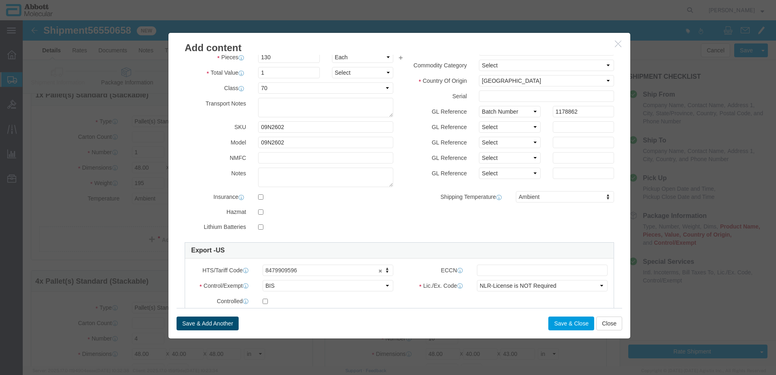
click button "Save & Add Another"
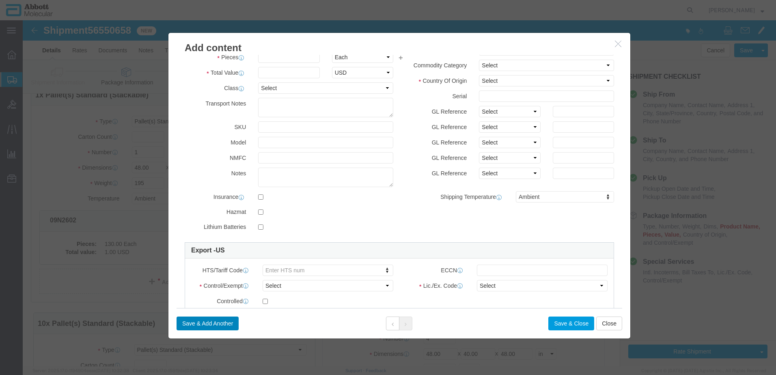
scroll to position [0, 0]
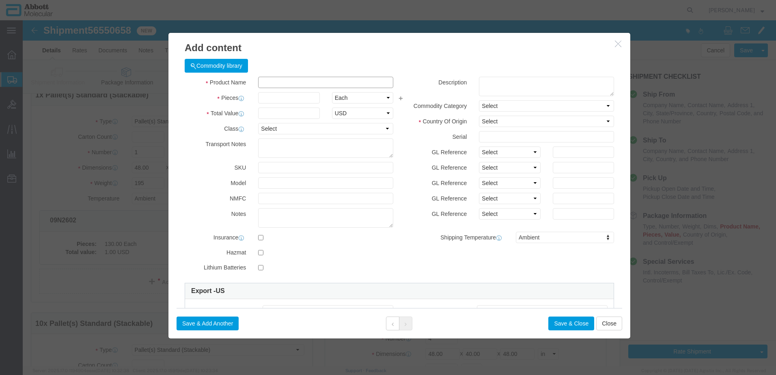
click input "text"
click td "Model: 04J7160"
click select "Select Account Type Activity ID Airline Appointment Number ASN Batch Number Bil…"
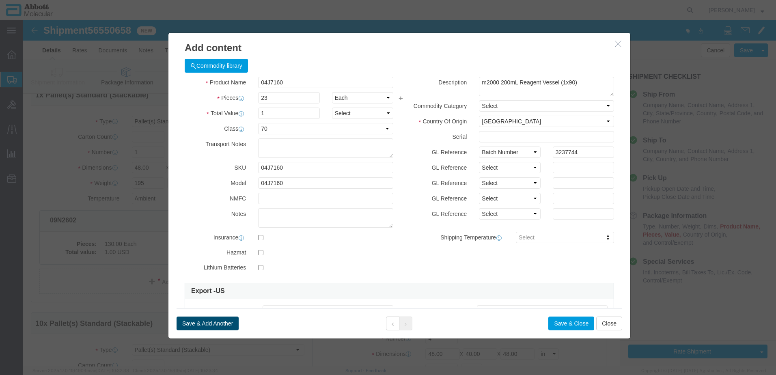
click button "Save & Add Another"
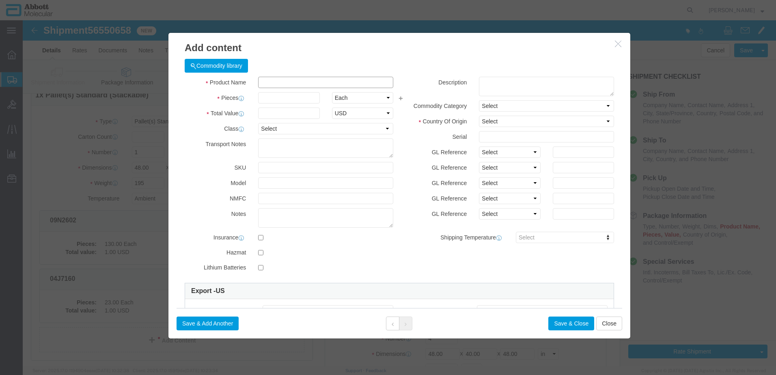
click input "text"
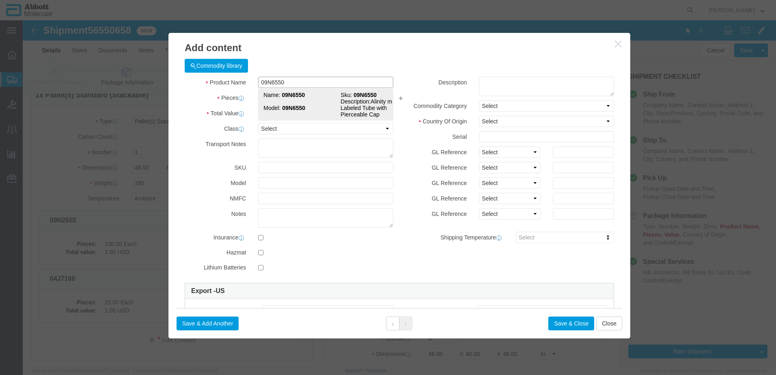
click strong "09N6550"
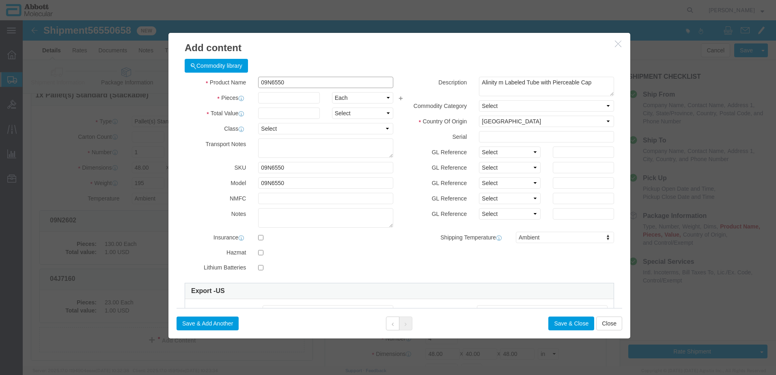
click input "09N6550"
click select "Select Account Type Activity ID Airline Appointment Number ASN Batch Number Bil…"
click div "Save & Add Another Save & Close Close"
click button "Save & Add Another"
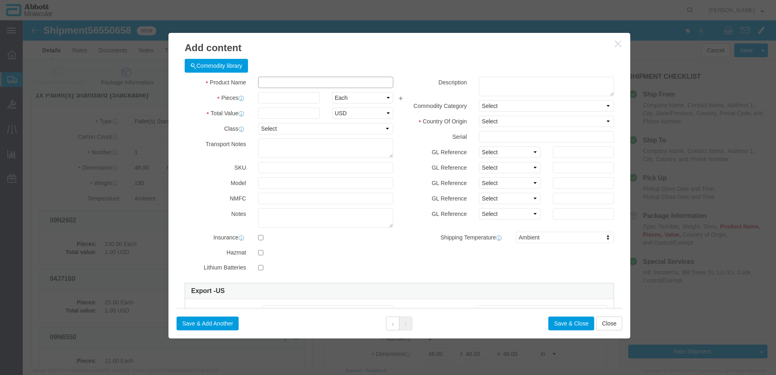
click input "text"
click strong "09N2612"
drag, startPoint x: 479, startPoint y: 132, endPoint x: 478, endPoint y: 138, distance: 6.9
click select "Select Account Type Activity ID Airline Appointment Number ASN Batch Number Bil…"
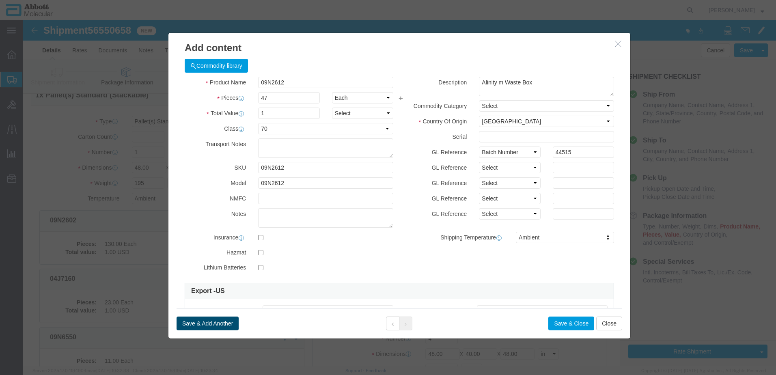
click button "Save & Add Another"
click input "text"
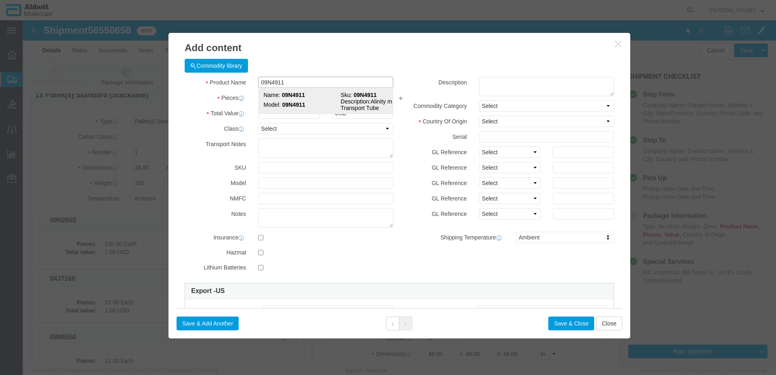
click span "Name:"
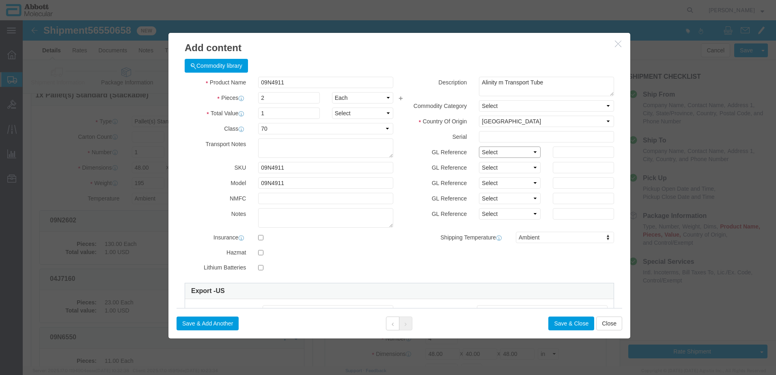
click select "Select Account Type Activity ID Airline Appointment Number ASN Batch Number Bil…"
drag, startPoint x: 527, startPoint y: 301, endPoint x: 0, endPoint y: 285, distance: 527.2
click button "Save & Close"
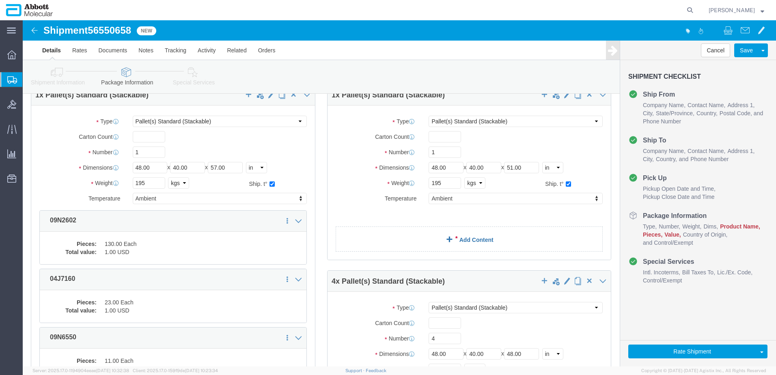
click link "Add Content"
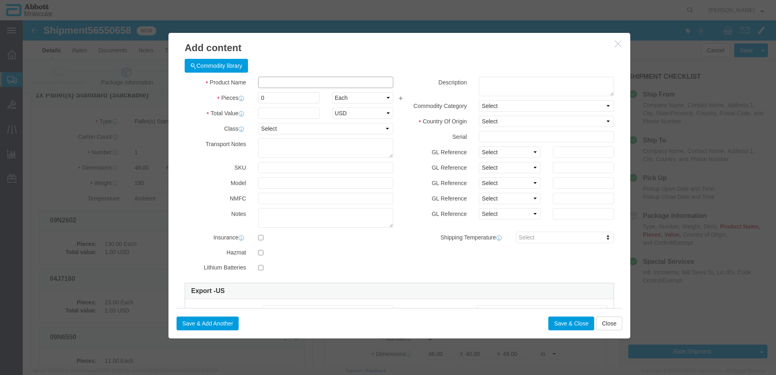
click input "text"
click td "Name: 04J7130"
drag, startPoint x: 456, startPoint y: 133, endPoint x: 456, endPoint y: 139, distance: 6.1
click select "Select Account Type Activity ID Airline Appointment Number ASN Batch Number Bil…"
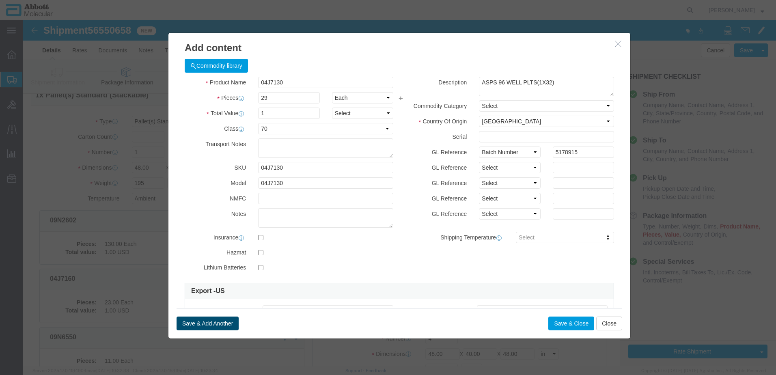
click button "Save & Add Another"
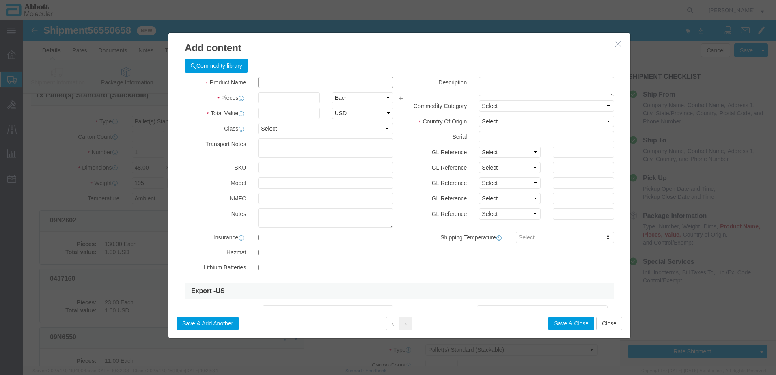
click input "text"
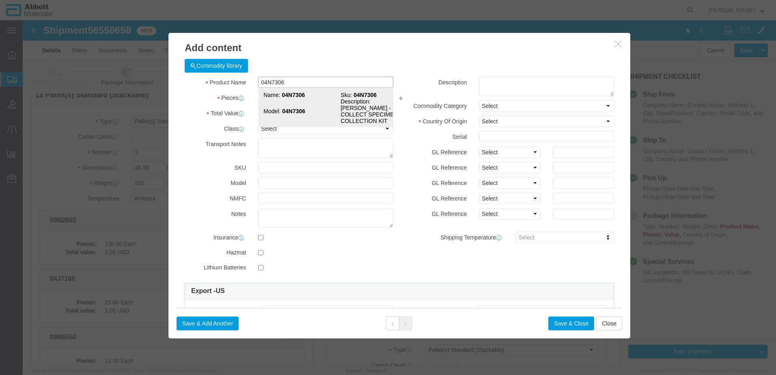
click strong "04N7306"
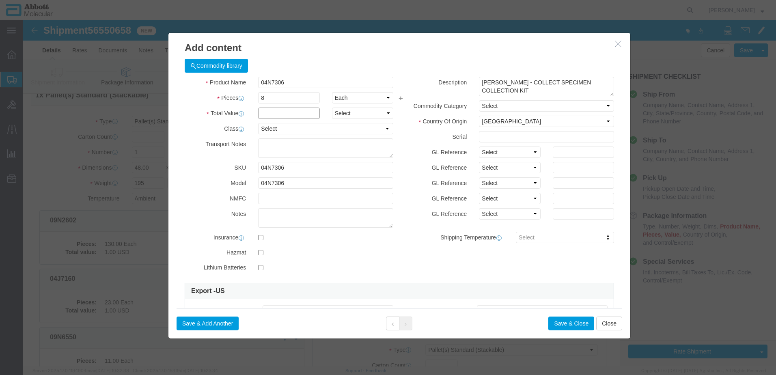
click input "text"
click select "Select Account Type Activity ID Airline Appointment Number ASN Batch Number Bil…"
click button "Save & Add Another"
click input "text"
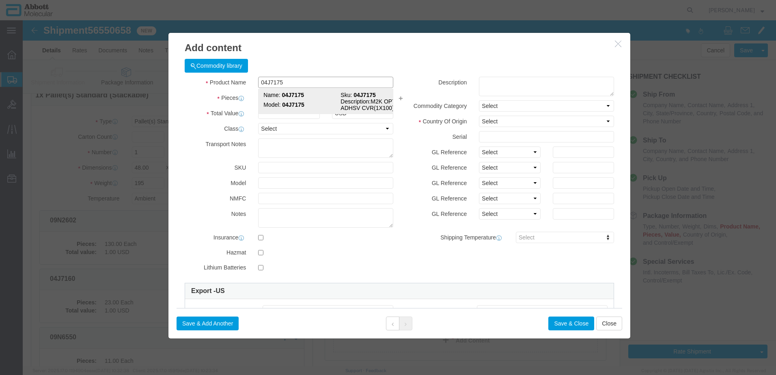
click td "Model: 04J7175"
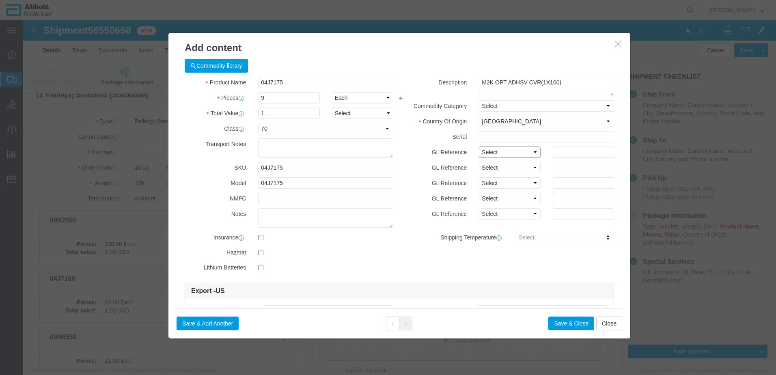
click select "Select Account Type Activity ID Airline Appointment Number ASN Batch Number Bil…"
click input "text"
click button "Save & Add Another"
click input "text"
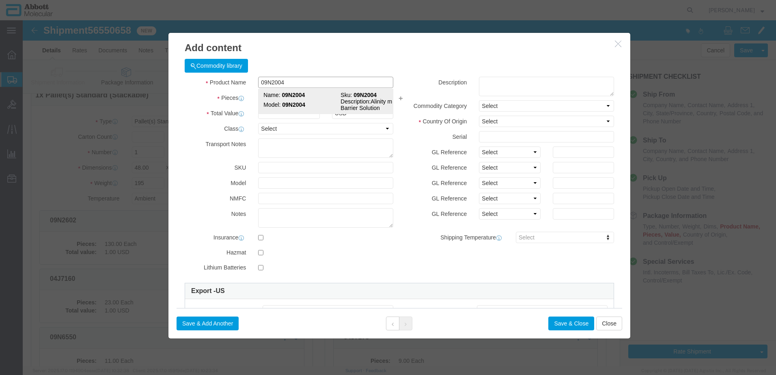
click strong "09N2004"
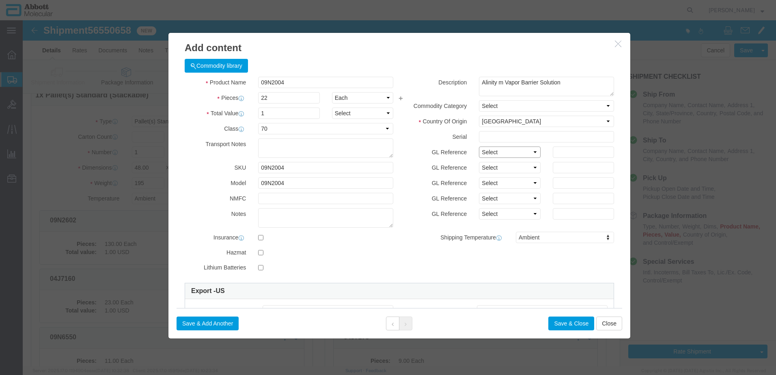
drag, startPoint x: 482, startPoint y: 132, endPoint x: 482, endPoint y: 138, distance: 5.7
click select "Select Account Type Activity ID Airline Appointment Number ASN Batch Number Bil…"
click button "Save & Add Another"
click input "text"
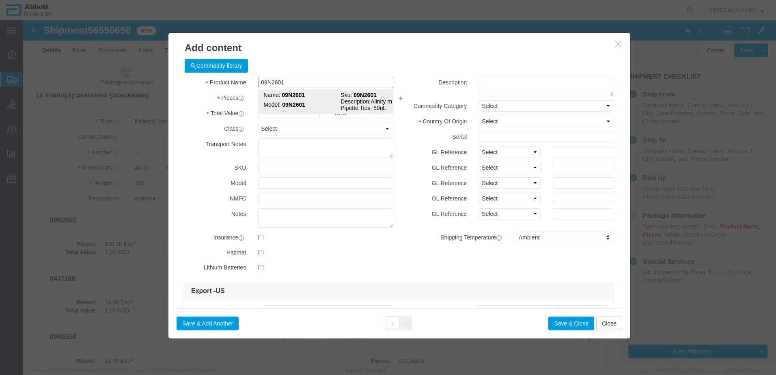
click strong "09N2601"
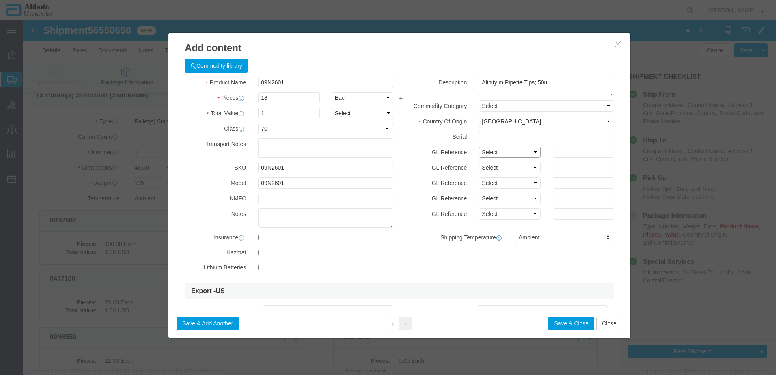
drag, startPoint x: 471, startPoint y: 132, endPoint x: 470, endPoint y: 139, distance: 7.0
click select "Select Account Type Activity ID Airline Appointment Number ASN Batch Number Bil…"
click button "Save & Add Another"
click input "text"
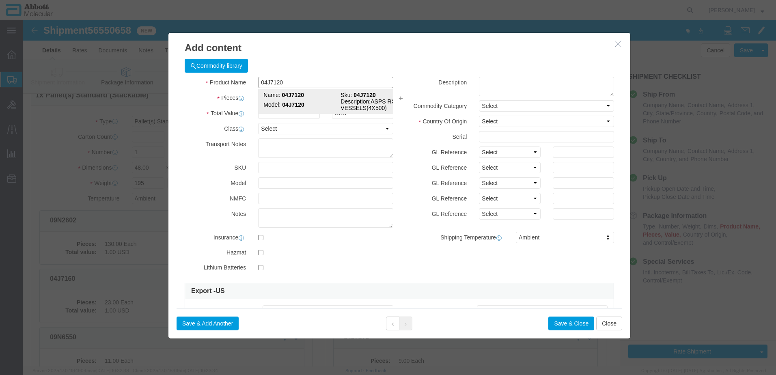
click td "Model: 04J7120"
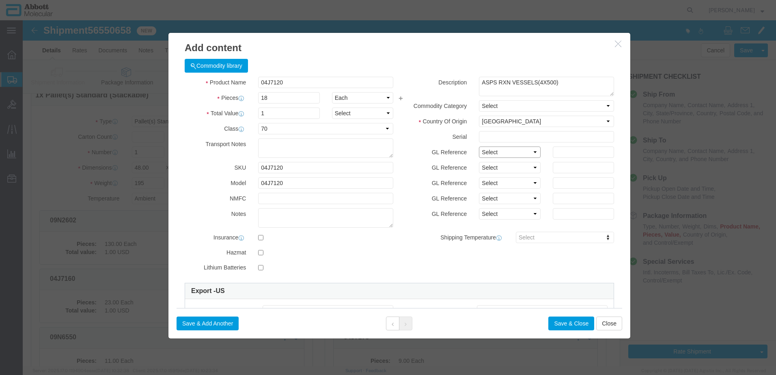
drag, startPoint x: 460, startPoint y: 136, endPoint x: 462, endPoint y: 139, distance: 4.4
click select "Select Account Type Activity ID Airline Appointment Number ASN Batch Number Bil…"
click button "Save & Add Another"
click input "text"
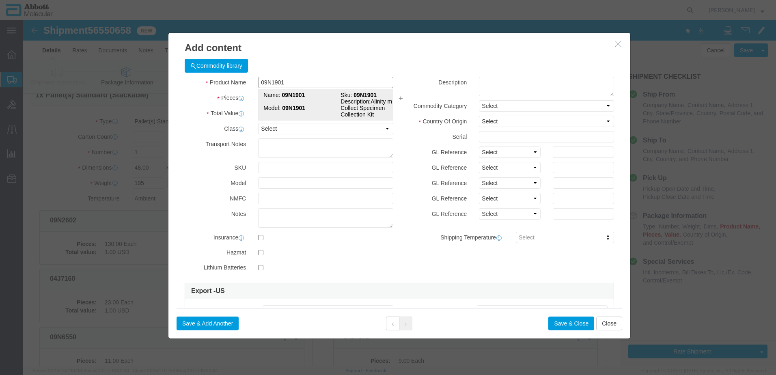
click strong "09N1901"
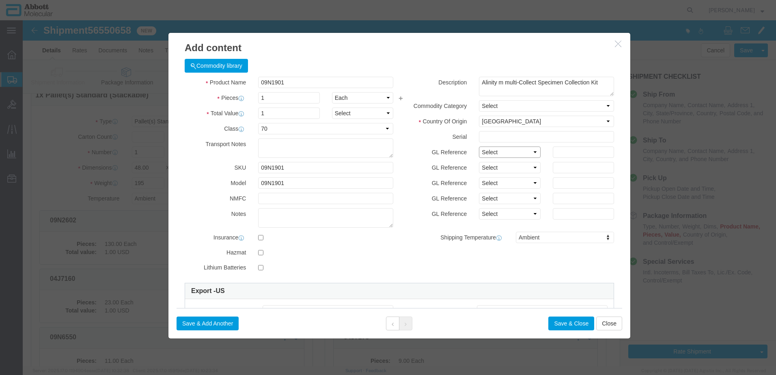
click select "Select Account Type Activity ID Airline Appointment Number ASN Batch Number Bil…"
click button "Save & Add Another"
click input "text"
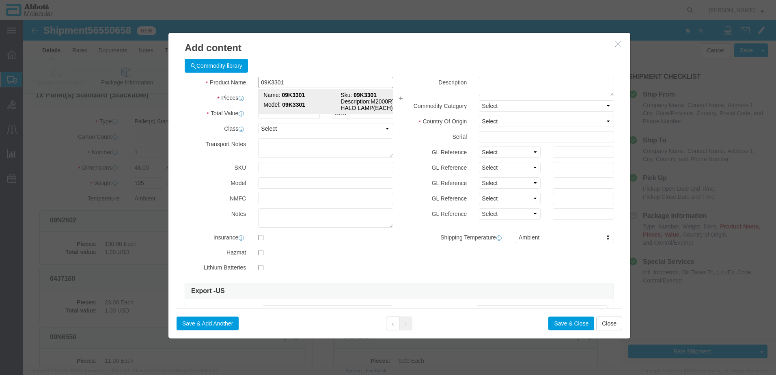
click strong "09K3301"
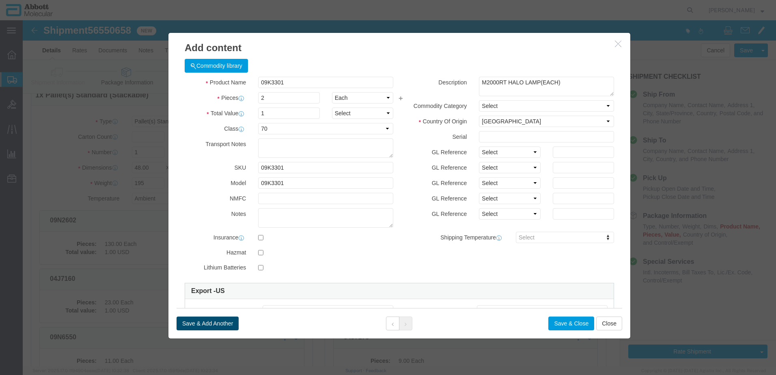
click button "Save & Add Another"
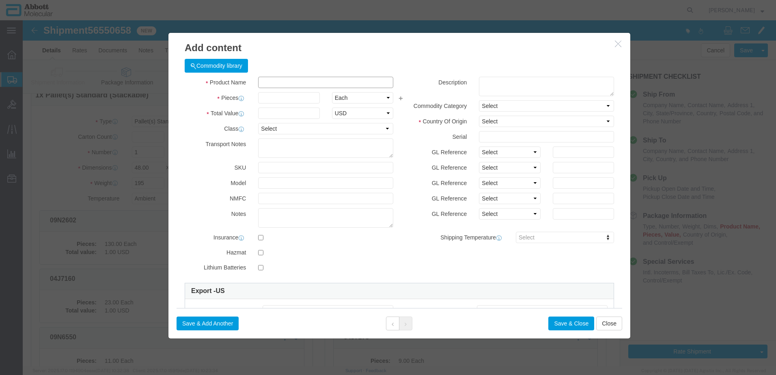
click input "text"
click strong "04J7145"
drag, startPoint x: 496, startPoint y: 133, endPoint x: 492, endPoint y: 138, distance: 6.9
click select "Select Account Type Activity ID Airline Appointment Number ASN Batch Number Bil…"
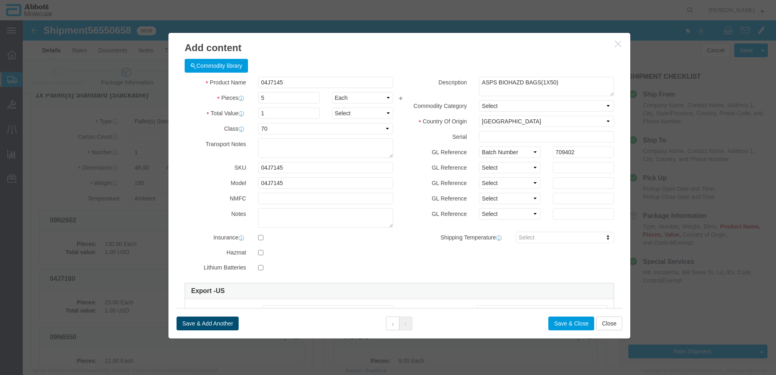
click button "Save & Add Another"
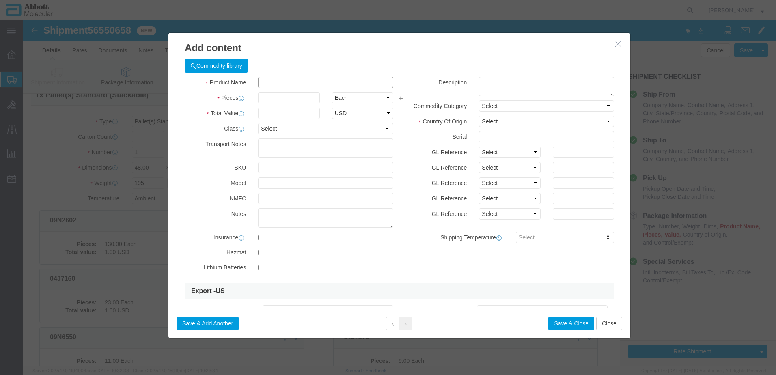
click input "text"
click td "Name: 09N2003"
click select "Select Account Type Activity ID Airline Appointment Number ASN Batch Number Bil…"
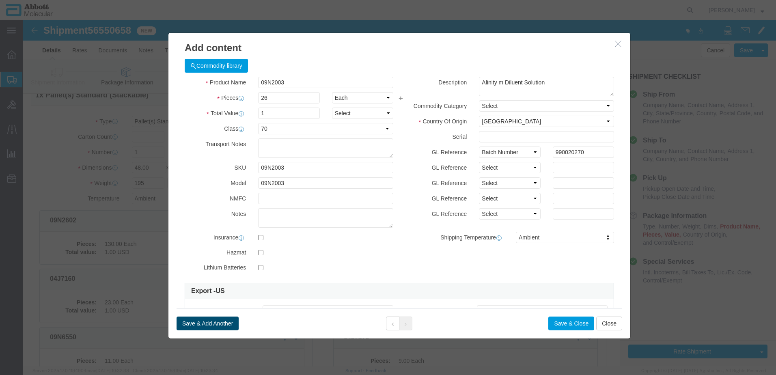
click button "Save & Add Another"
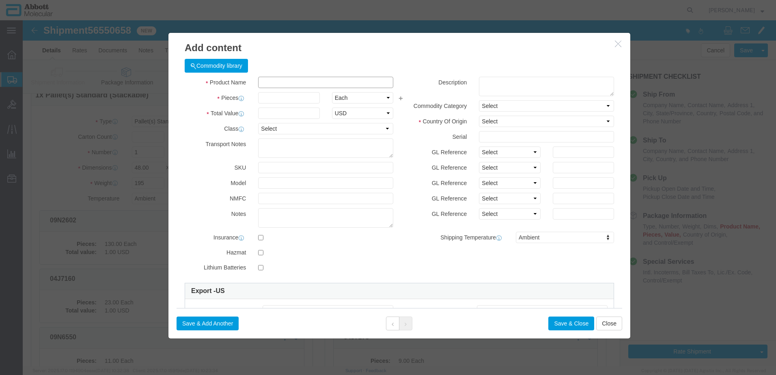
click input "text"
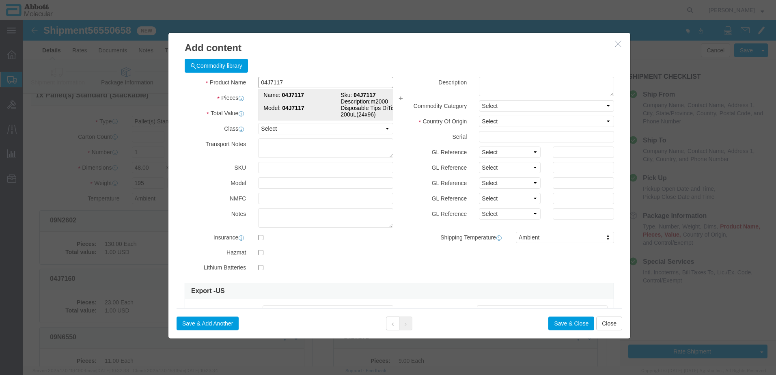
click strong "04J7117"
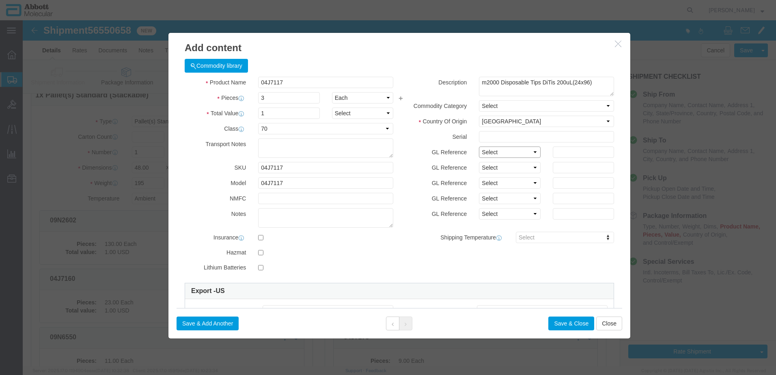
click select "Select Account Type Activity ID Airline Appointment Number ASN Batch Number Bil…"
drag, startPoint x: 199, startPoint y: 306, endPoint x: 155, endPoint y: 299, distance: 44.9
click button "Save & Add Another"
click button "Close"
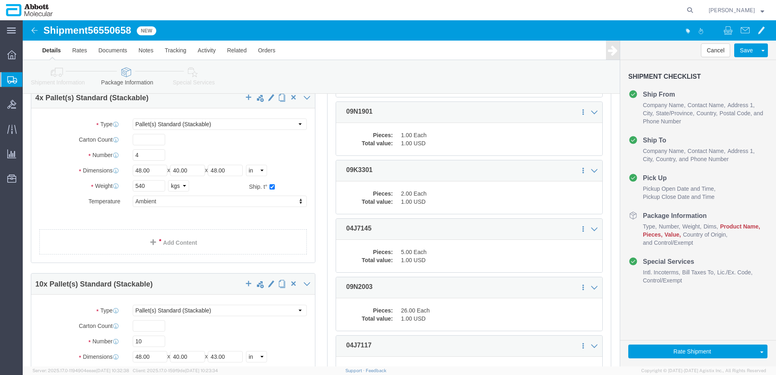
scroll to position [528, 0]
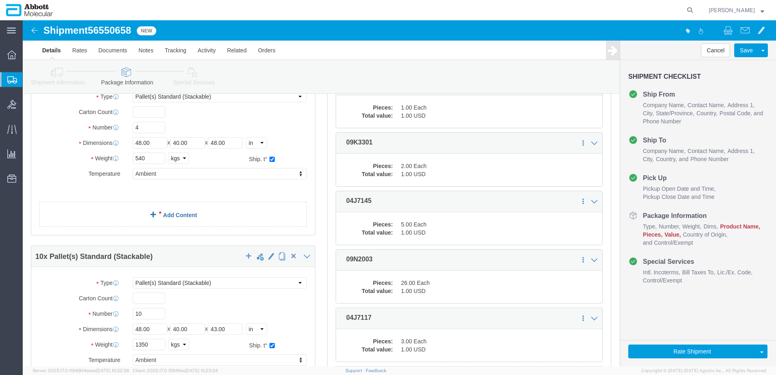
click link "Add Content"
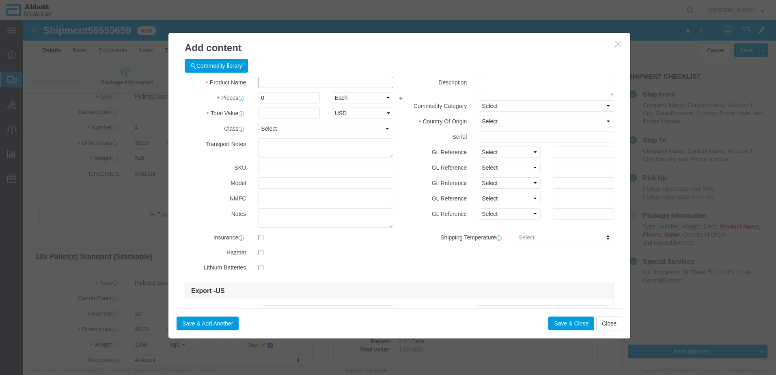
click input "text"
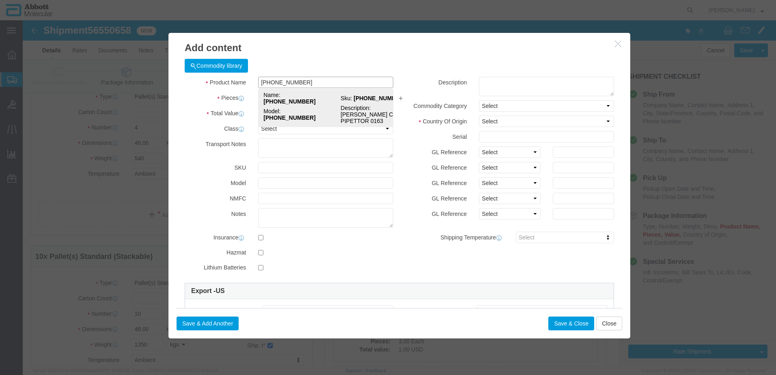
click td "Model: 56-100031-02"
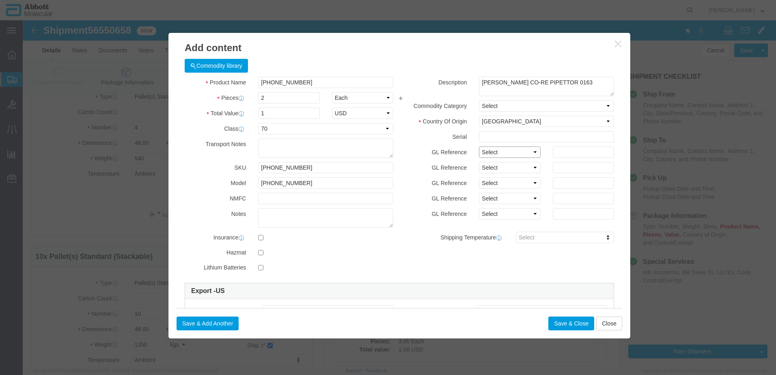
click select "Select Account Type Activity ID Airline Appointment Number ASN Batch Number Bil…"
click button "Save & Add Another"
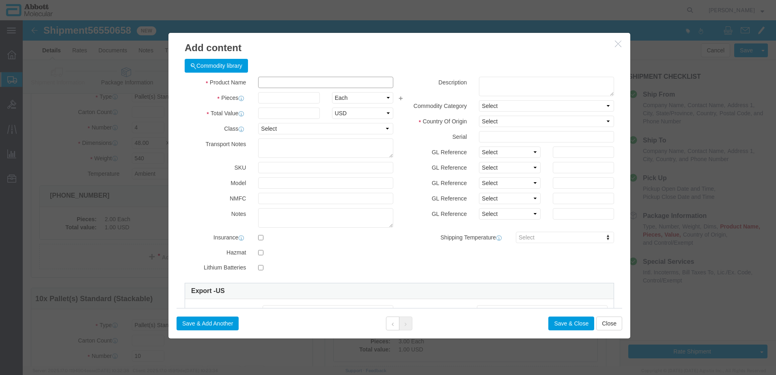
click input "text"
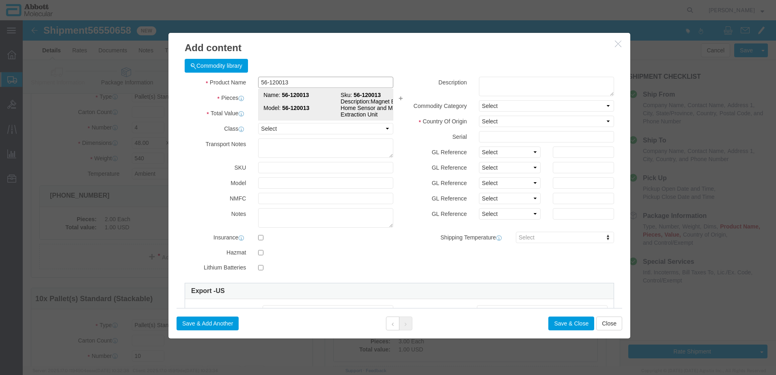
click strong "56-120013"
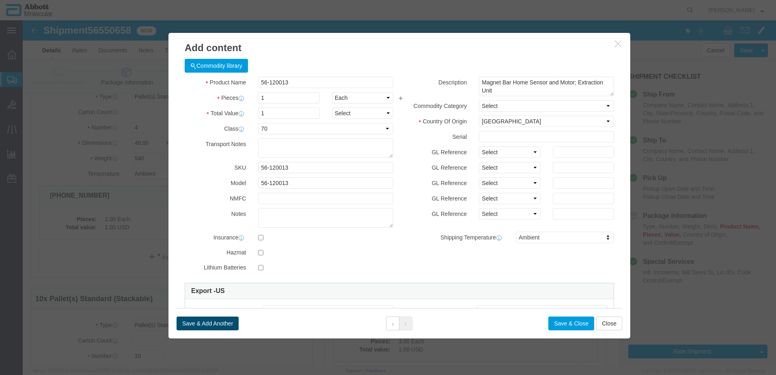
click button "Save & Add Another"
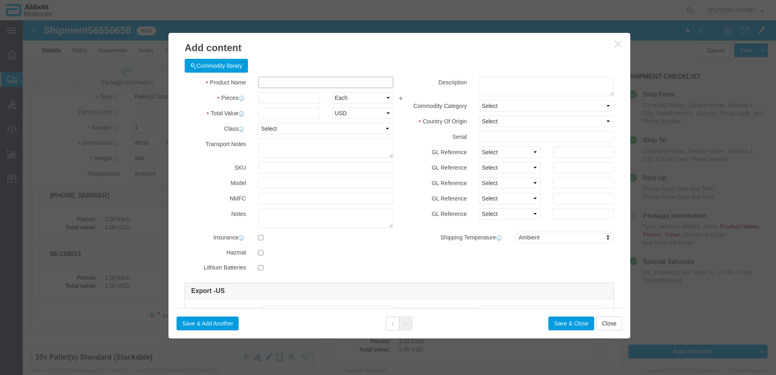
click input "text"
click strong "56-160020"
drag, startPoint x: 21, startPoint y: 276, endPoint x: 538, endPoint y: 301, distance: 518.2
click button "Save & Close"
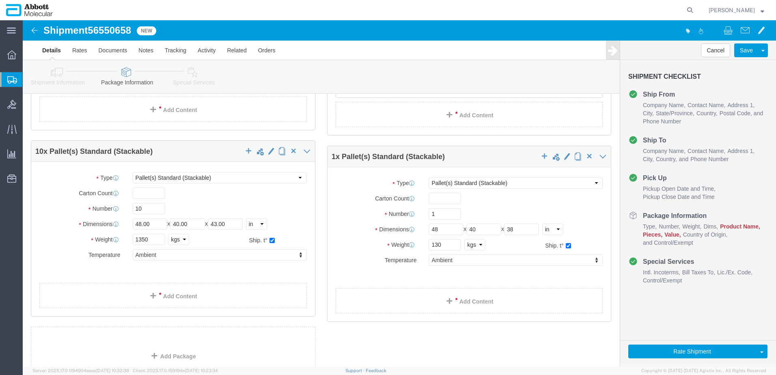
scroll to position [812, 0]
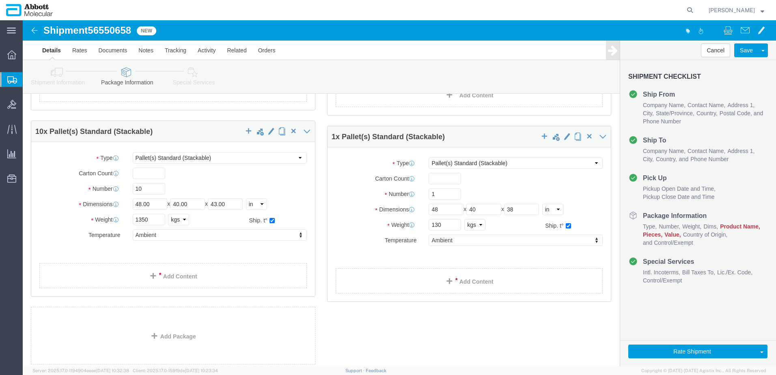
click link "Add Content"
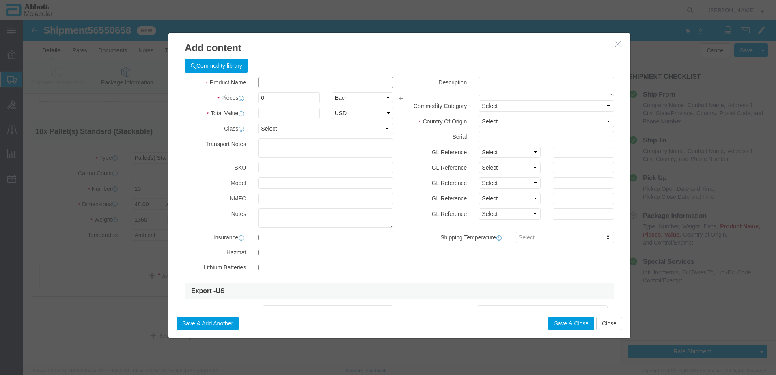
click input "text"
click strong "54-141005"
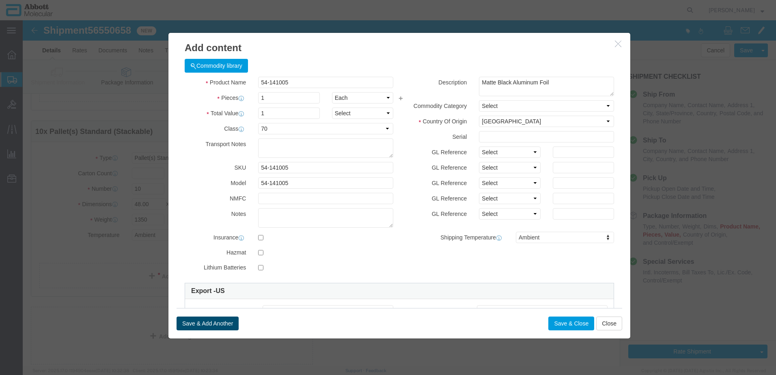
click button "Save & Add Another"
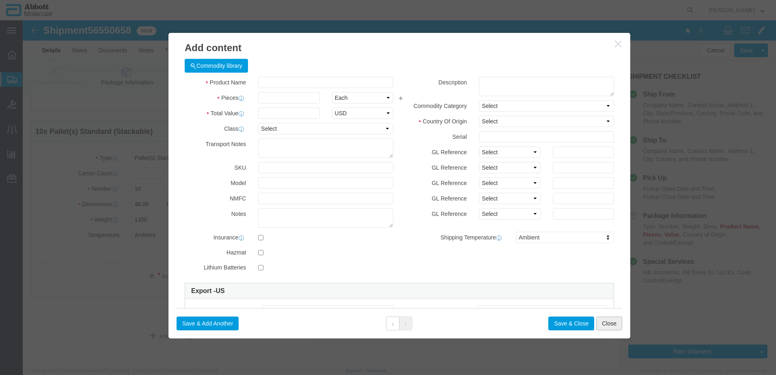
click button "Close"
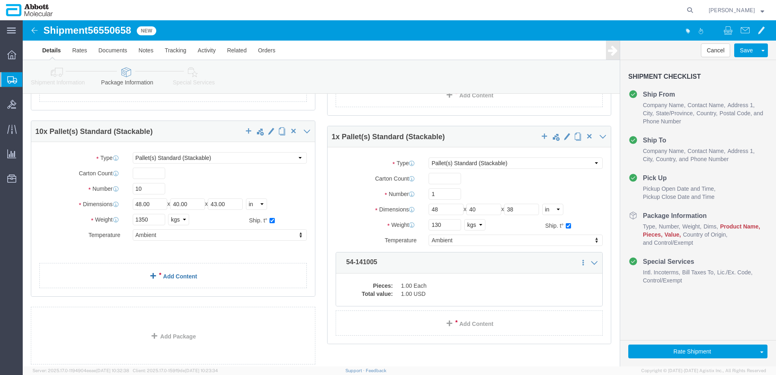
click link "Add Content"
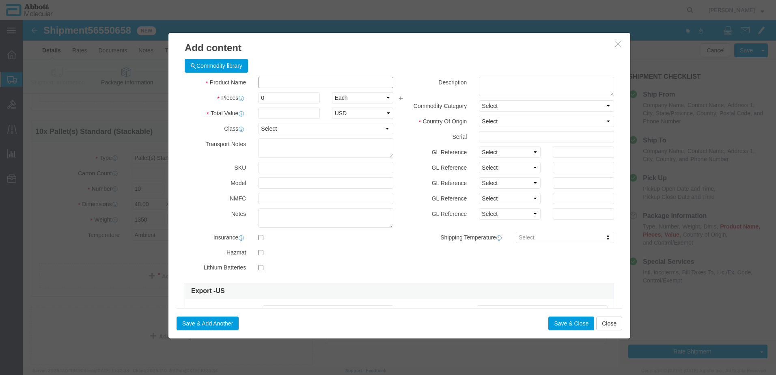
click input "text"
click td "Model: 30084426"
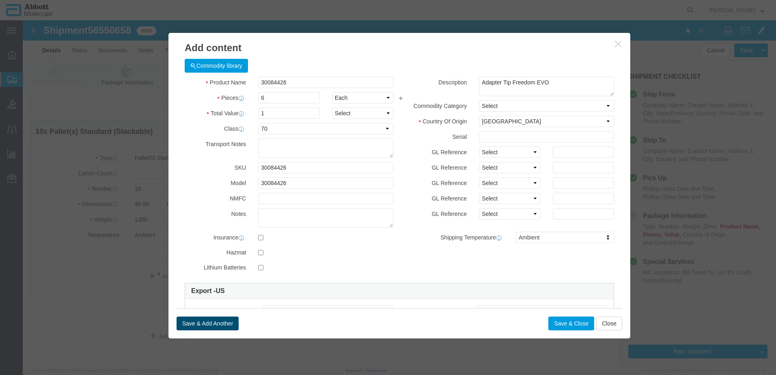
click button "Save & Add Another"
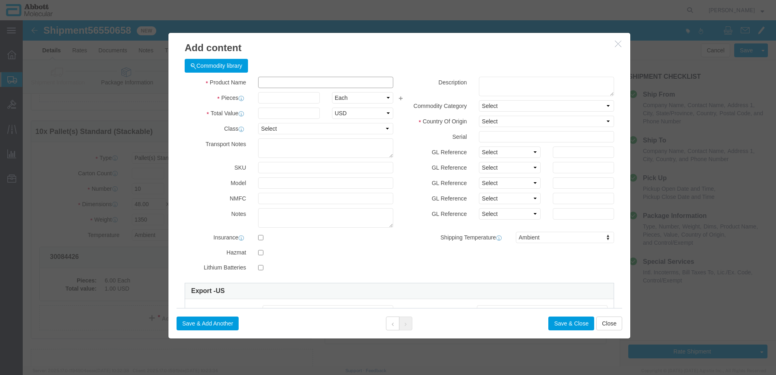
click input "text"
click td "Name: 30084426"
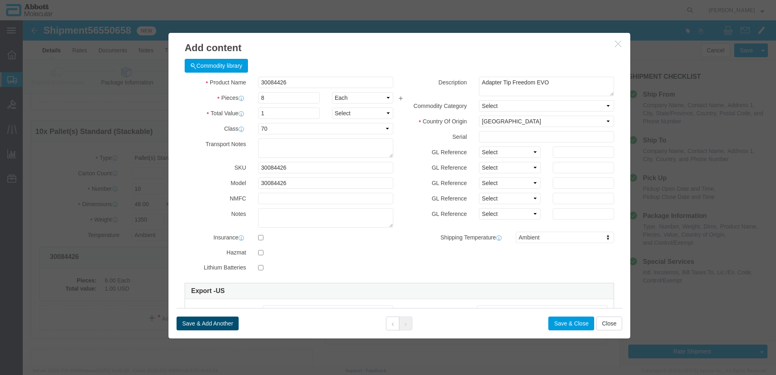
click button "Save & Add Another"
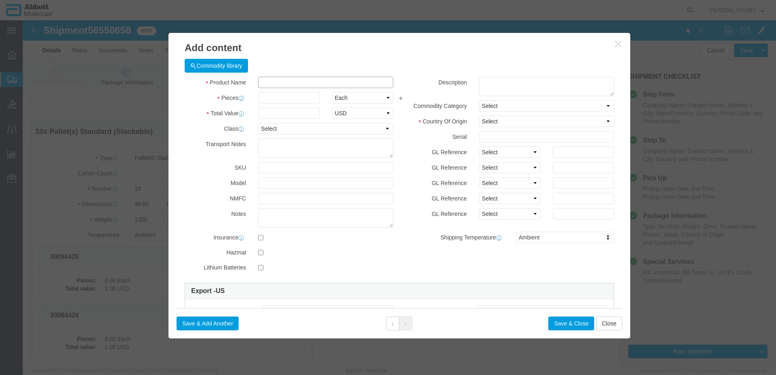
click input "text"
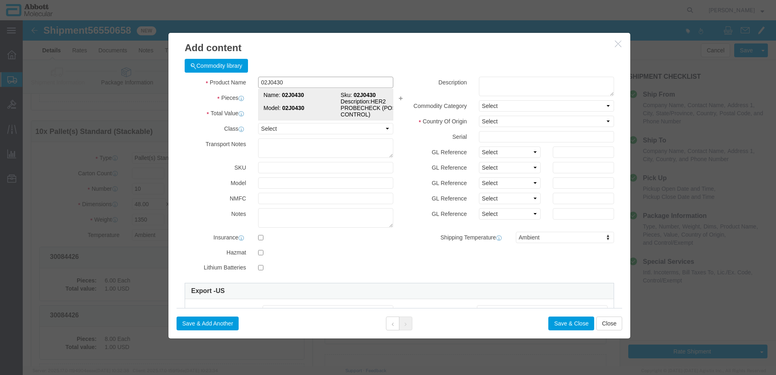
click strong "02J0430"
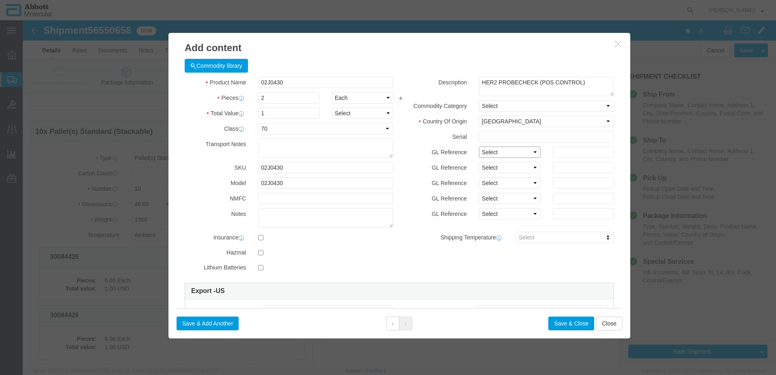
click select "Select Account Type Activity ID Airline Appointment Number ASN Batch Number Bil…"
click button "Save & Add Another"
click input "text"
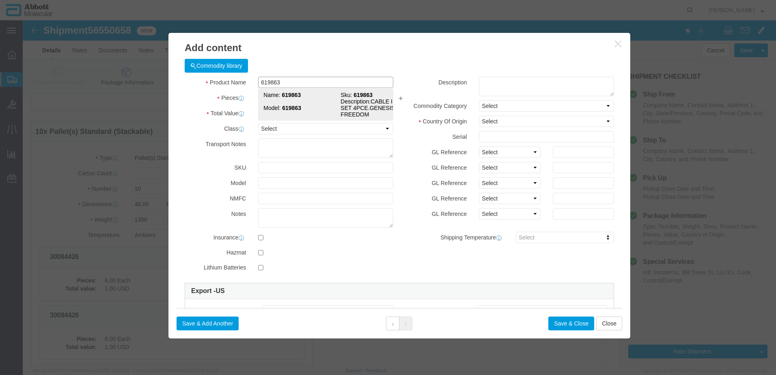
click strong "619863"
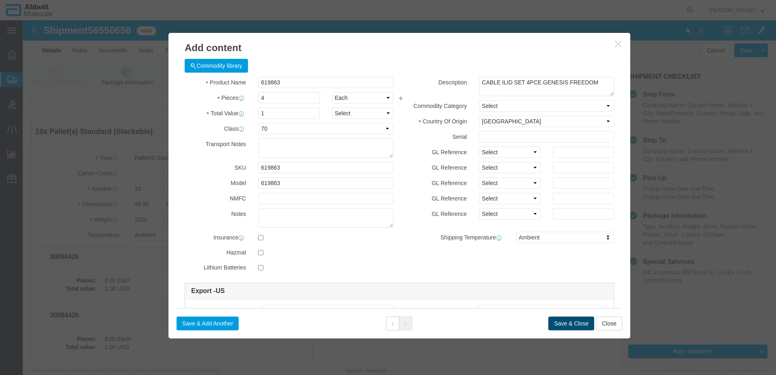
click button "Save & Close"
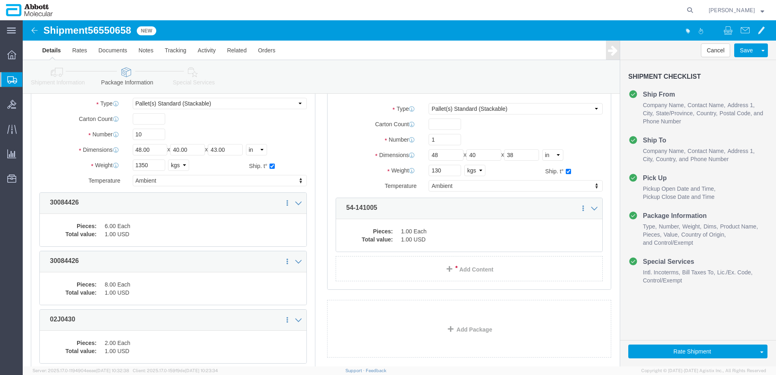
scroll to position [1016, 0]
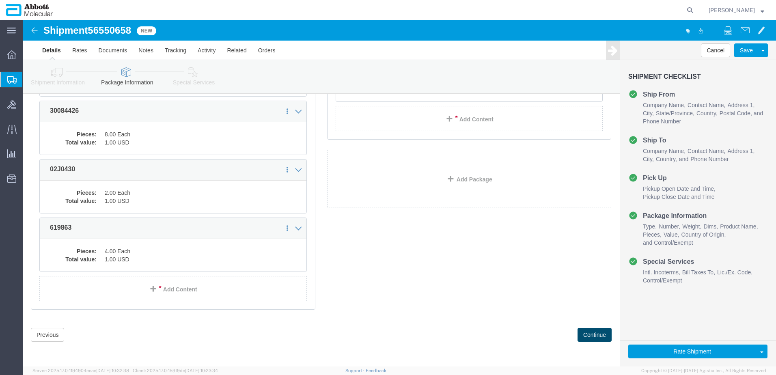
click button "Continue"
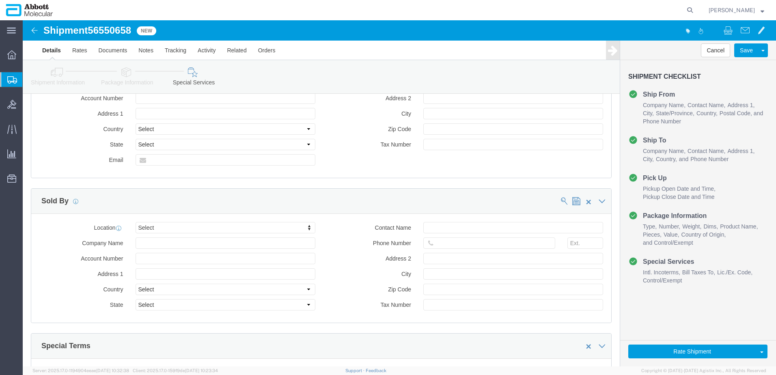
scroll to position [1083, 0]
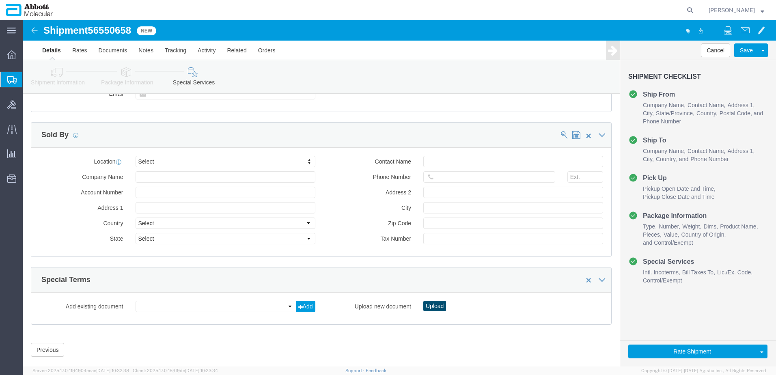
click button "Upload"
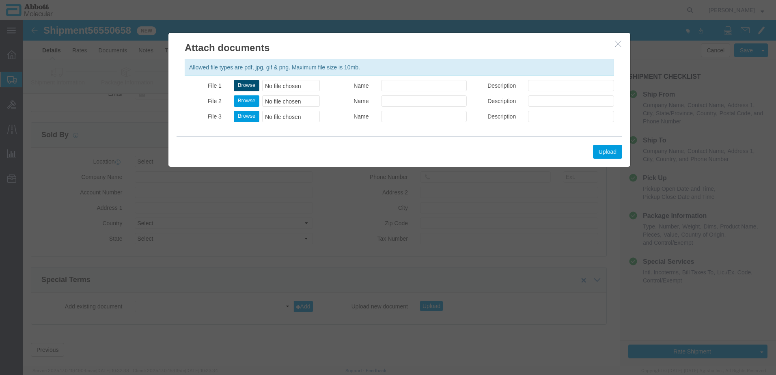
click button "Browse"
click button "Upload"
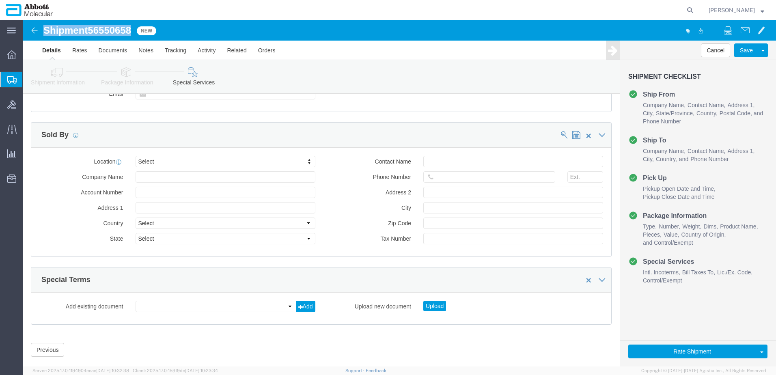
drag, startPoint x: 23, startPoint y: 11, endPoint x: 110, endPoint y: 10, distance: 86.9
click h1 "Shipment 56550658"
copy h1 "Shipment 56550658"
click button "Rate Shipment"
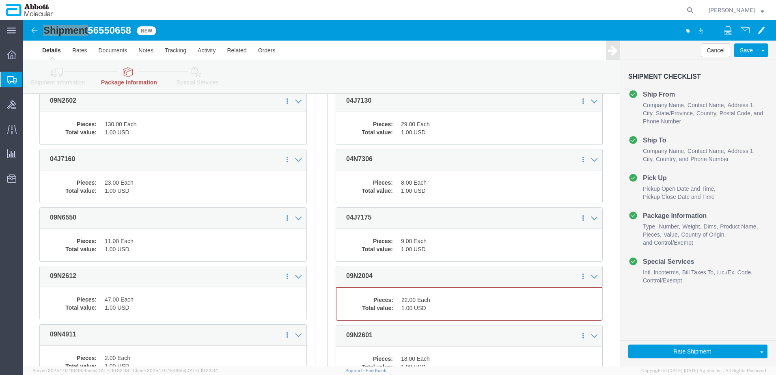
scroll to position [203, 0]
click dd "1.00 USD"
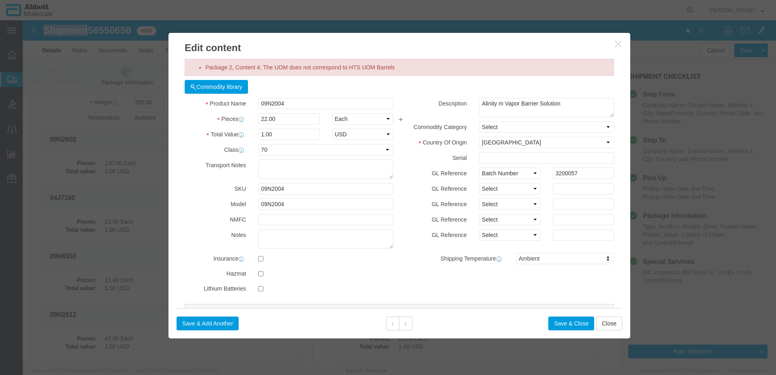
scroll to position [154, 0]
click select "Select Bag Barrels 100Board Feet Bottle Box Blister Pack Carats Can Capsule Car…"
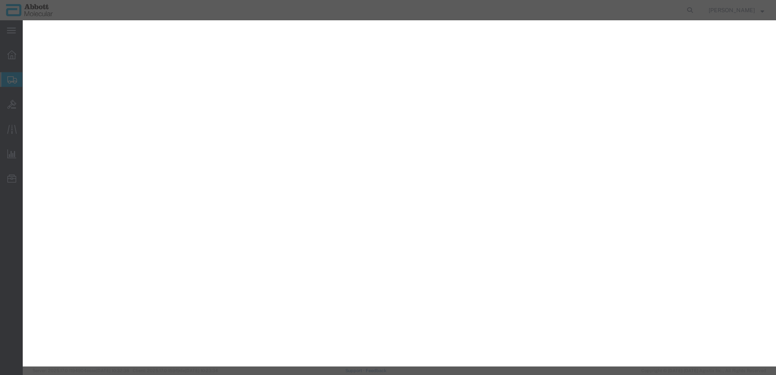
select select "PSST"
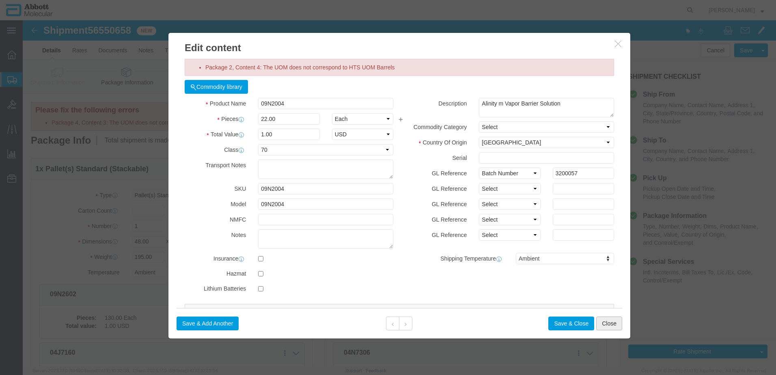
drag, startPoint x: 0, startPoint y: 0, endPoint x: 379, endPoint y: 293, distance: 479.1
click button "Close"
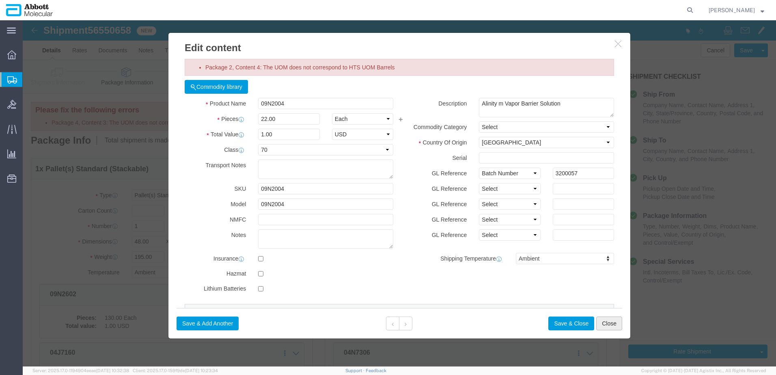
scroll to position [154, 0]
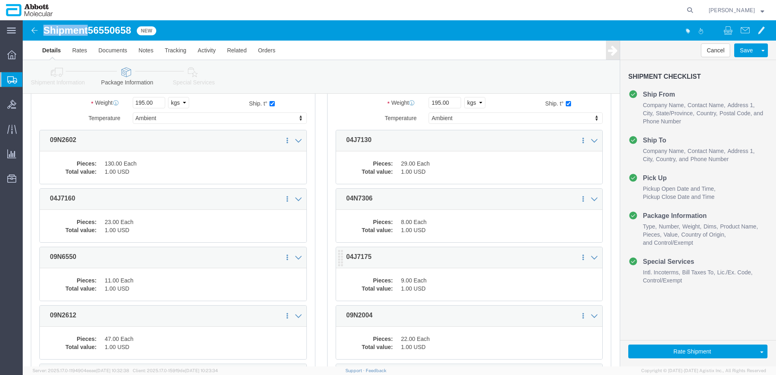
click dd "1.00 USD"
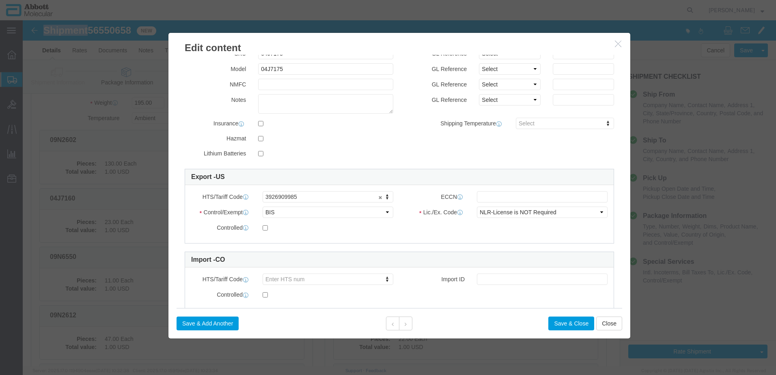
scroll to position [135, 0]
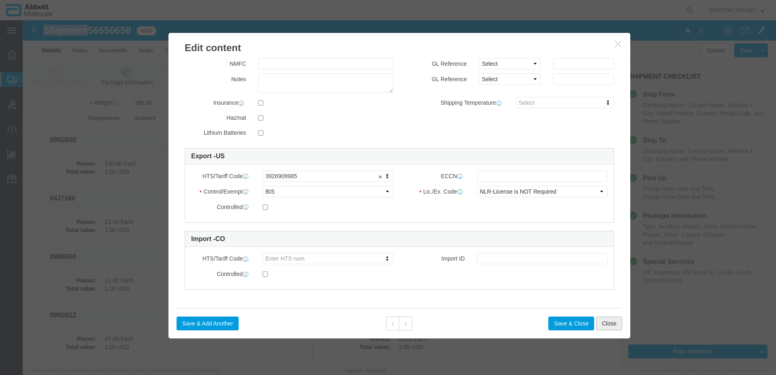
click button "Close"
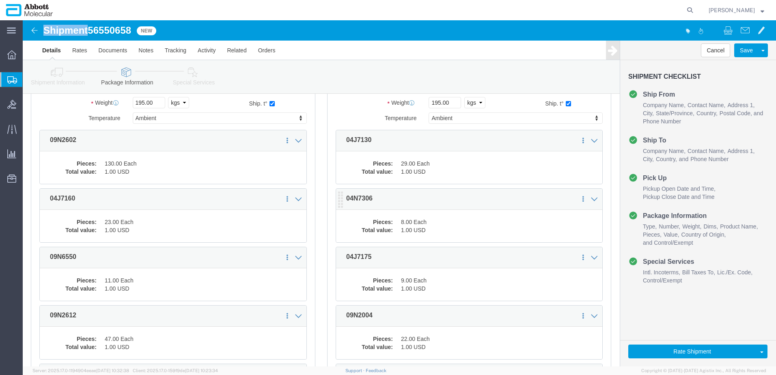
click dd "8.00 Each"
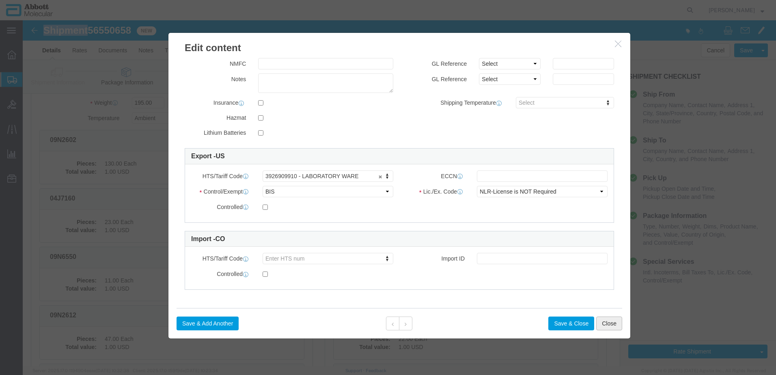
click button "Close"
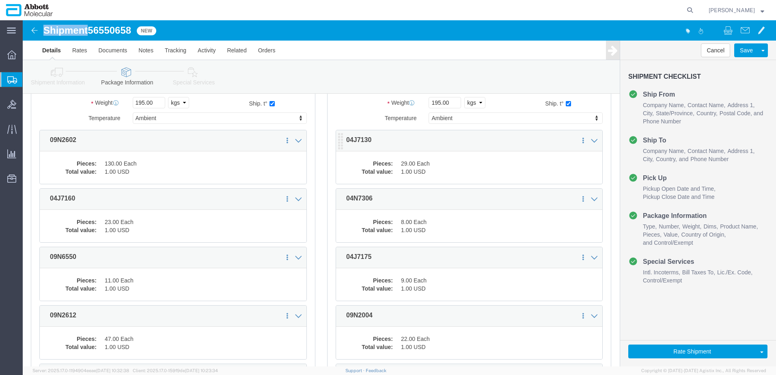
click dd "1.00 USD"
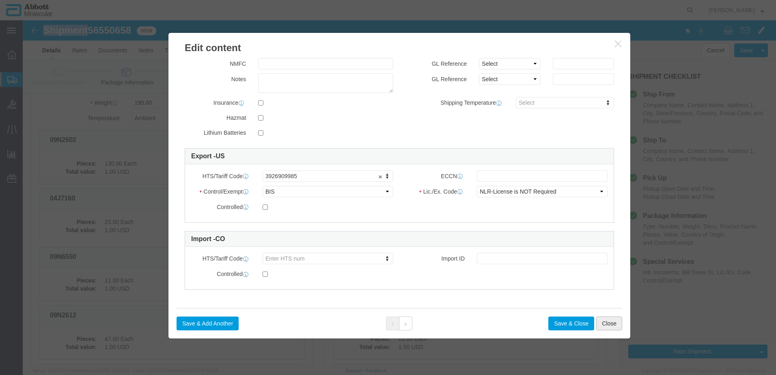
click button "Close"
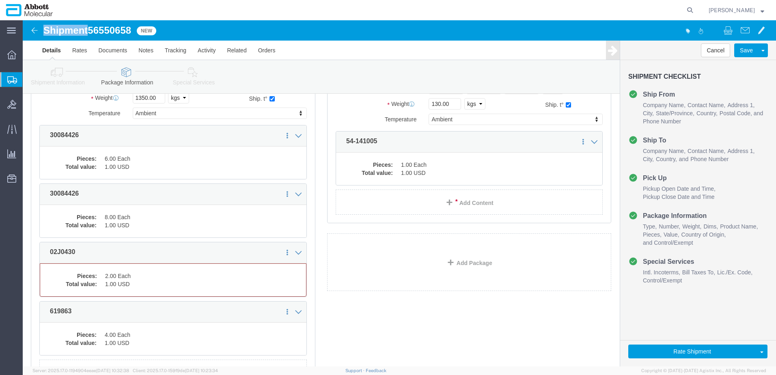
scroll to position [1015, 0]
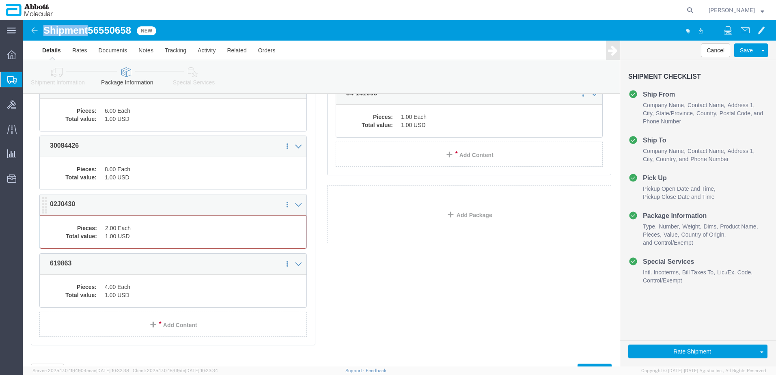
click dd "2.00 Each"
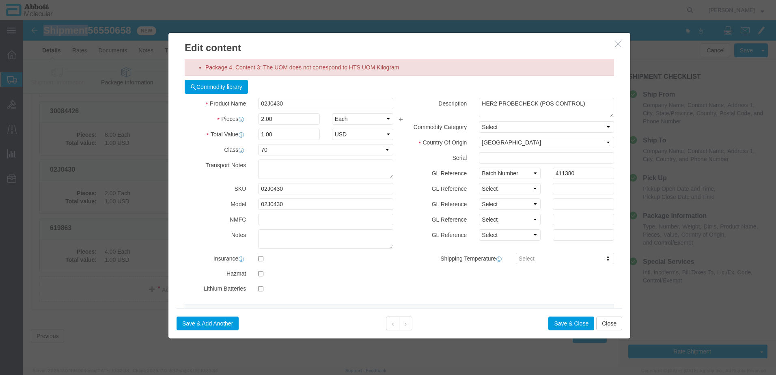
scroll to position [1017, 0]
click label "Shipping Temperature"
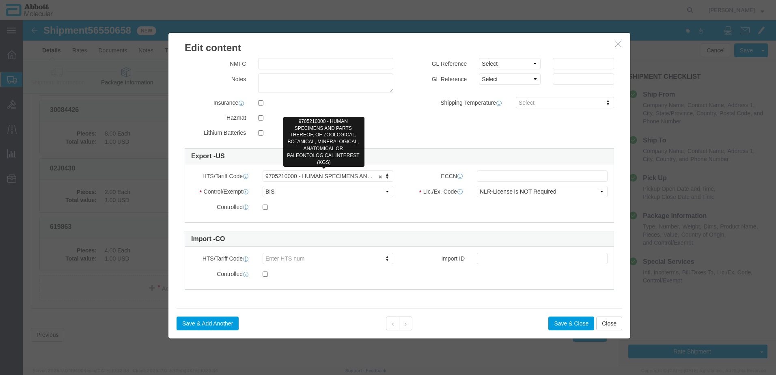
scroll to position [0, 0]
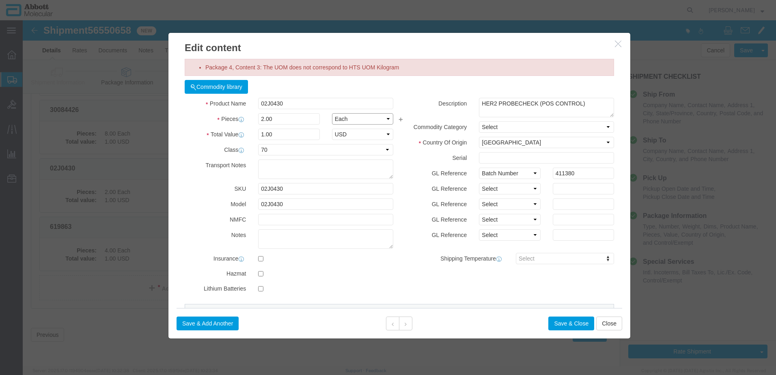
click select "Select Bag Barrels 100Board Feet Bottle Box Blister Pack Carats Can Capsule Car…"
select select "CKG"
click select "Select Bag Barrels 100Board Feet Bottle Box Blister Pack Carats Can Capsule Car…"
click button "Save & Close"
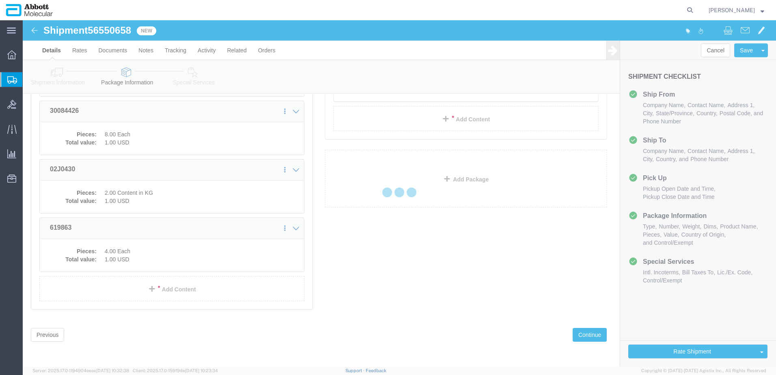
scroll to position [1016, 0]
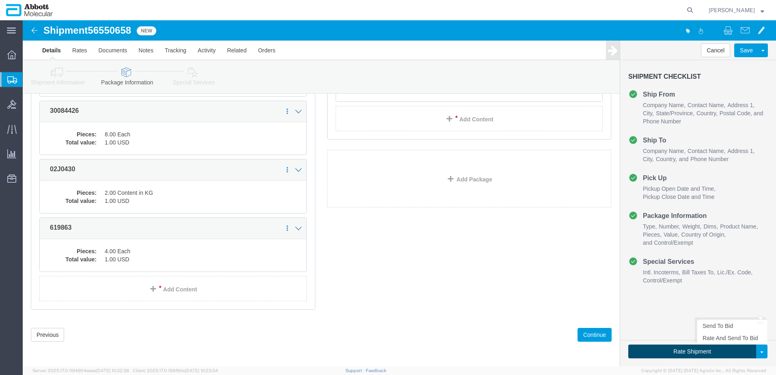
click button "Rate Shipment"
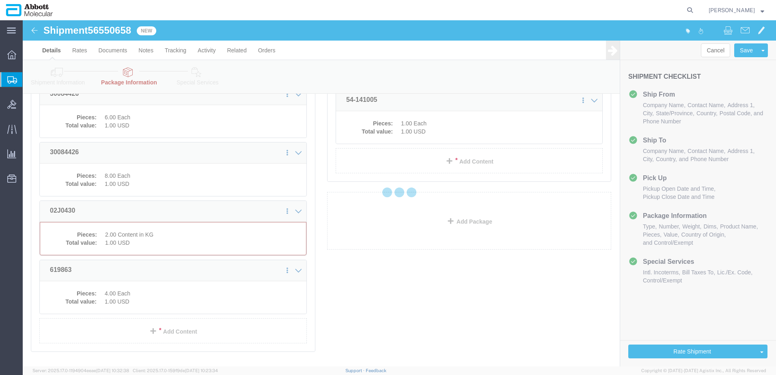
select select "PSST"
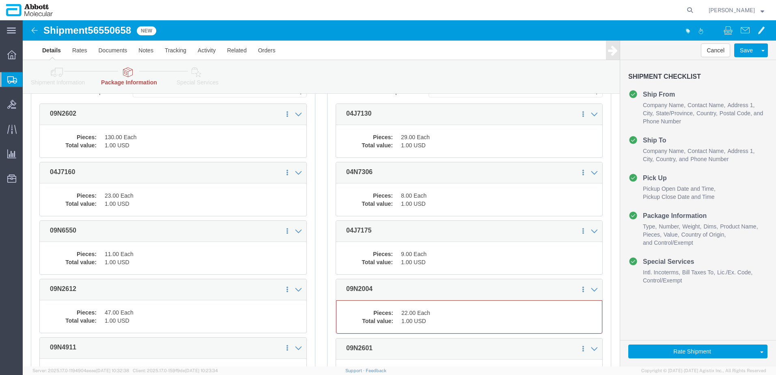
scroll to position [203, 0]
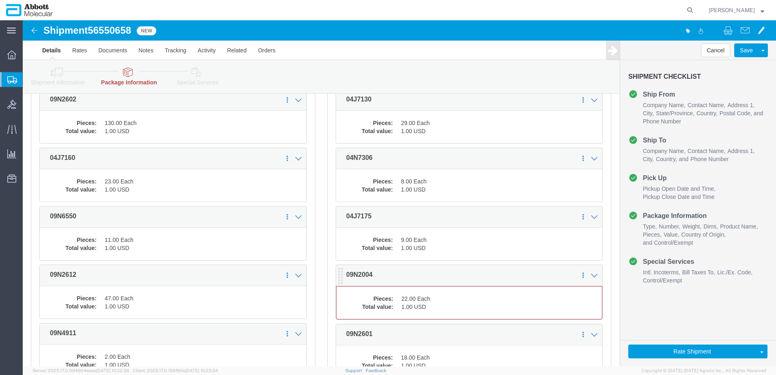
click dd "22.00 Each"
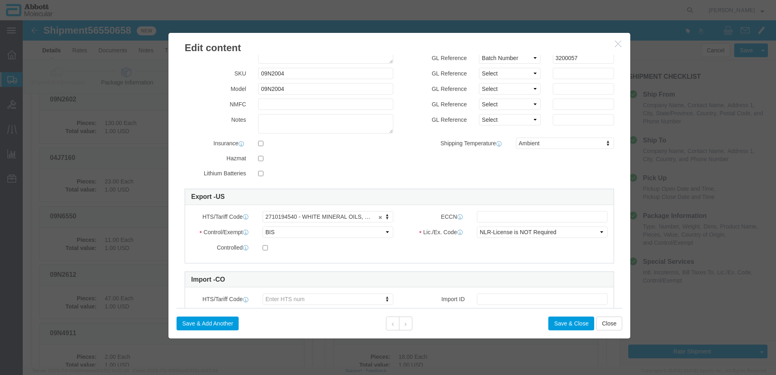
scroll to position [0, 0]
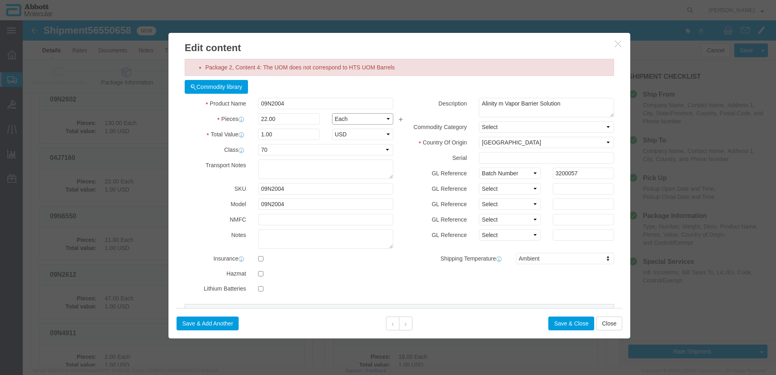
click select "Select Bag Barrels 100Board Feet Bottle Box Blister Pack Carats Can Capsule Car…"
select select "BBL"
click select "Select Bag Barrels 100Board Feet Bottle Box Blister Pack Carats Can Capsule Car…"
click button "Save & Close"
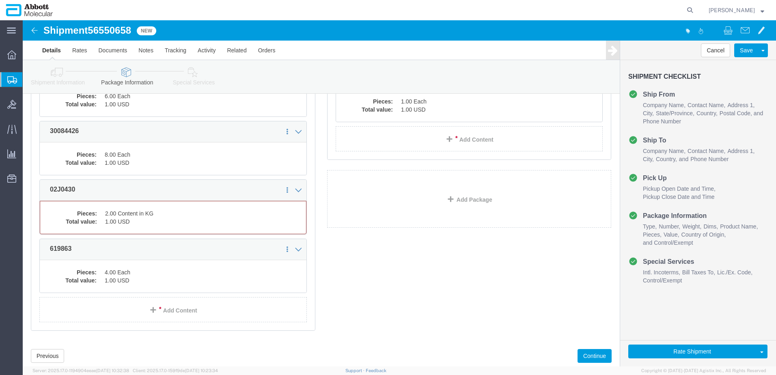
scroll to position [1051, 0]
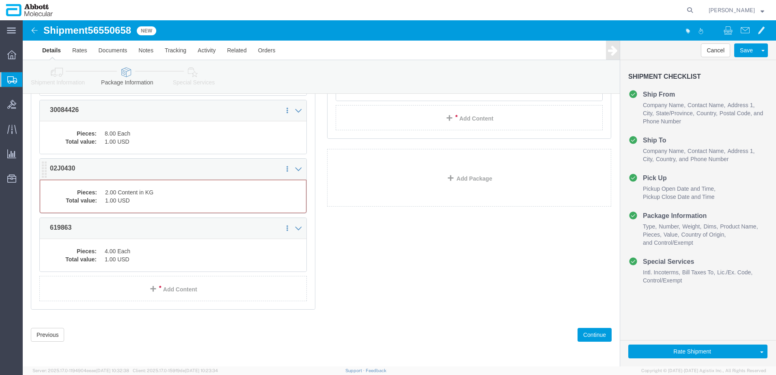
click dd "1.00 USD"
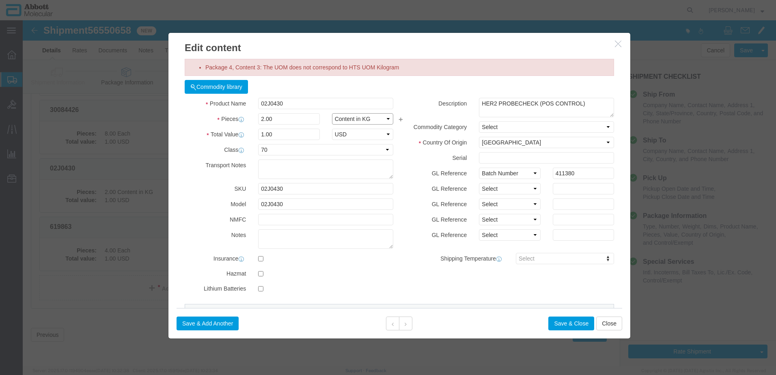
click select "Select Bag Barrels 100Board Feet Bottle Box Blister Pack Carats Can Capsule Car…"
select select "KGS"
click select "Select Bag Barrels 100Board Feet Bottle Box Blister Pack Carats Can Capsule Car…"
click button "Save & Close"
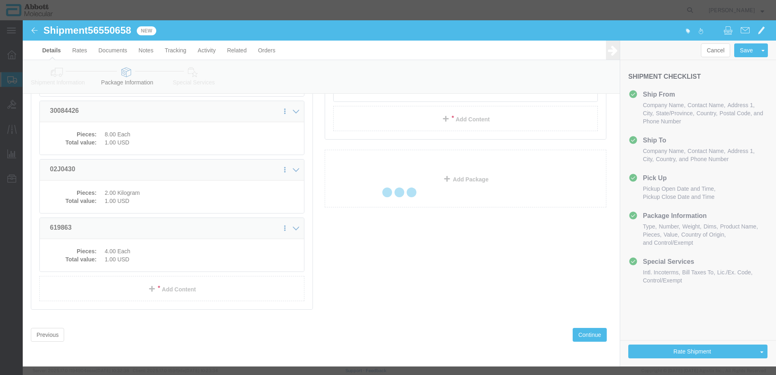
scroll to position [1016, 0]
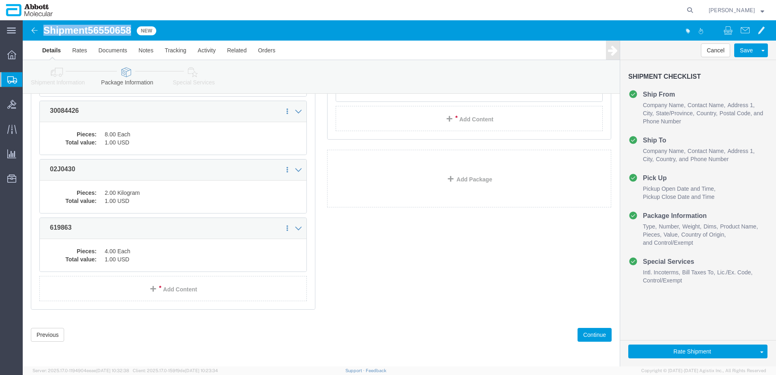
drag, startPoint x: 20, startPoint y: 8, endPoint x: 113, endPoint y: 9, distance: 92.6
click div "Shipment 56550658 New"
drag, startPoint x: 113, startPoint y: 9, endPoint x: 84, endPoint y: 13, distance: 29.5
copy h1 "Shipment 56550658"
click button "Rate Shipment"
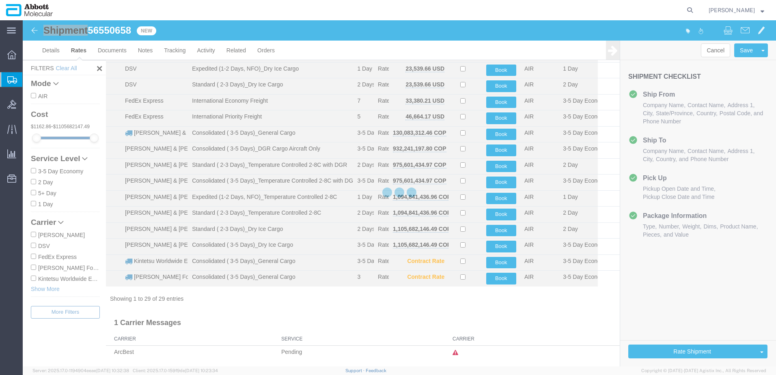
scroll to position [270, 0]
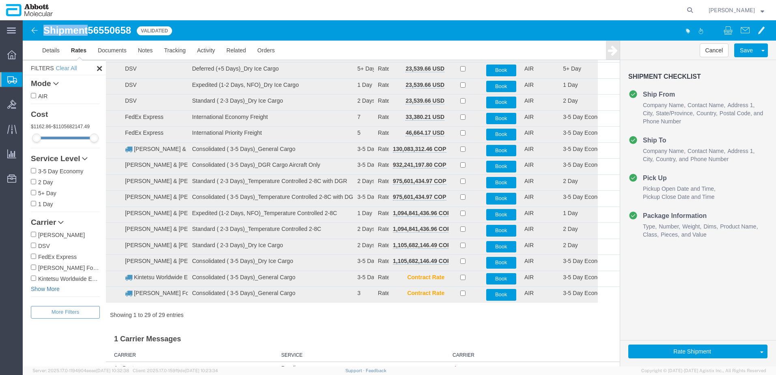
click at [39, 288] on link "Show More" at bounding box center [65, 289] width 69 height 8
click at [40, 289] on label "[PERSON_NAME] & [PERSON_NAME]" at bounding box center [65, 289] width 69 height 9
click at [36, 289] on input "[PERSON_NAME] & [PERSON_NAME]" at bounding box center [33, 289] width 5 height 5
checkbox input "true"
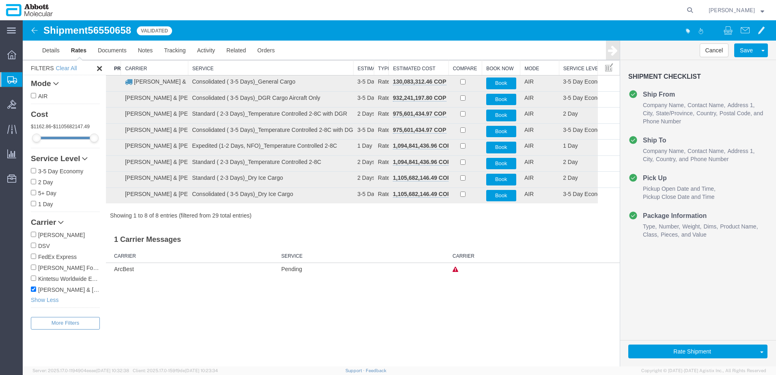
scroll to position [0, 0]
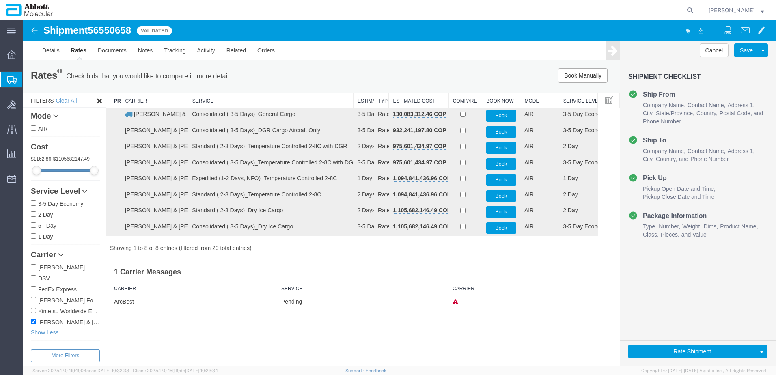
click at [221, 101] on th "Service" at bounding box center [270, 100] width 165 height 15
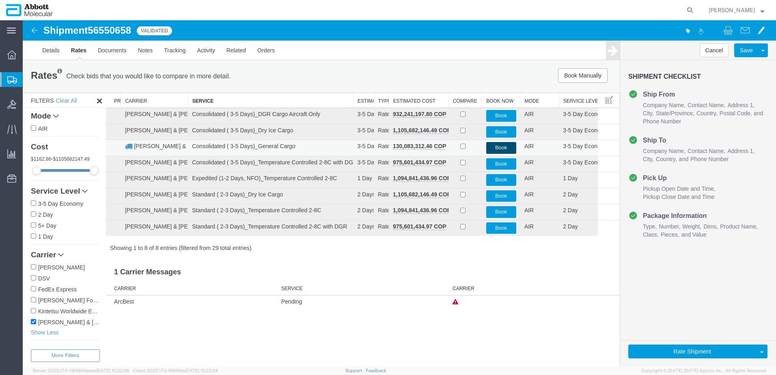
click at [500, 146] on button "Book" at bounding box center [501, 148] width 30 height 12
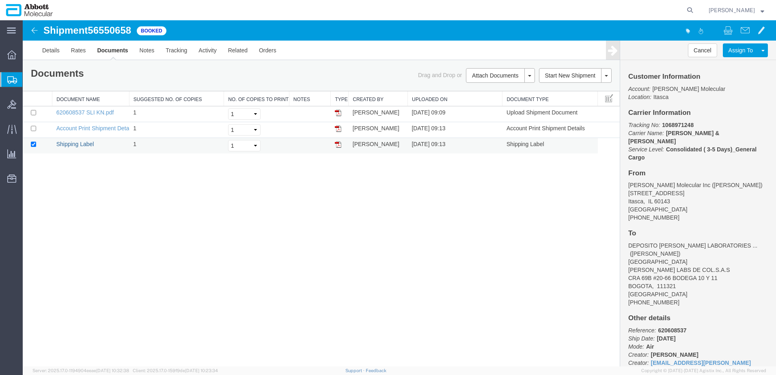
drag, startPoint x: 85, startPoint y: 142, endPoint x: 286, endPoint y: 151, distance: 201.5
click at [85, 142] on link "Shipping Label" at bounding box center [75, 144] width 38 height 6
click at [0, 0] on span "Create from Template" at bounding box center [0, 0] width 0 height 0
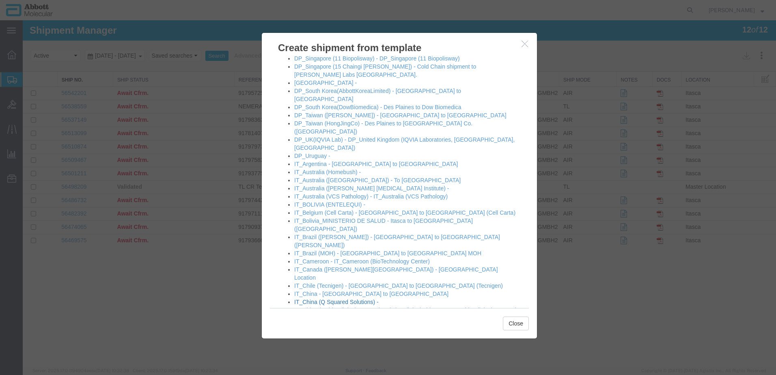
scroll to position [284, 0]
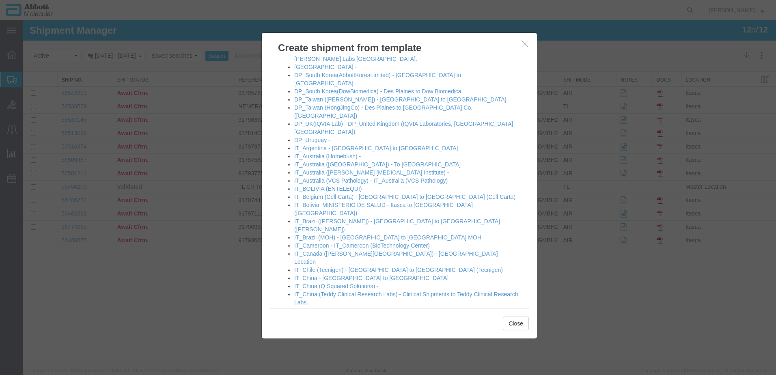
click at [309, 307] on link "IT_Colombia -" at bounding box center [312, 310] width 36 height 6
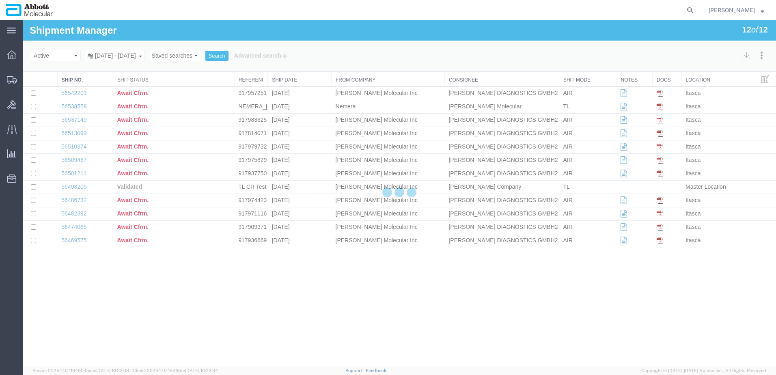
select select "48454"
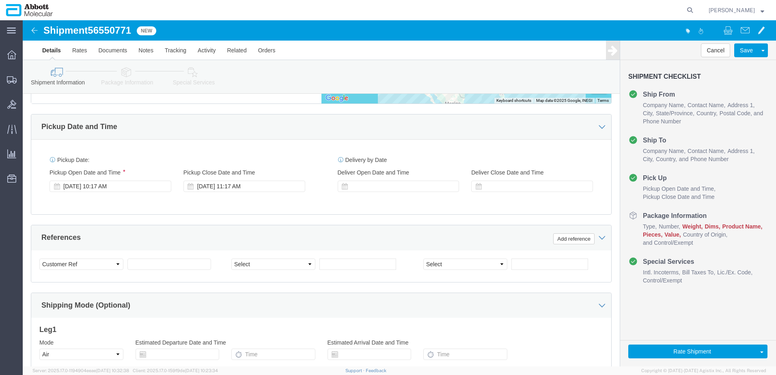
scroll to position [406, 0]
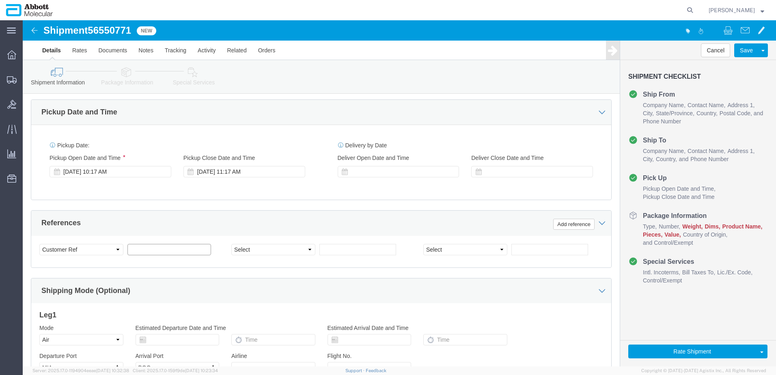
click input "text"
paste input "620600037"
type input "620600037"
select select "INVOICE"
paste input "620600037"
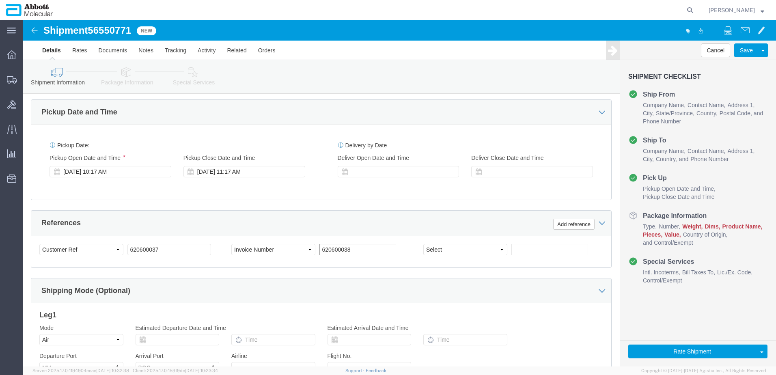
type input "620600038"
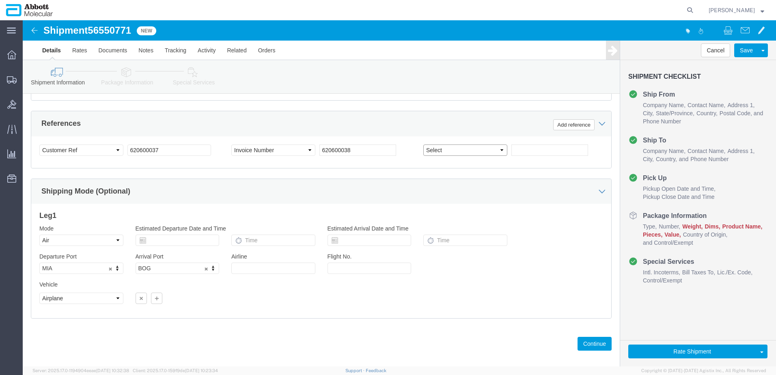
scroll to position [522, 0]
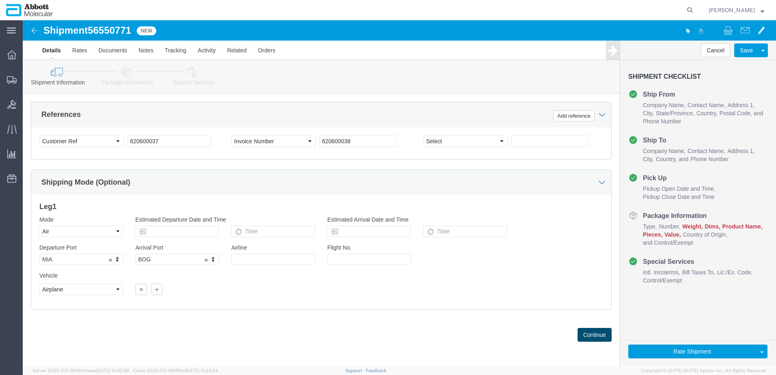
click button "Continue"
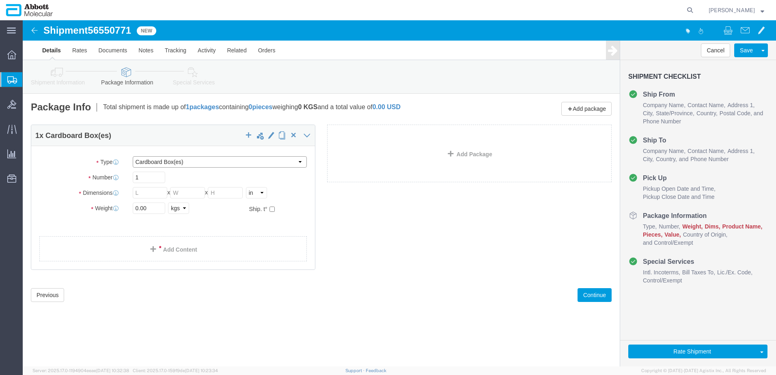
click select "Select Box (B) Box (C) Box (D) Cardboard Box(es) Crate (Instrument) Crate(s) En…"
select select "PLSH"
click select "Select Box (B) Box (C) Box (D) Cardboard Box(es) Crate (Instrument) Crate(s) En…"
type input "58.00"
type input "52.00"
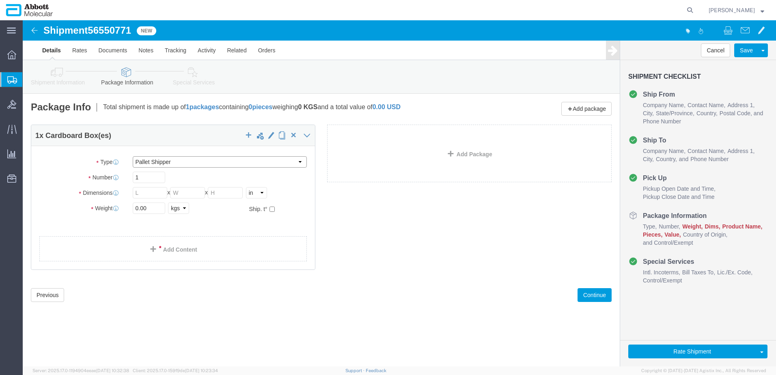
type input "54.00"
drag, startPoint x: 129, startPoint y: 185, endPoint x: 56, endPoint y: 181, distance: 73.2
click div "Package Type Select Box (B) Box (C) Box (D) Cardboard Box(es) Crate (Instrument…"
type input "300"
click input "checkbox"
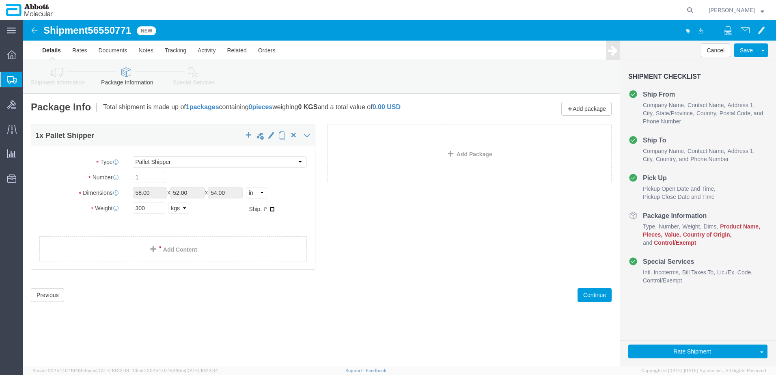
checkbox input "true"
type input "FROZEN"
click link "Add Content"
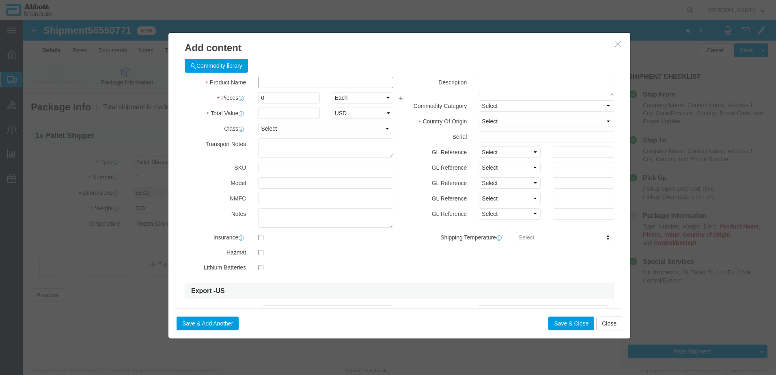
click input "text"
type input "09N4690"
click strong "09N4690"
select select
checkbox input "false"
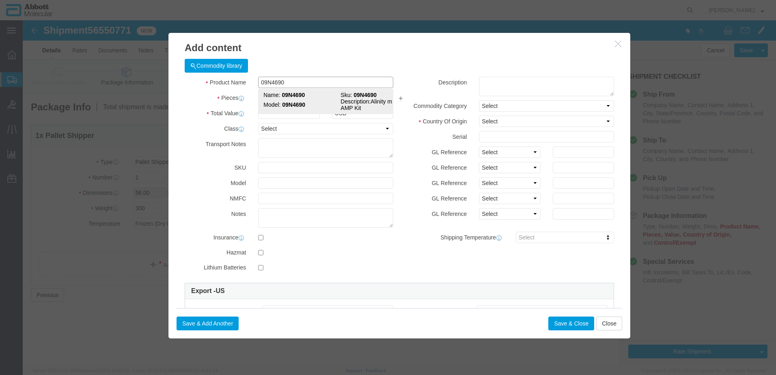
select select "US"
type input "FROM_2_TO_8"
type input "3822190080"
select select "BIS"
checkbox input "false"
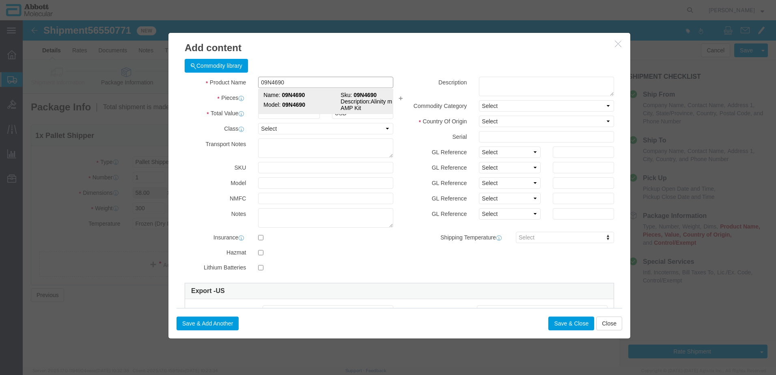
checkbox input "false"
type input "09N4690"
type textarea "Alinity m CMV AMP Kit"
select select "NLR"
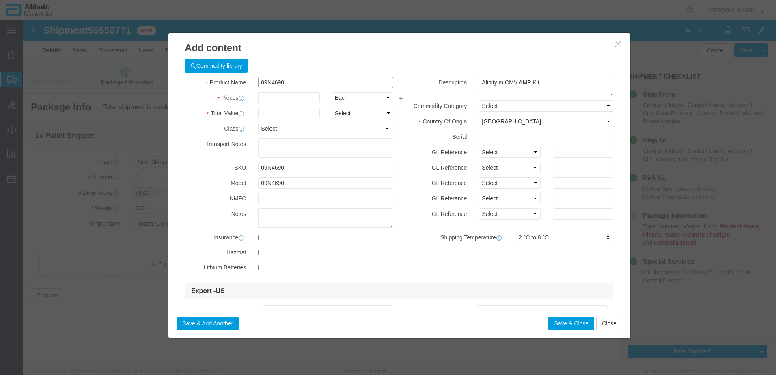
type input "09N4690"
type input "4"
type input "1"
select select "70"
drag, startPoint x: 478, startPoint y: 129, endPoint x: 475, endPoint y: 137, distance: 8.2
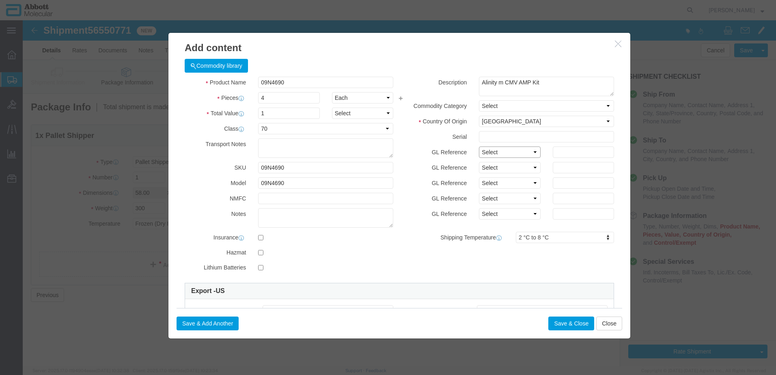
click select "Select Account Type Activity ID Airline Appointment Number ASN Batch Number Bil…"
select select "BATCH_NUMBER"
click select "Select Account Type Activity ID Airline Appointment Number ASN Batch Number Bil…"
type input "419201"
drag, startPoint x: 190, startPoint y: 311, endPoint x: 183, endPoint y: 301, distance: 12.6
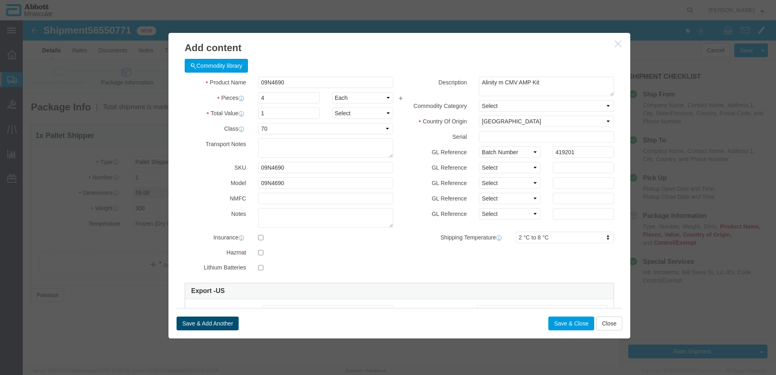
click div "Save & Add Another Save & Close Close"
click button "Save & Add Another"
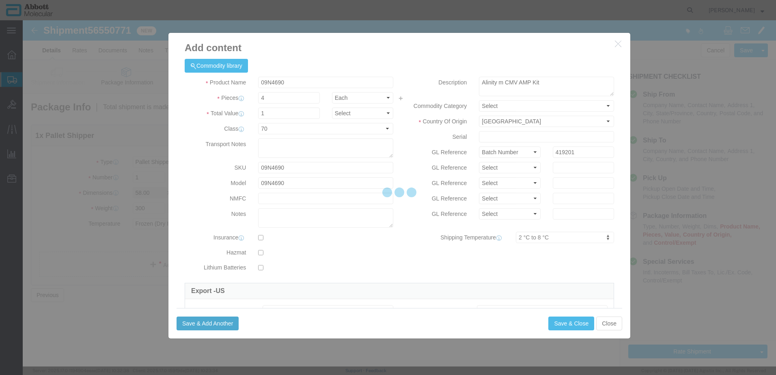
select select "EA"
select select
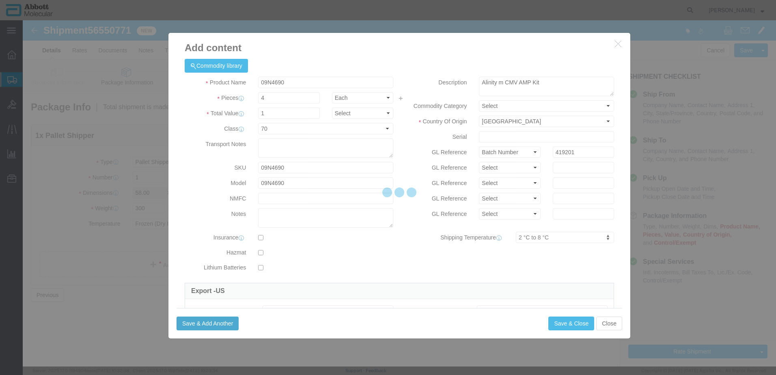
select select
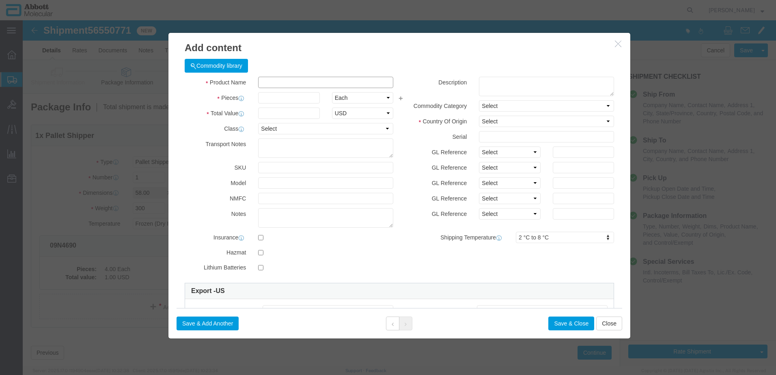
click input "text"
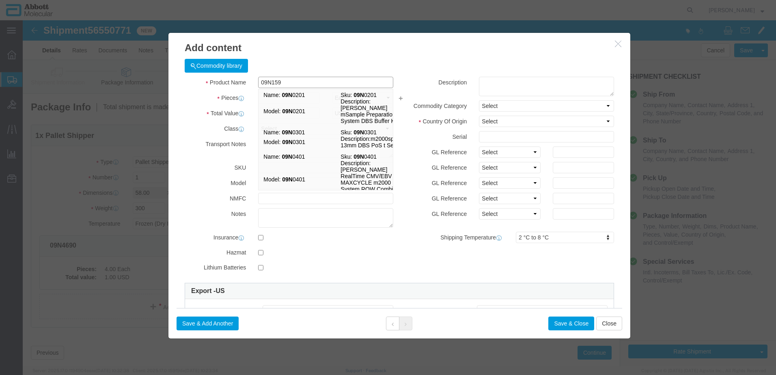
type input "09N1590"
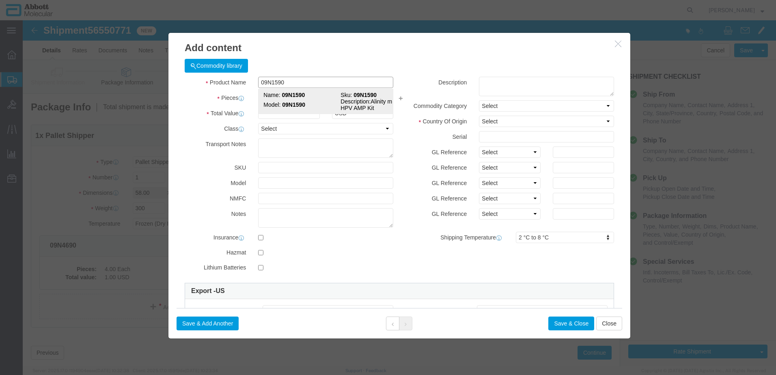
click strong "09N1590"
select select
checkbox input "false"
select select "US"
type input "FROM_2_TO_8"
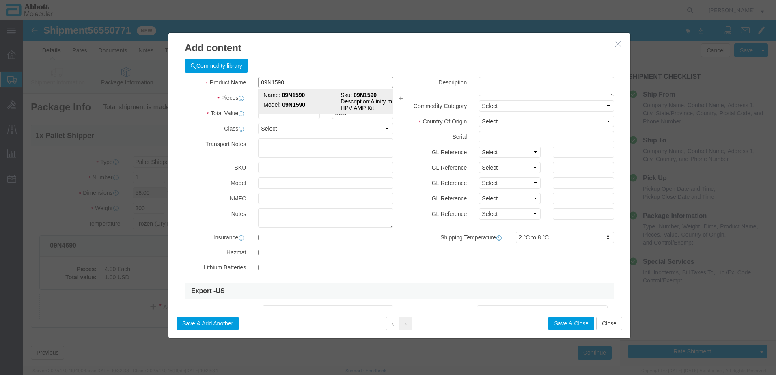
type input "3822190080"
select select "BIS"
checkbox input "false"
type input "09N1590"
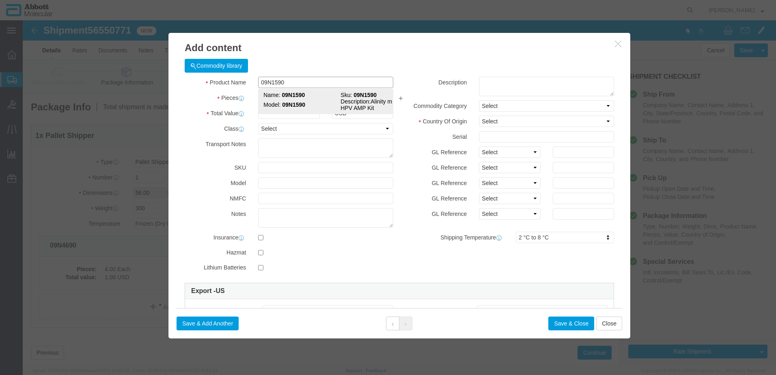
type input "09N1590"
type textarea "Alinity m HR HPV AMP Kit"
select select "NLR"
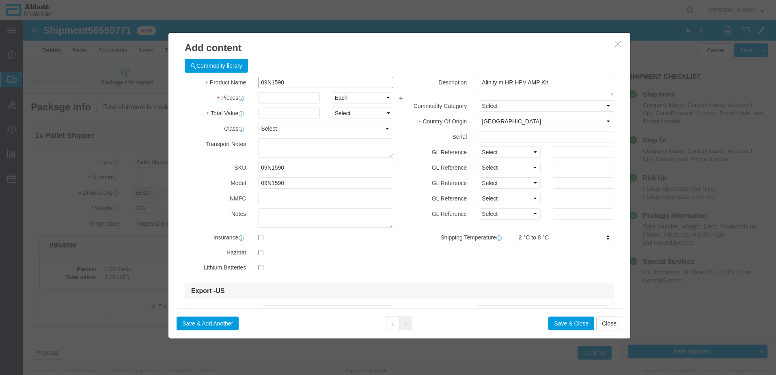
type input "09N1590"
type input "196"
type input "1"
select select "70"
drag, startPoint x: 493, startPoint y: 133, endPoint x: 492, endPoint y: 137, distance: 4.8
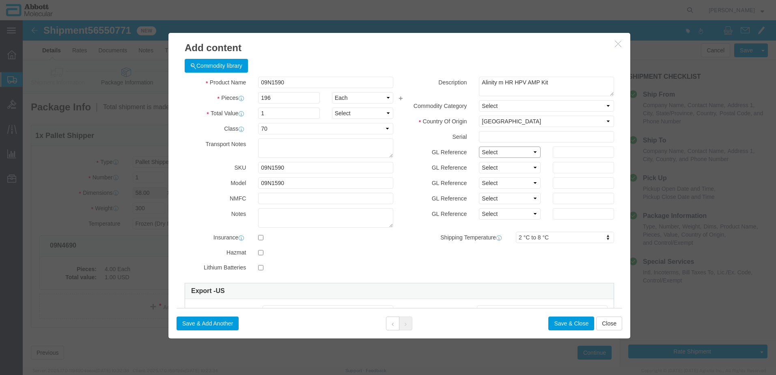
click select "Select Account Type Activity ID Airline Appointment Number ASN Batch Number Bil…"
select select "BATCH_NUMBER"
click select "Select Account Type Activity ID Airline Appointment Number ASN Batch Number Bil…"
type input "415952"
click button "Save & Close"
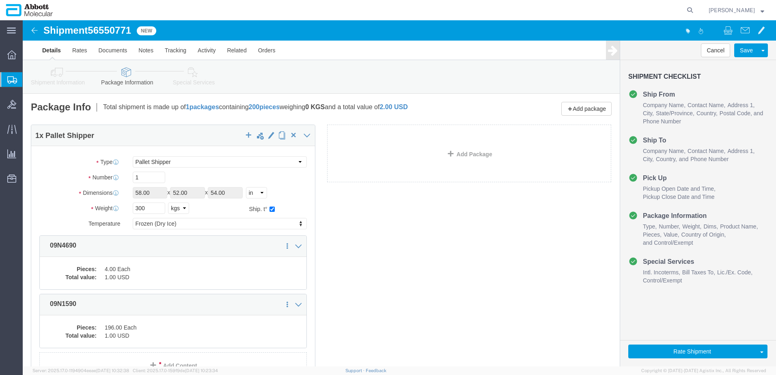
scroll to position [76, 0]
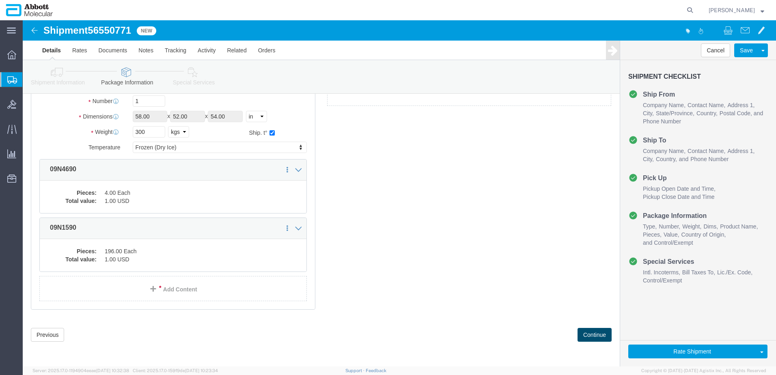
click button "Continue"
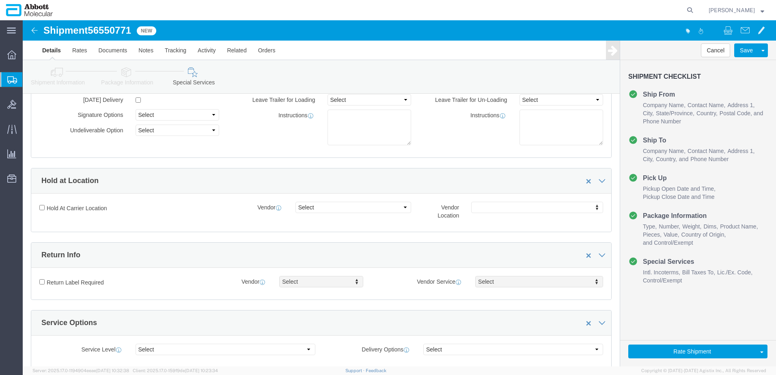
scroll to position [1083, 0]
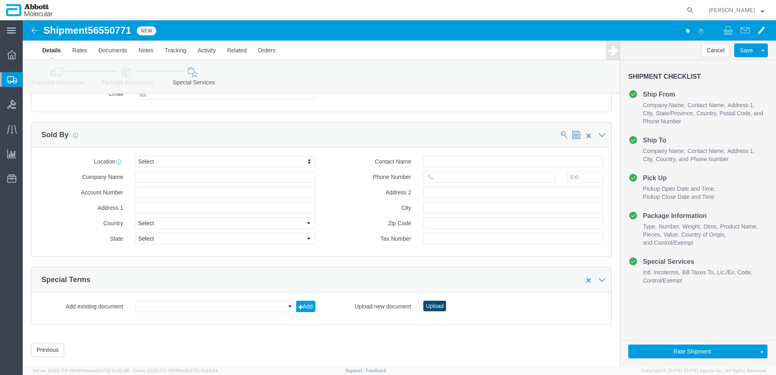
click button "Upload"
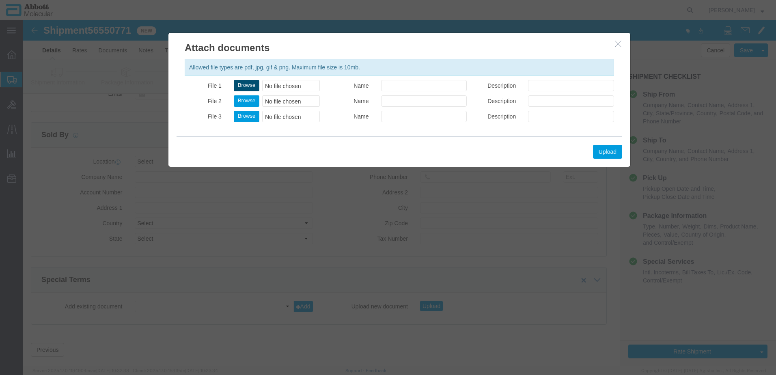
click button "Browse"
type input "C:\fakepath\620600037 SLI KN.pdf"
click button "Upload"
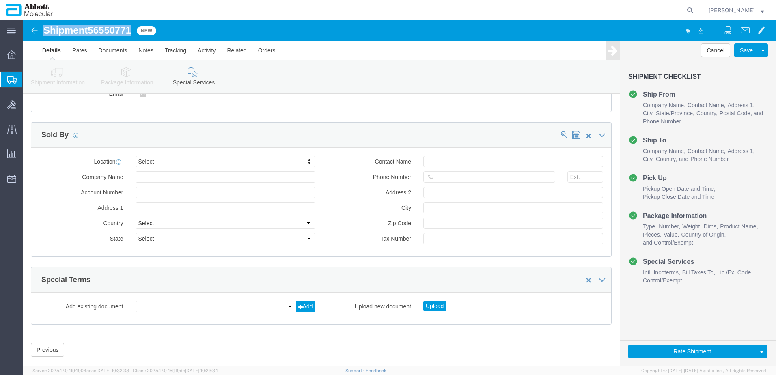
drag, startPoint x: 22, startPoint y: 9, endPoint x: 110, endPoint y: 9, distance: 87.3
click h1 "Shipment 56550771"
copy h1 "Shipment 56550771"
click button "Rate Shipment"
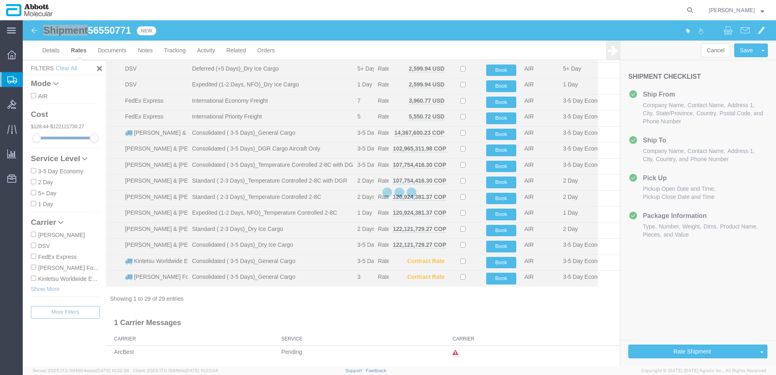
scroll to position [270, 0]
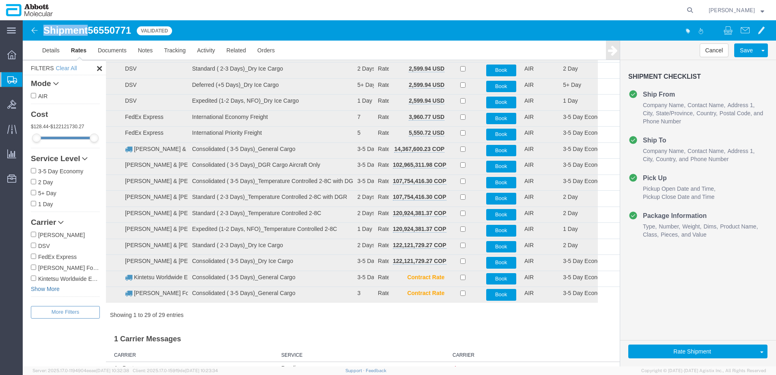
click at [35, 289] on link "Show More" at bounding box center [65, 289] width 69 height 8
click at [45, 290] on label "[PERSON_NAME] & [PERSON_NAME]" at bounding box center [65, 289] width 69 height 9
click at [36, 290] on input "[PERSON_NAME] & [PERSON_NAME]" at bounding box center [33, 289] width 5 height 5
checkbox input "true"
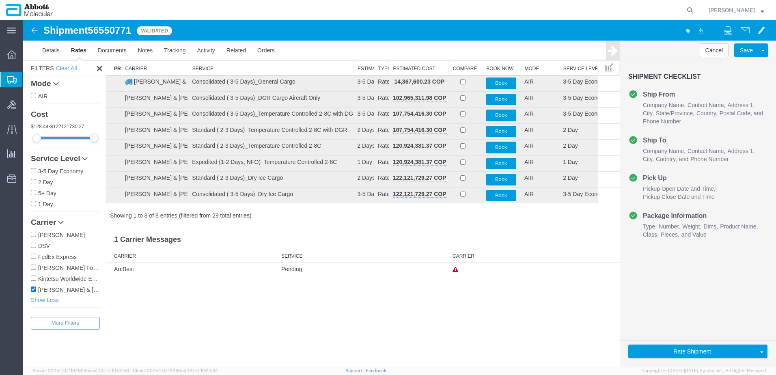
scroll to position [0, 0]
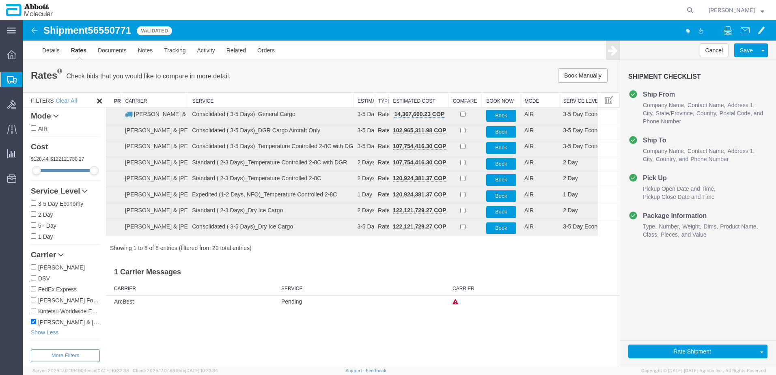
click at [246, 102] on th "Service" at bounding box center [270, 100] width 165 height 15
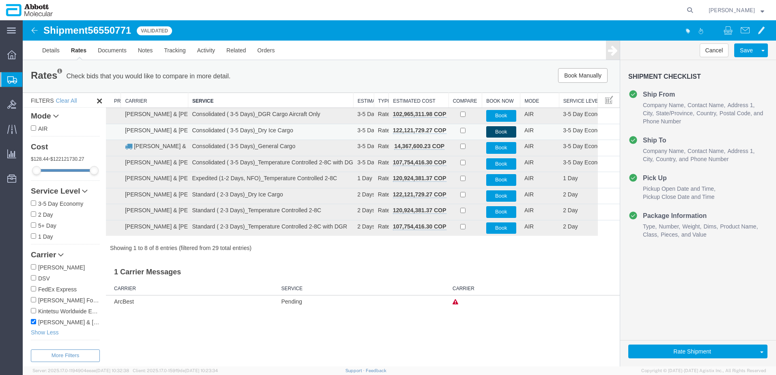
click at [492, 132] on button "Book" at bounding box center [501, 132] width 30 height 12
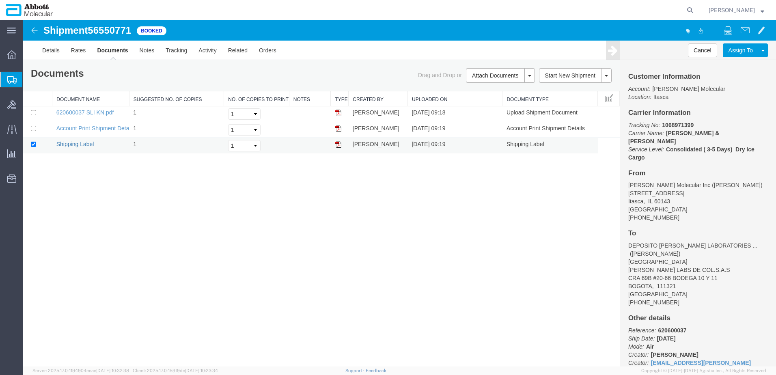
drag, startPoint x: 87, startPoint y: 145, endPoint x: 23, endPoint y: 207, distance: 90.1
click at [87, 145] on link "Shipping Label" at bounding box center [75, 144] width 38 height 6
click at [696, 7] on icon at bounding box center [689, 9] width 11 height 11
type input "56539875"
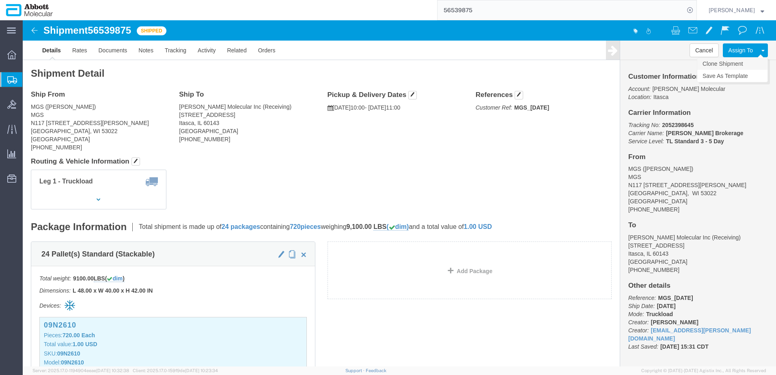
click link "Clone Shipment"
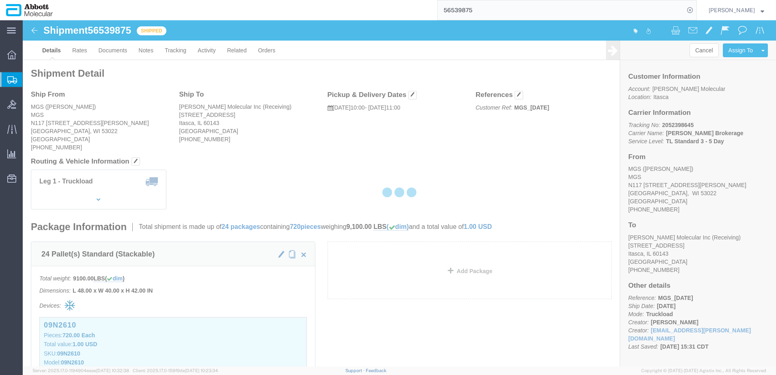
select select "48454"
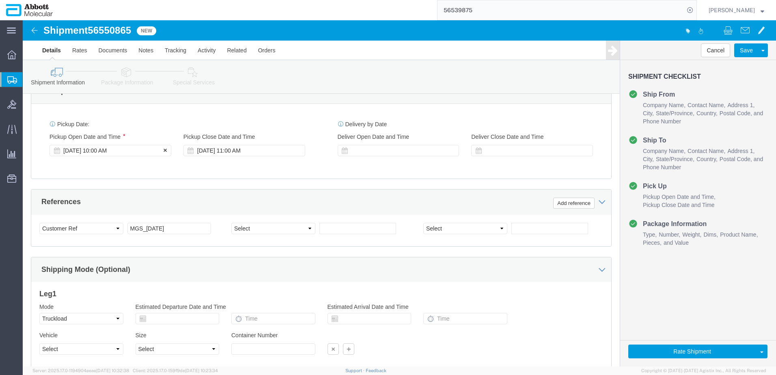
scroll to position [398, 0]
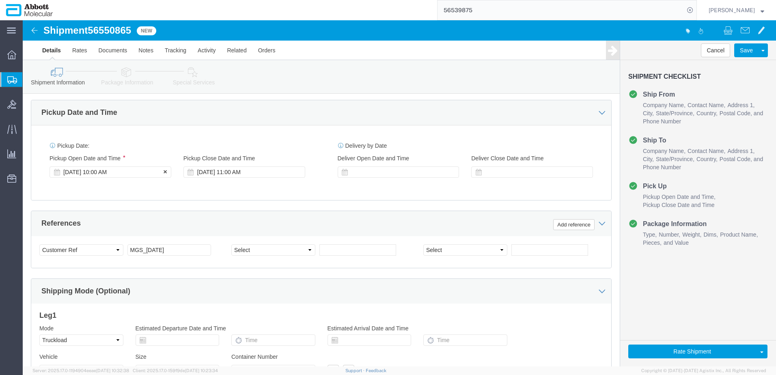
click div "[DATE] 10:00 AM"
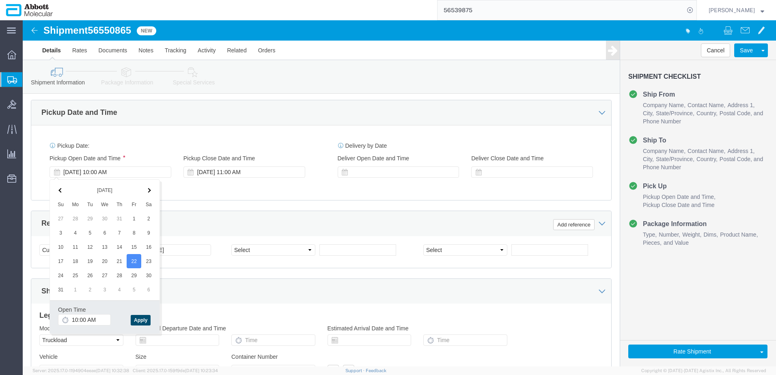
click button "Apply"
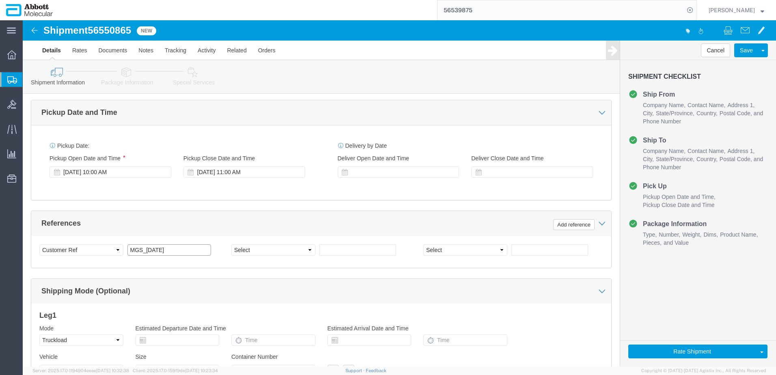
click input "MGS_[DATE]"
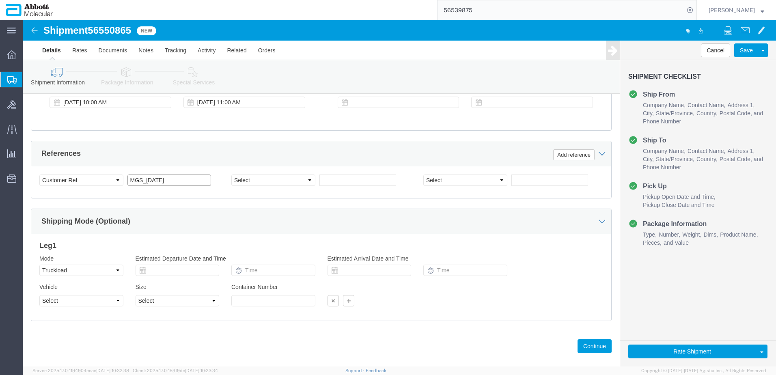
scroll to position [479, 0]
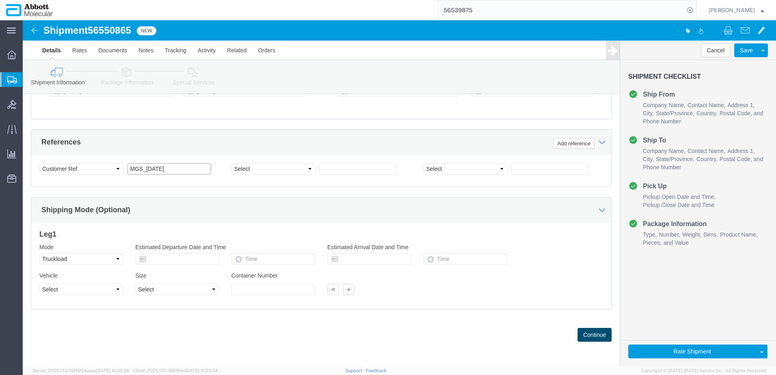
type input "MGS_[DATE]"
click button "Continue"
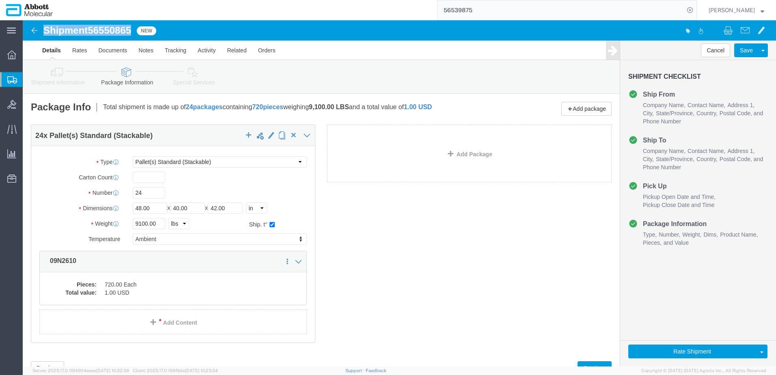
drag, startPoint x: 22, startPoint y: 9, endPoint x: 110, endPoint y: 11, distance: 87.7
click h1 "Shipment 56550865"
copy h1 "Shipment 56550865"
click button "Rate Shipment"
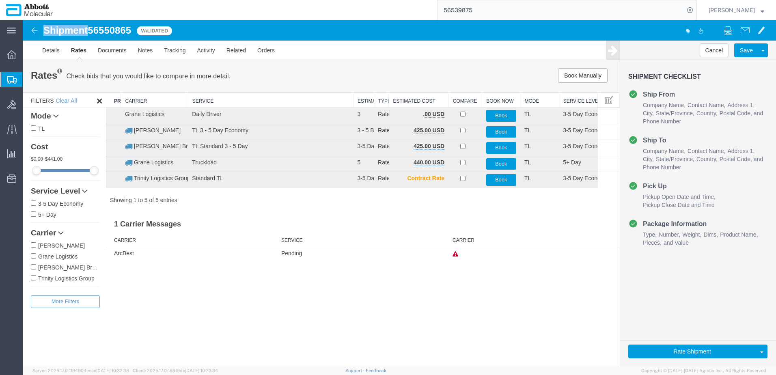
click at [33, 267] on input "[PERSON_NAME] Brokerage" at bounding box center [33, 266] width 5 height 5
checkbox input "true"
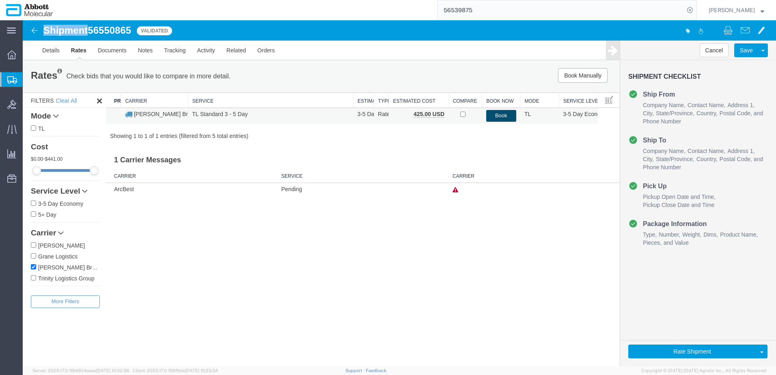
click at [496, 117] on button "Book" at bounding box center [501, 116] width 30 height 12
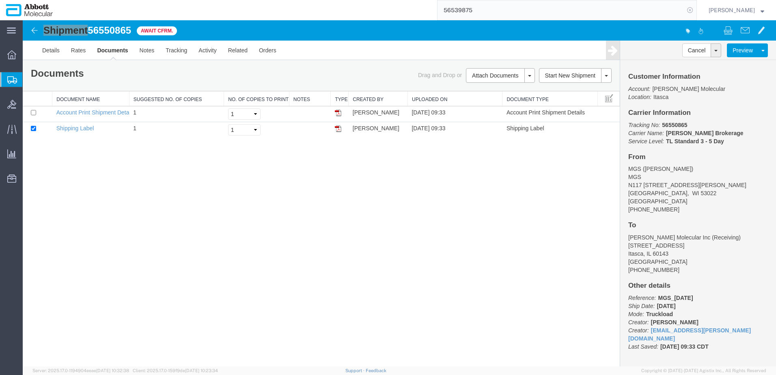
click at [696, 11] on icon at bounding box center [689, 9] width 11 height 11
click at [696, 8] on icon at bounding box center [689, 9] width 11 height 11
paste input "620606971"
type input "620606971"
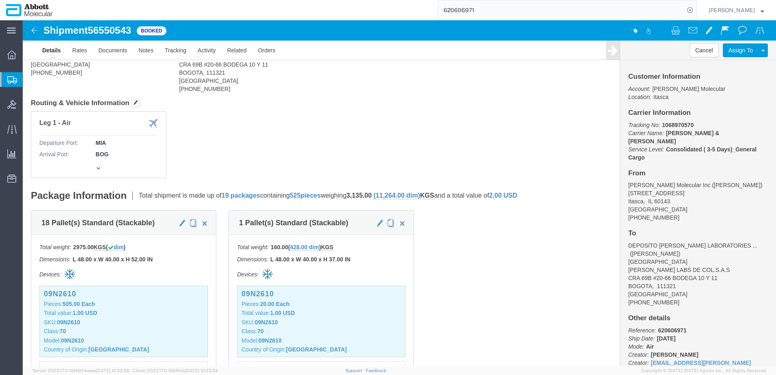
scroll to position [81, 0]
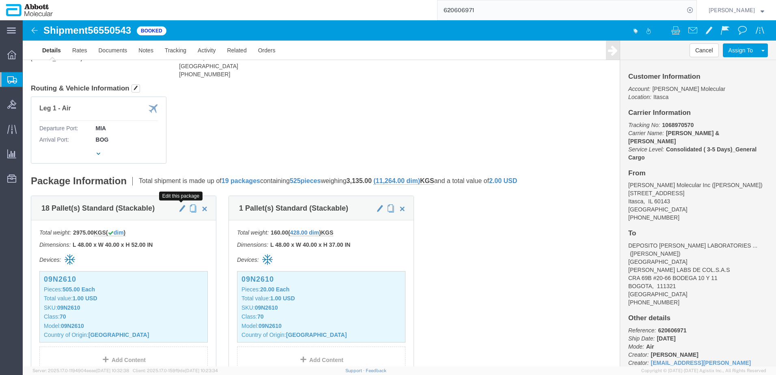
click span "button"
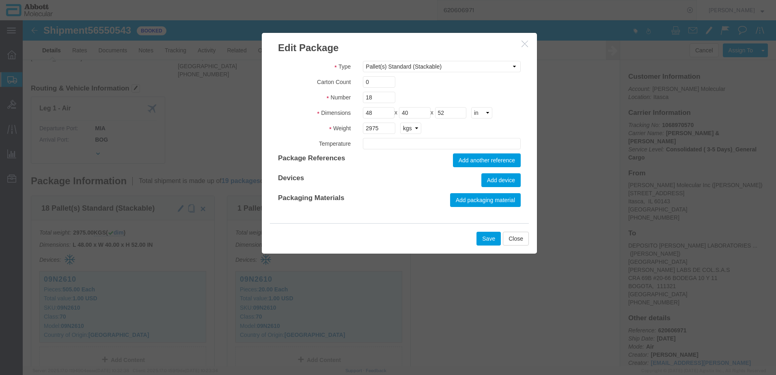
type input "AMBIENT"
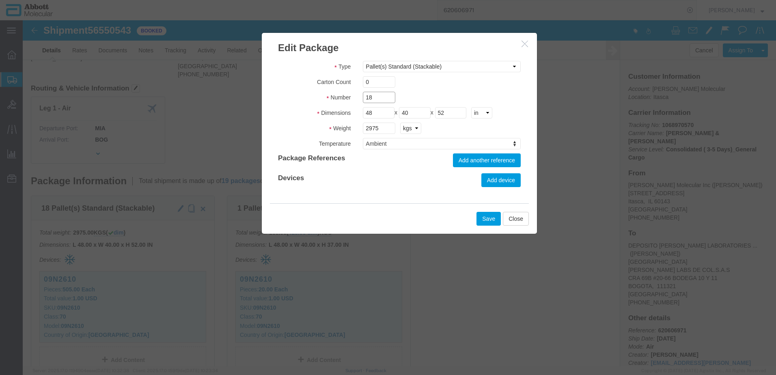
drag, startPoint x: 349, startPoint y: 76, endPoint x: 300, endPoint y: 77, distance: 48.7
click div "Number 18"
type input "17"
click button "Save"
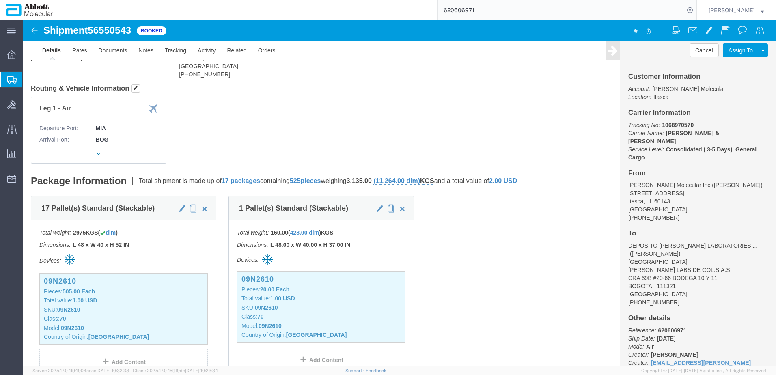
scroll to position [122, 0]
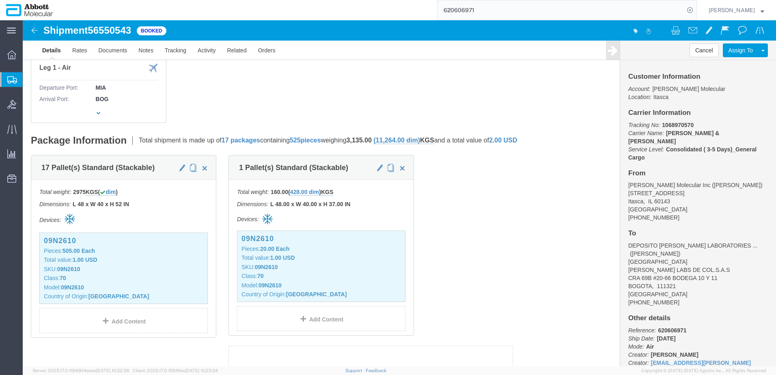
drag, startPoint x: 45, startPoint y: 119, endPoint x: 0, endPoint y: 97, distance: 49.9
click at [0, 0] on span "Create from Template" at bounding box center [0, 0] width 0 height 0
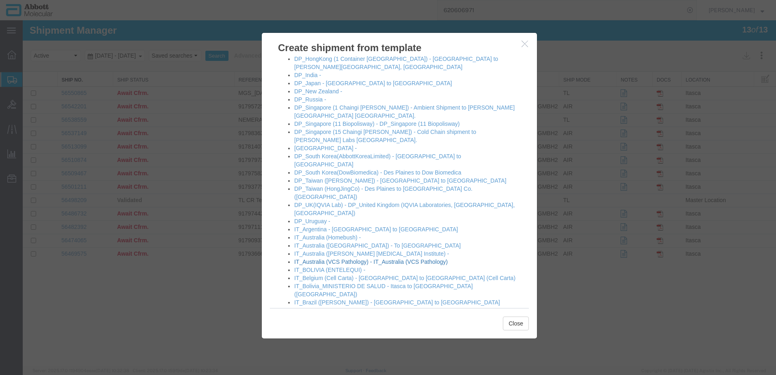
scroll to position [244, 0]
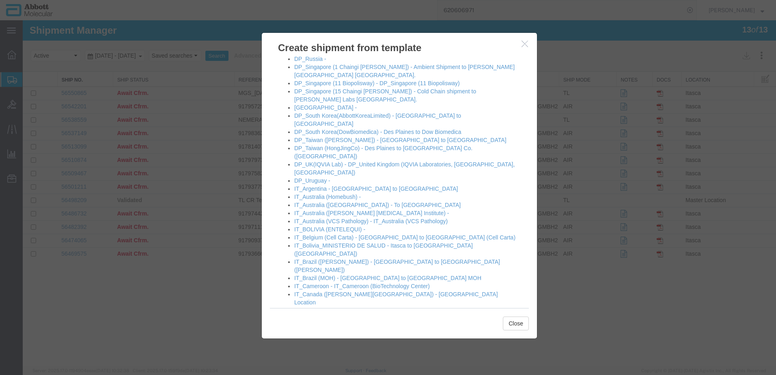
click at [306, 348] on link "IT_Colombia -" at bounding box center [312, 351] width 36 height 6
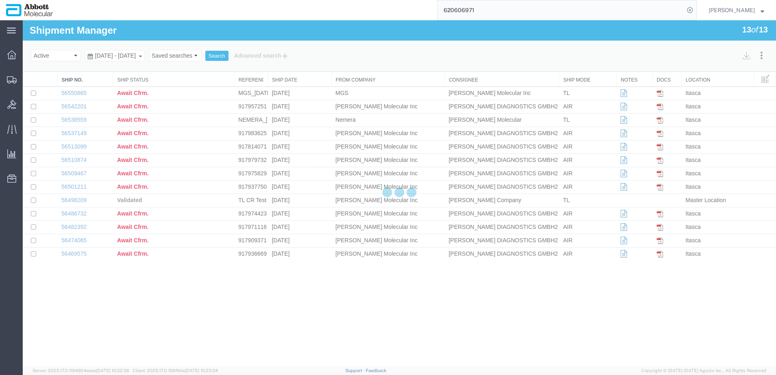
select select "48454"
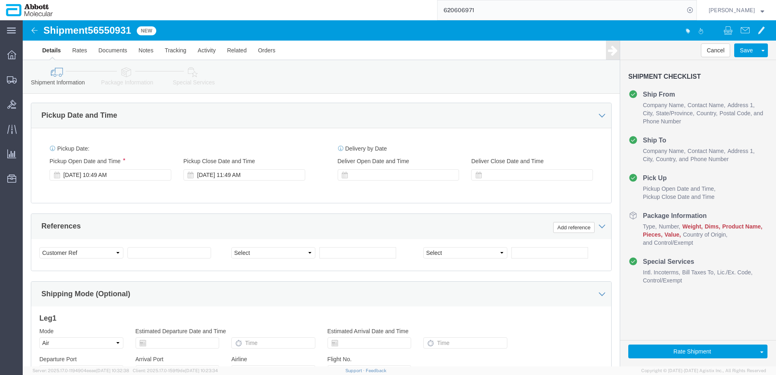
scroll to position [406, 0]
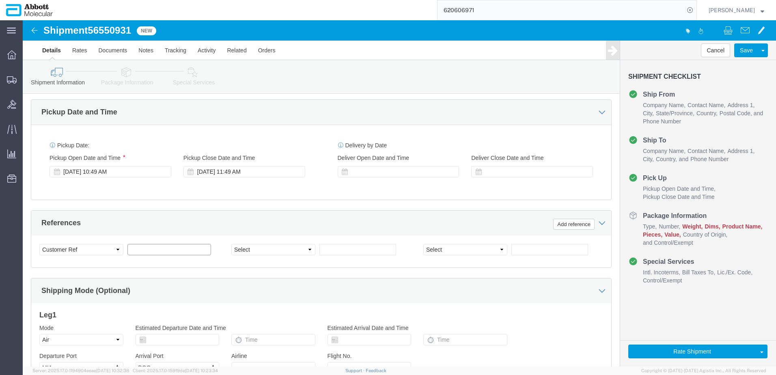
click input "text"
paste input "620590342"
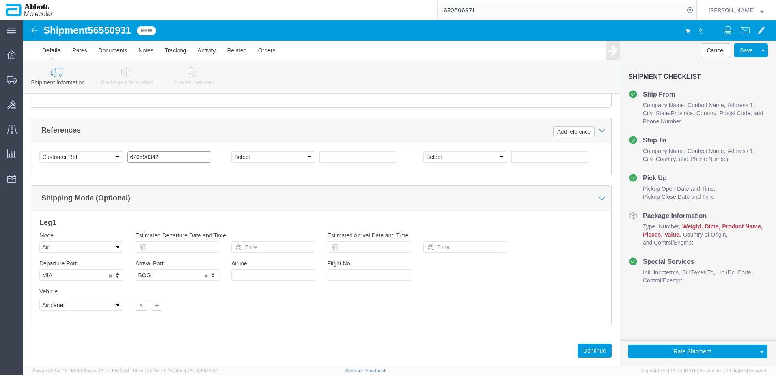
scroll to position [522, 0]
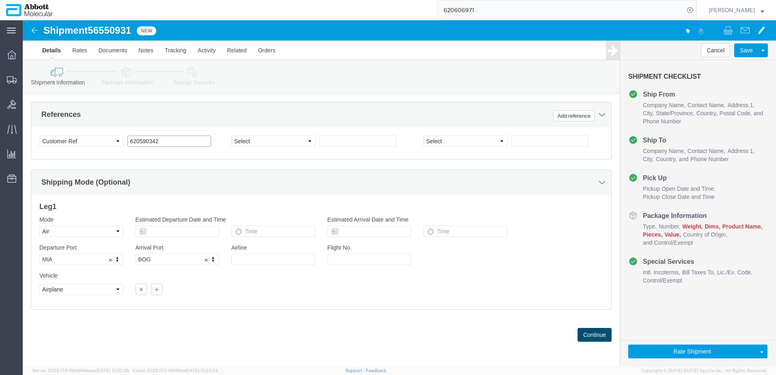
type input "620590342"
click button "Continue"
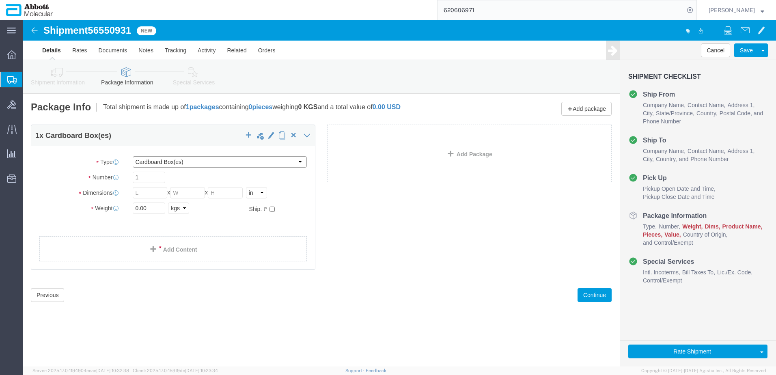
drag, startPoint x: 136, startPoint y: 141, endPoint x: 136, endPoint y: 148, distance: 7.3
click select "Select Box (B) Box (C) Box (D) Cardboard Box(es) Crate (Instrument) Crate(s) En…"
select select "BOXD"
click select "Select Box (B) Box (C) Box (D) Cardboard Box(es) Crate (Instrument) Crate(s) En…"
type input "28.00"
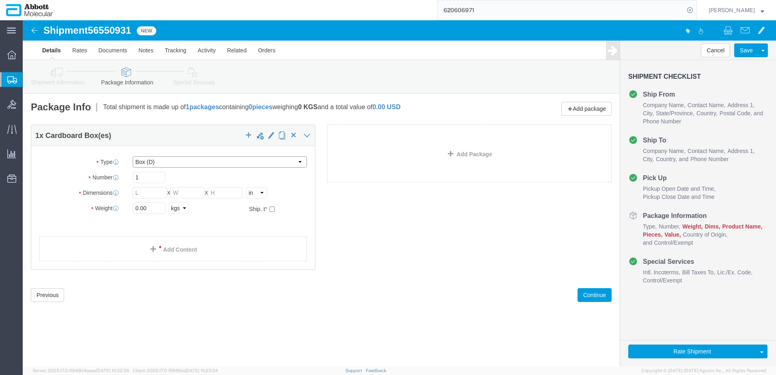
type input "24.00"
type input "21.00"
drag, startPoint x: 117, startPoint y: 158, endPoint x: 88, endPoint y: 158, distance: 28.8
click div "Number 1"
type input "2"
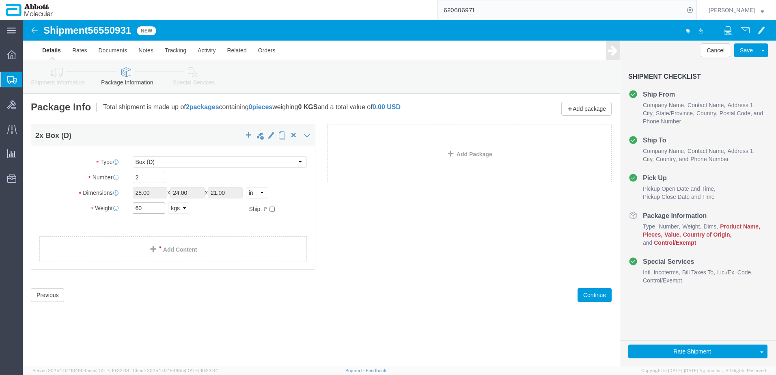
type input "60"
click input "checkbox"
checkbox input "true"
type input "FROM_2_TO_8"
click link "Add Package"
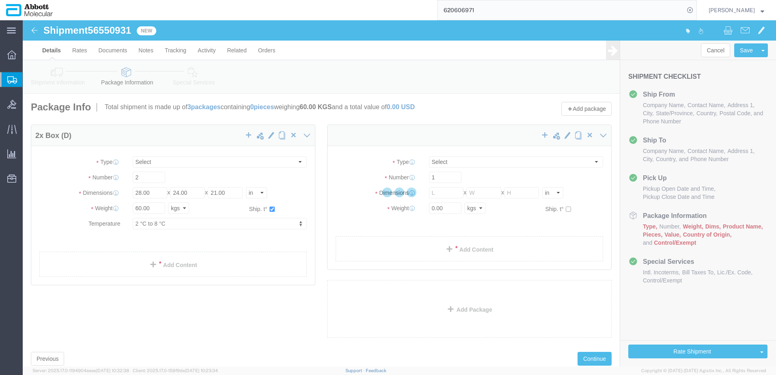
select select "BOXD"
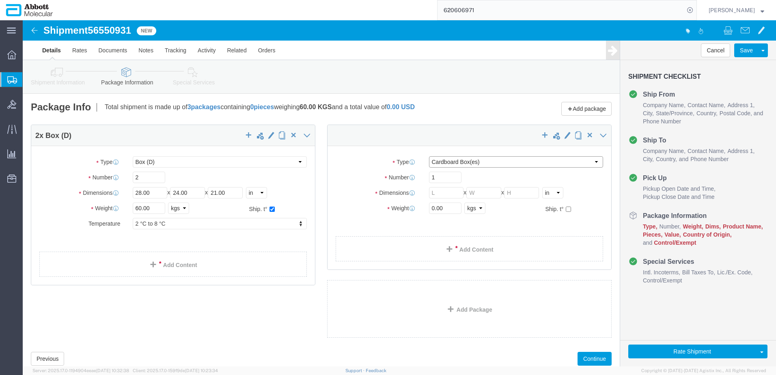
click select "Select Box (B) Box (C) Box (D) Cardboard Box(es) Crate (Instrument) Crate(s) En…"
select select "BOXC"
click select "Select Box (B) Box (C) Box (D) Cardboard Box(es) Crate (Instrument) Crate(s) En…"
type input "22.00"
type input "18.00"
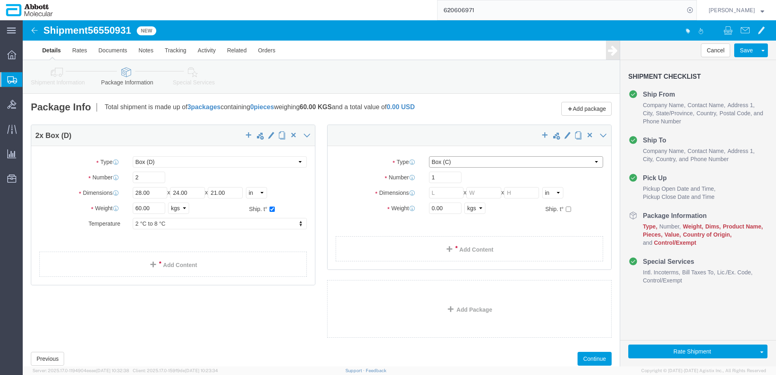
type input "18.00"
type input "20"
click input "checkbox"
checkbox input "true"
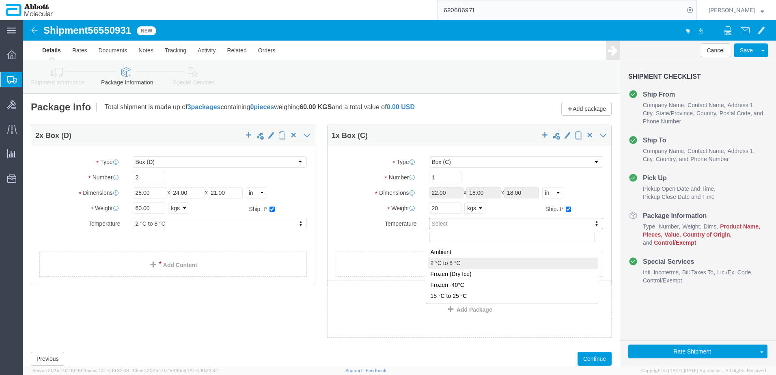
type input "FROM_2_TO_8"
drag, startPoint x: 159, startPoint y: 242, endPoint x: 0, endPoint y: 258, distance: 160.0
click link "Add Content"
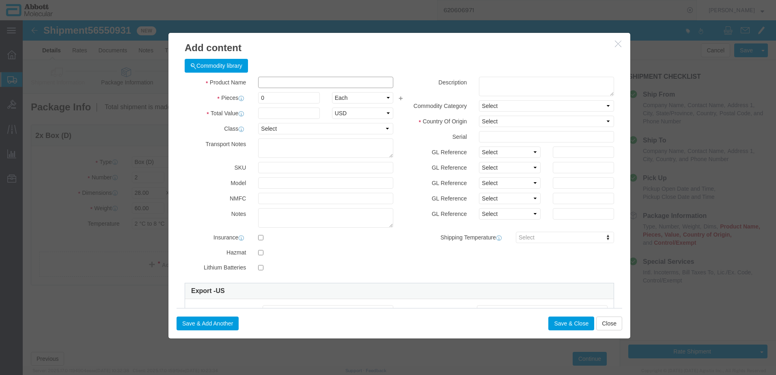
click input "text"
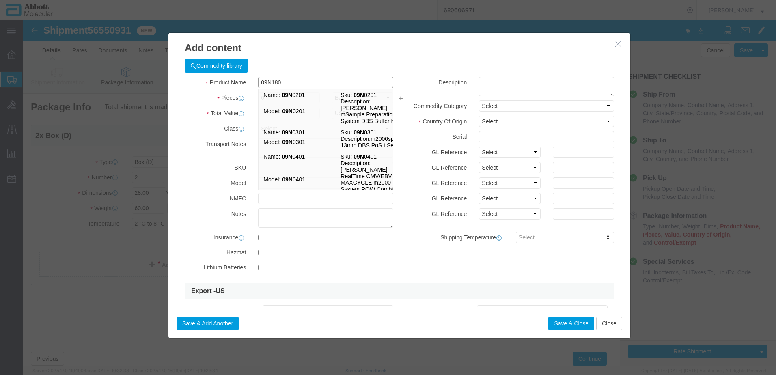
type input "09N1801"
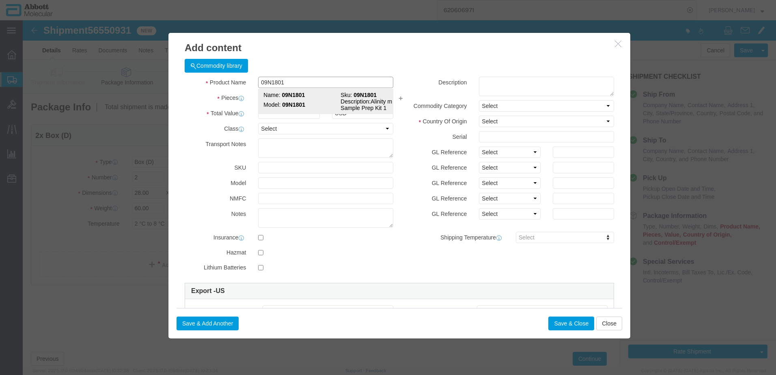
click strong "09N1801"
select select
checkbox input "false"
select select "US"
type input "AMBIENT"
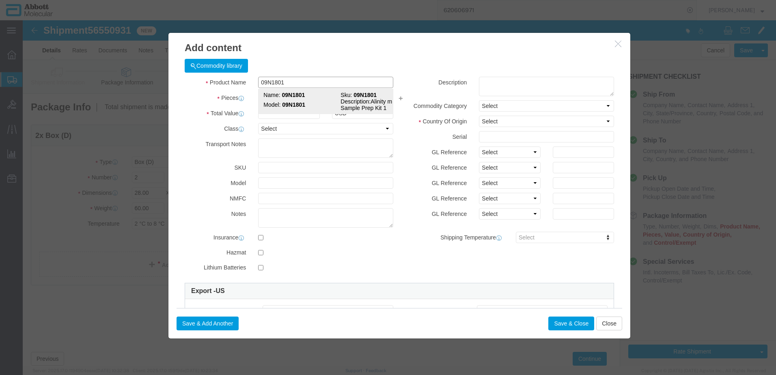
type input "3822190080"
select select "BIS"
checkbox input "false"
type input "09N1801"
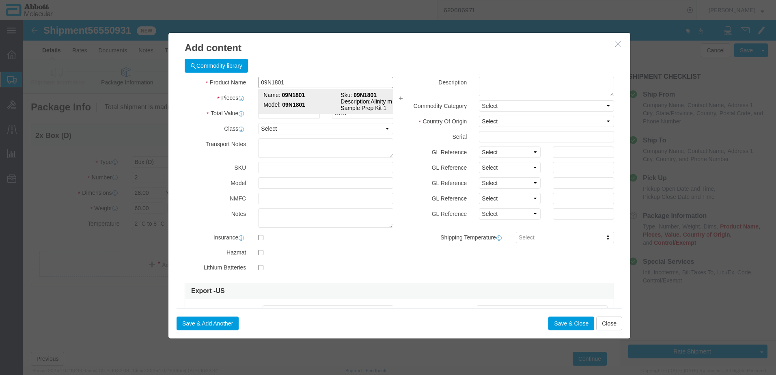
type input "09N1801"
type textarea "Alinity m Sample Prep Kit 1"
select select "NLR"
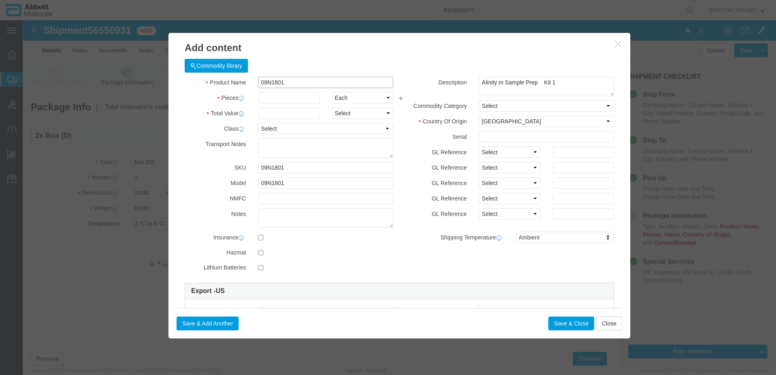
type input "09N1801"
type input "30"
type input "1"
select select "70"
drag, startPoint x: 476, startPoint y: 132, endPoint x: 475, endPoint y: 139, distance: 6.5
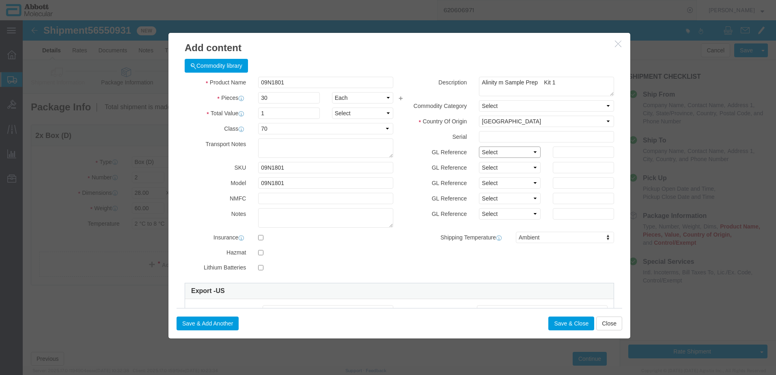
click select "Select Account Type Activity ID Airline Appointment Number ASN Batch Number Bil…"
select select "BATCH_NUMBER"
click select "Select Account Type Activity ID Airline Appointment Number ASN Batch Number Bil…"
type input "417439"
click button "Save & Close"
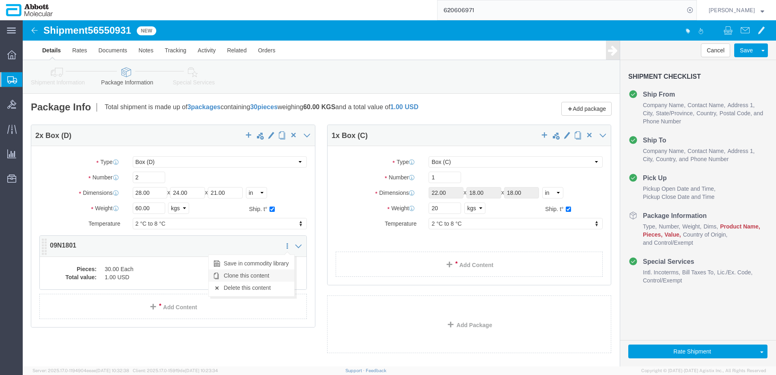
click link "Clone this content"
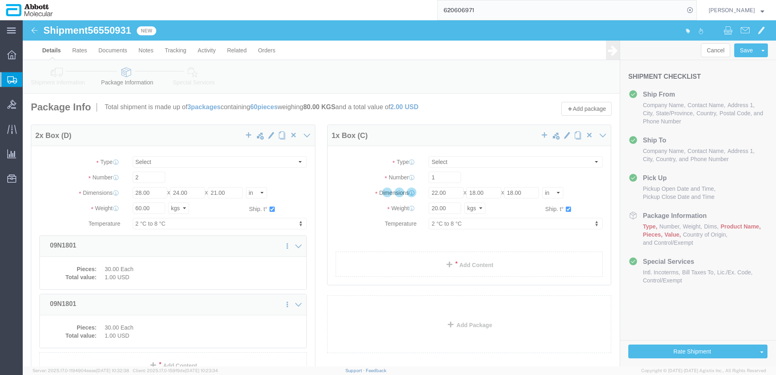
select select "BOXD"
select select "BOXC"
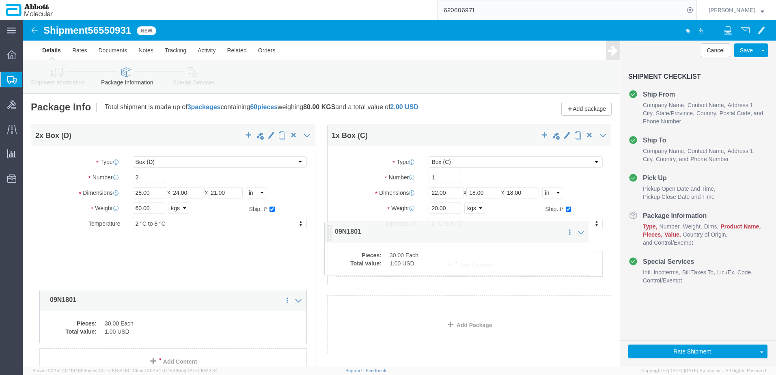
drag, startPoint x: 21, startPoint y: 225, endPoint x: 311, endPoint y: 217, distance: 289.5
click icon
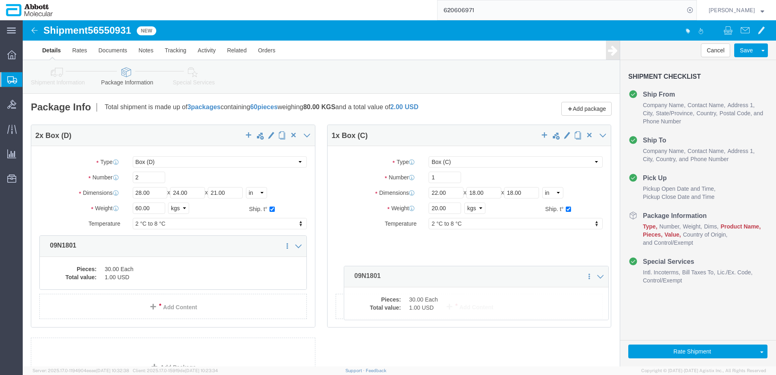
drag, startPoint x: 23, startPoint y: 224, endPoint x: 319, endPoint y: 248, distance: 297.3
click icon
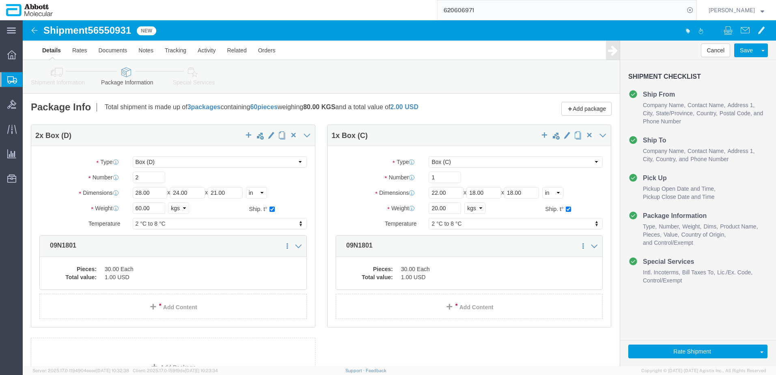
click dd "1.00 USD"
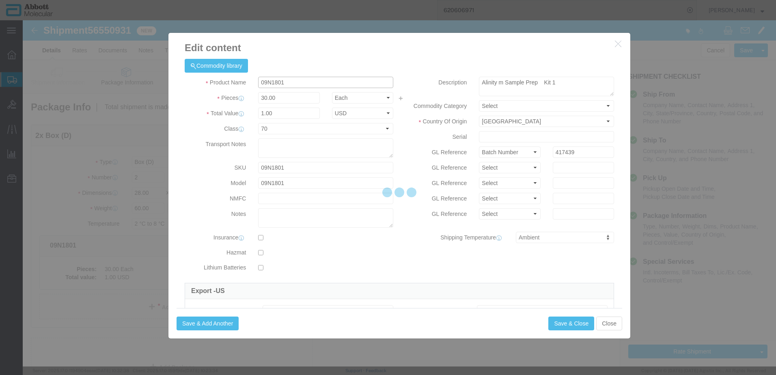
click input "09N1801"
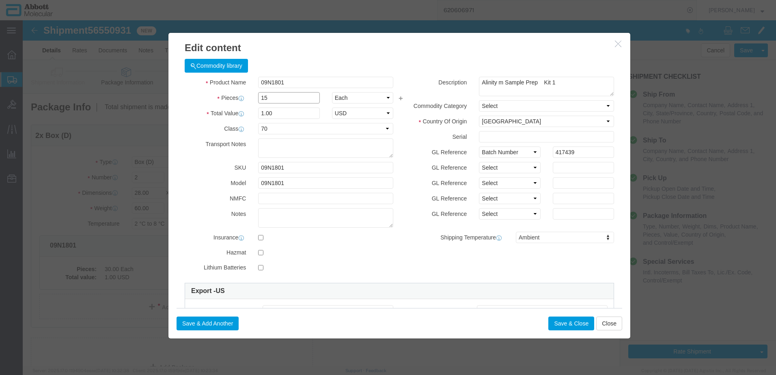
type input "15"
type input "0.5"
type input "1"
select select "USD"
click button "Save & Close"
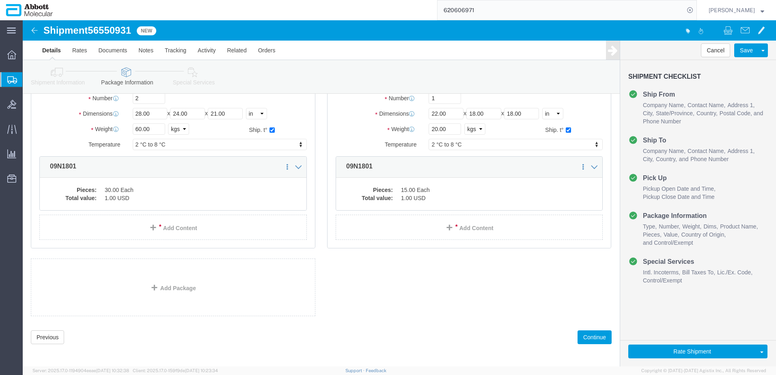
scroll to position [82, 0]
click button "Continue"
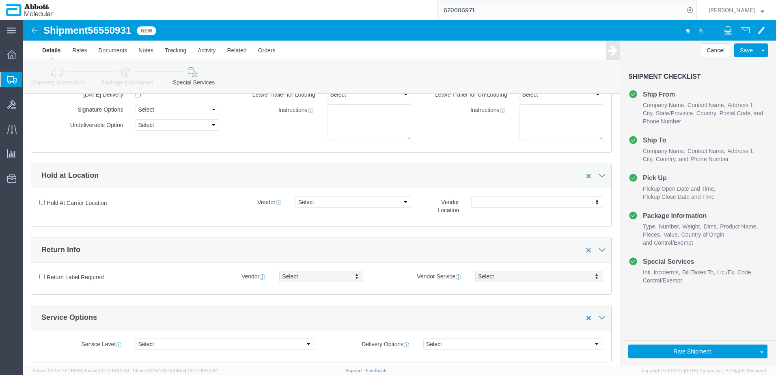
scroll to position [1083, 0]
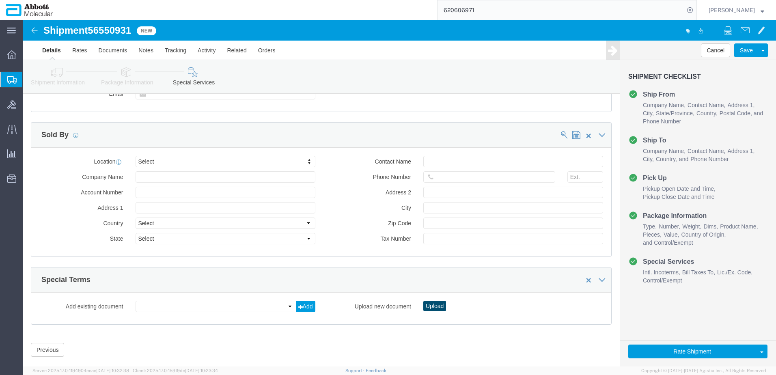
click button "Upload"
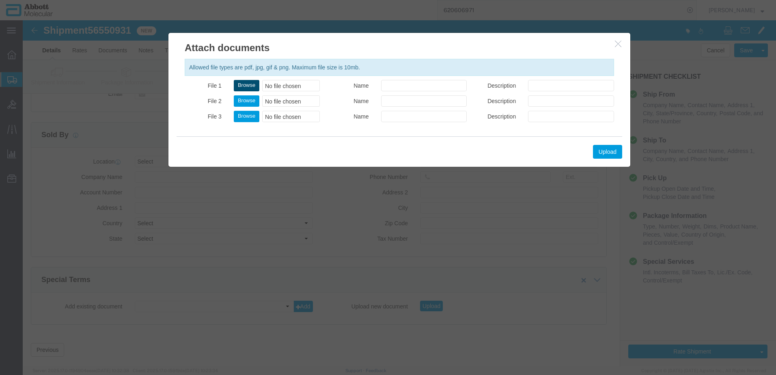
click button "Browse"
type input "C:\fakepath\620590342 SLI KN.pdf"
click button "Upload"
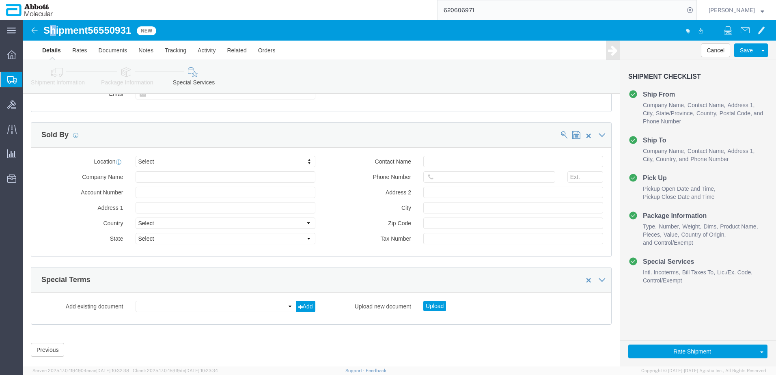
drag, startPoint x: 25, startPoint y: 8, endPoint x: 32, endPoint y: 9, distance: 7.7
click h1 "Shipment 56550931"
drag, startPoint x: 32, startPoint y: 9, endPoint x: 22, endPoint y: 10, distance: 10.6
click h1 "Shipment 56550931"
drag, startPoint x: 23, startPoint y: 9, endPoint x: 91, endPoint y: 12, distance: 68.2
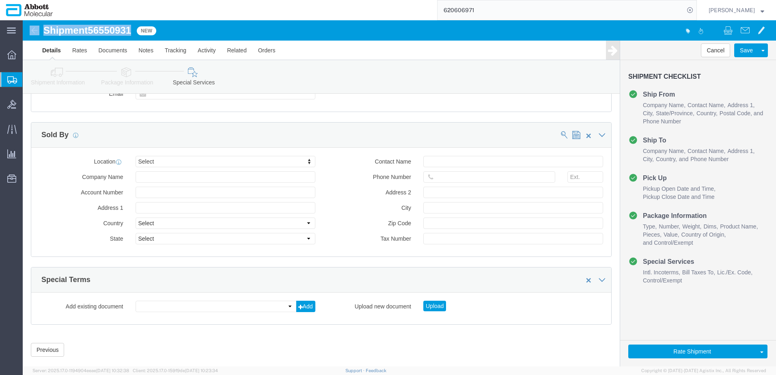
click h1 "Shipment 56550931"
drag, startPoint x: 91, startPoint y: 12, endPoint x: 69, endPoint y: 11, distance: 22.3
click span "56550931"
drag, startPoint x: 24, startPoint y: 9, endPoint x: 110, endPoint y: 12, distance: 86.9
click h1 "Shipment 56550931"
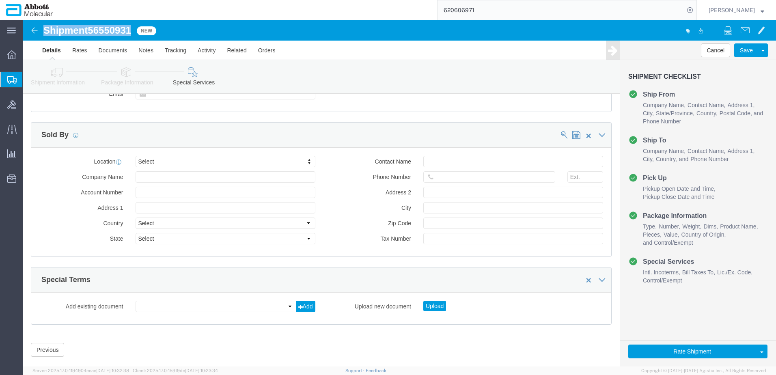
copy h1 "Shipment 56550931"
click button "Rate Shipment"
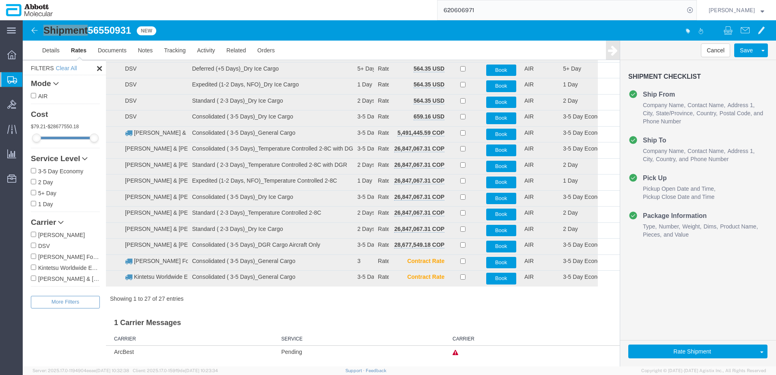
scroll to position [238, 0]
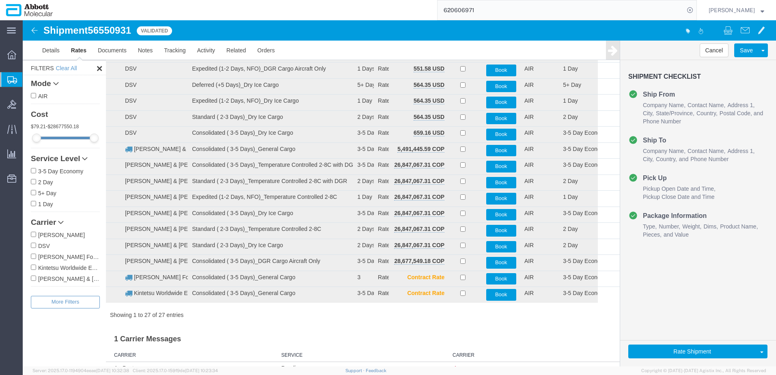
click at [46, 279] on label "[PERSON_NAME] & [PERSON_NAME]" at bounding box center [65, 278] width 69 height 9
click at [36, 279] on input "[PERSON_NAME] & [PERSON_NAME]" at bounding box center [33, 278] width 5 height 5
checkbox input "true"
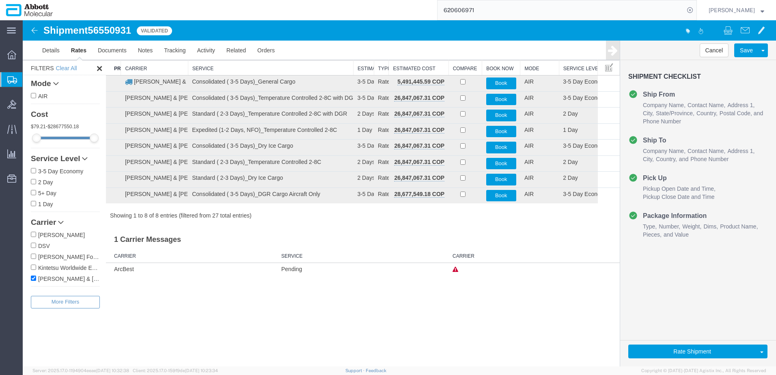
scroll to position [0, 0]
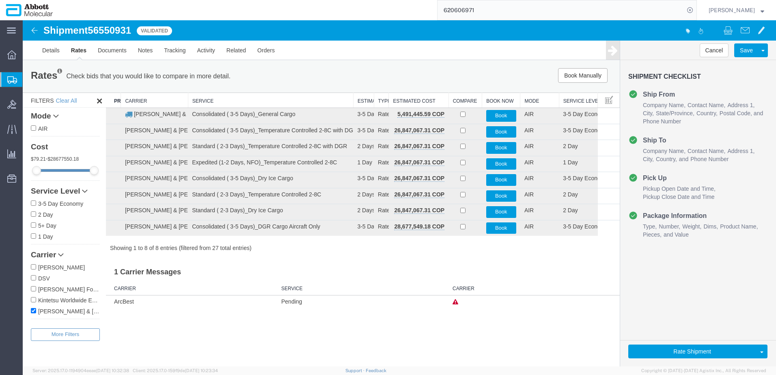
click at [237, 101] on th "Service" at bounding box center [270, 100] width 165 height 15
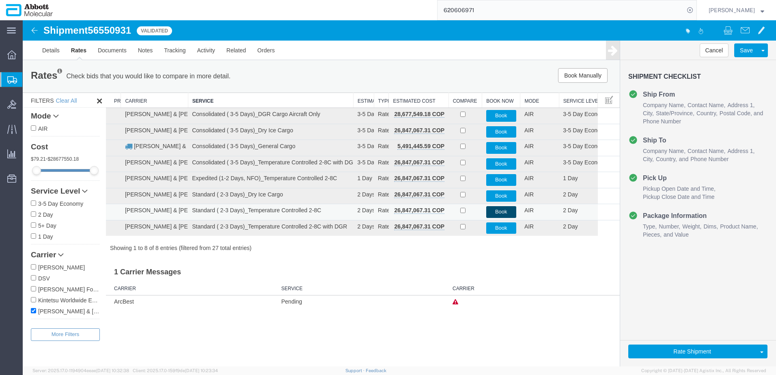
click at [492, 212] on button "Book" at bounding box center [501, 212] width 30 height 12
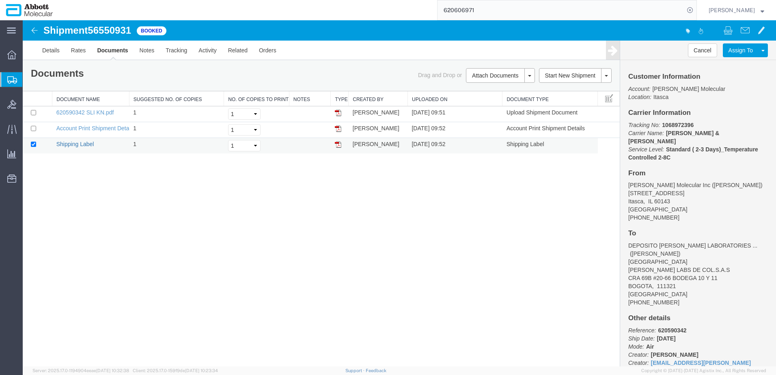
click at [85, 142] on link "Shipping Label" at bounding box center [75, 144] width 38 height 6
